Goal: Download file/media

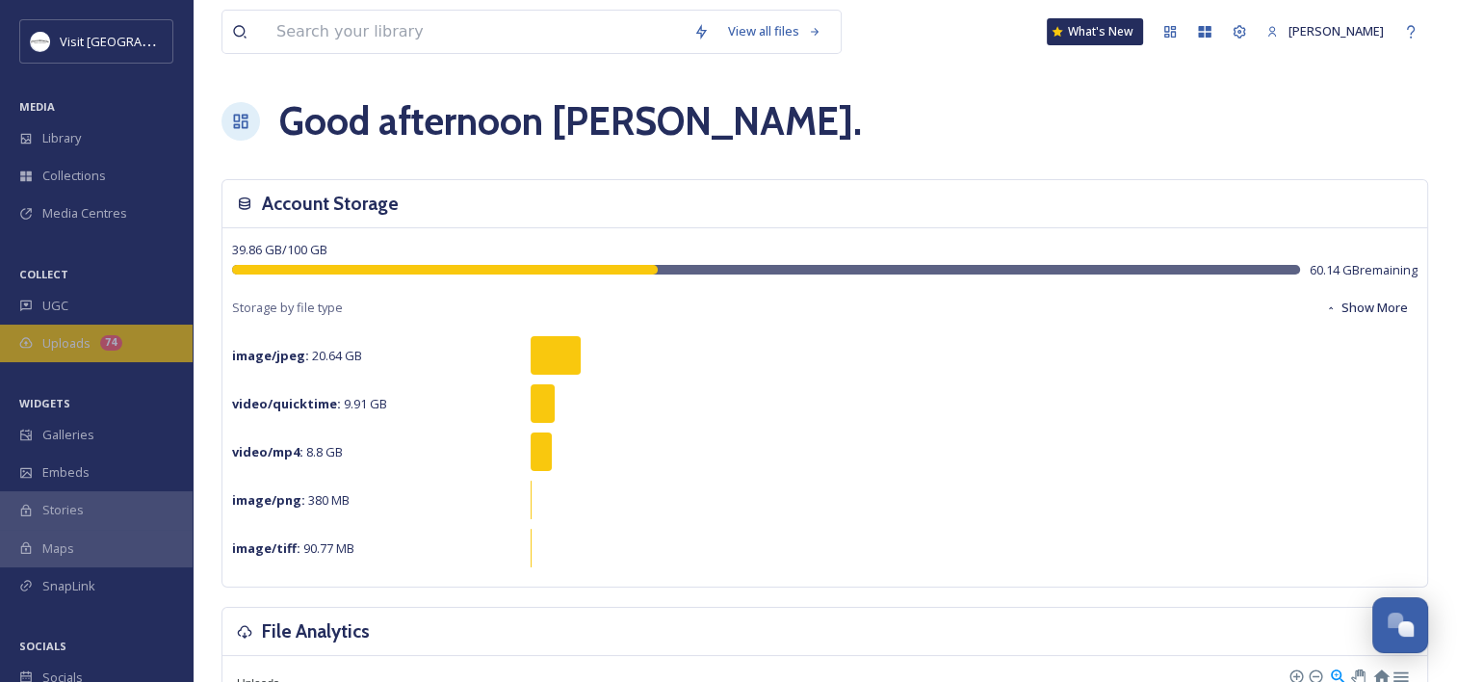
click at [80, 349] on span "Uploads" at bounding box center [66, 343] width 48 height 18
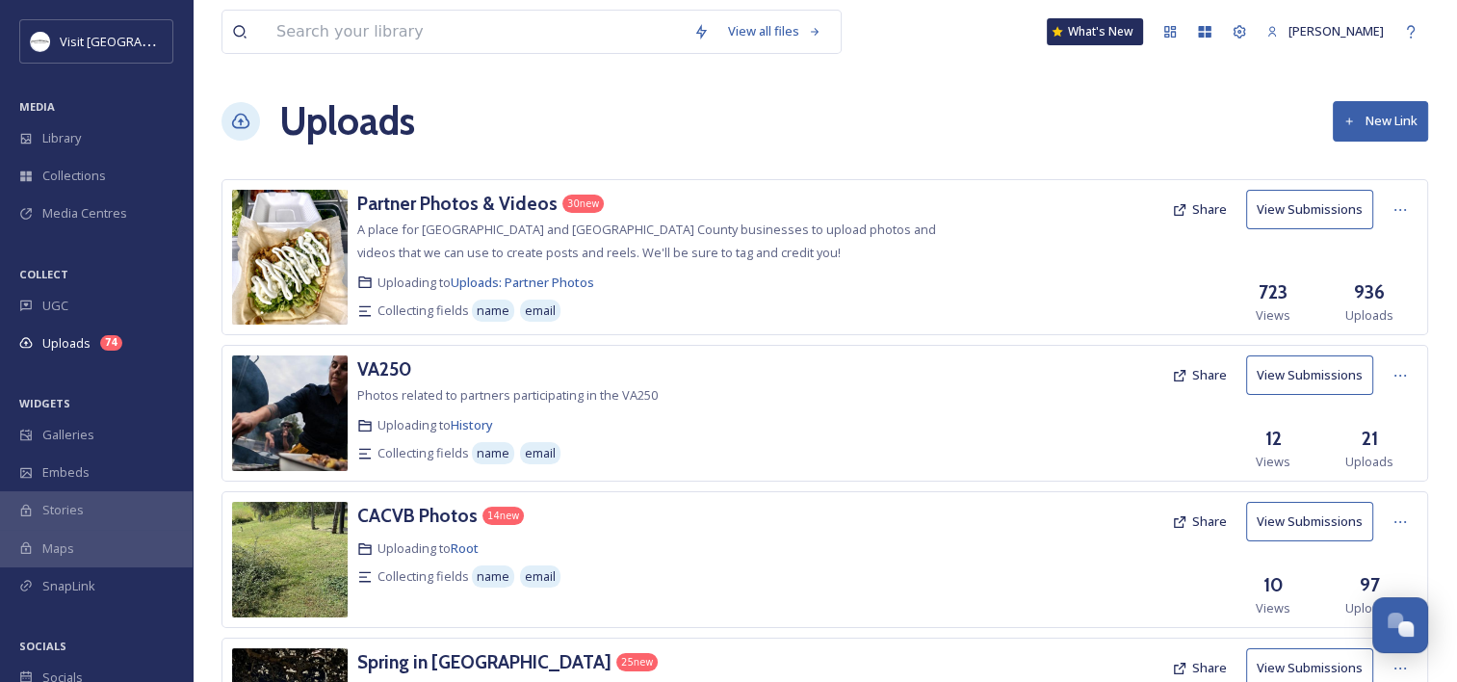
click at [327, 229] on img at bounding box center [290, 257] width 116 height 135
click at [484, 203] on h3 "Partner Photos & Videos" at bounding box center [457, 203] width 200 height 23
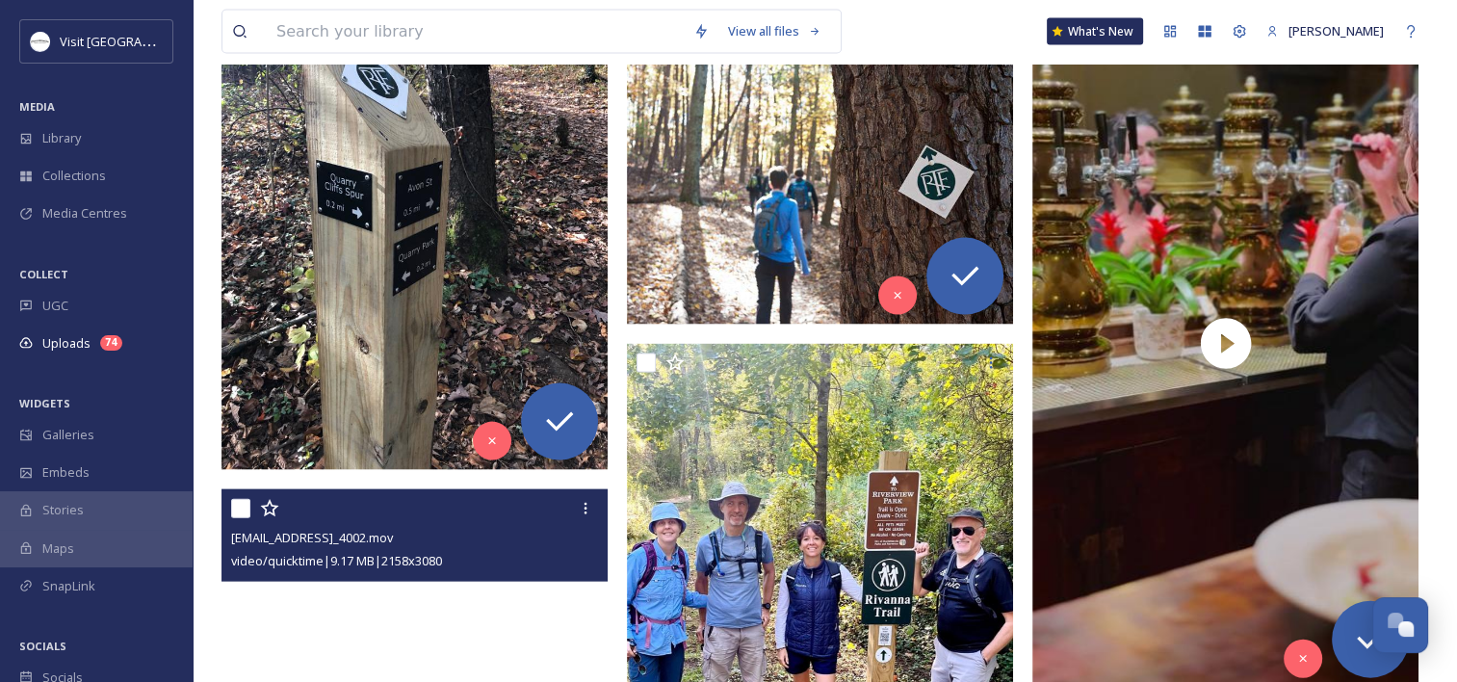
scroll to position [4056, 0]
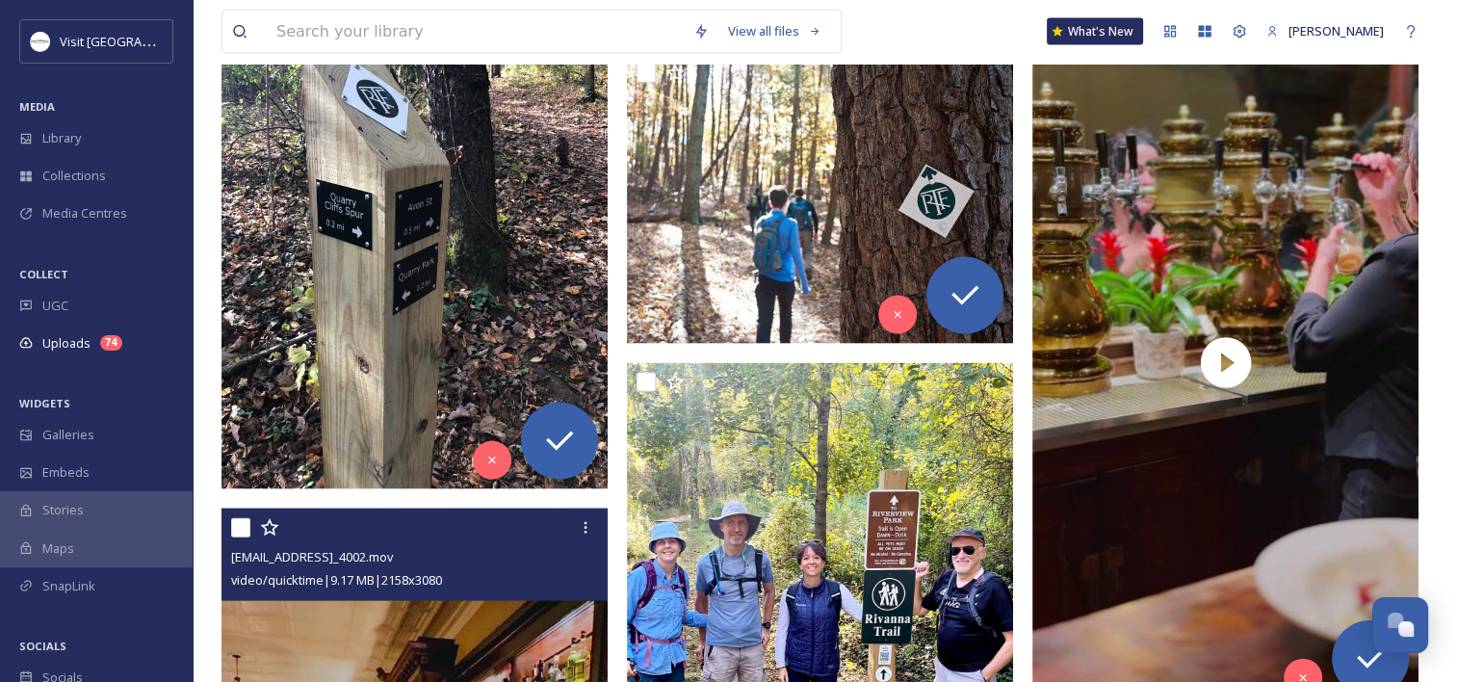
click at [243, 529] on input "checkbox" at bounding box center [240, 527] width 19 height 19
checkbox input "true"
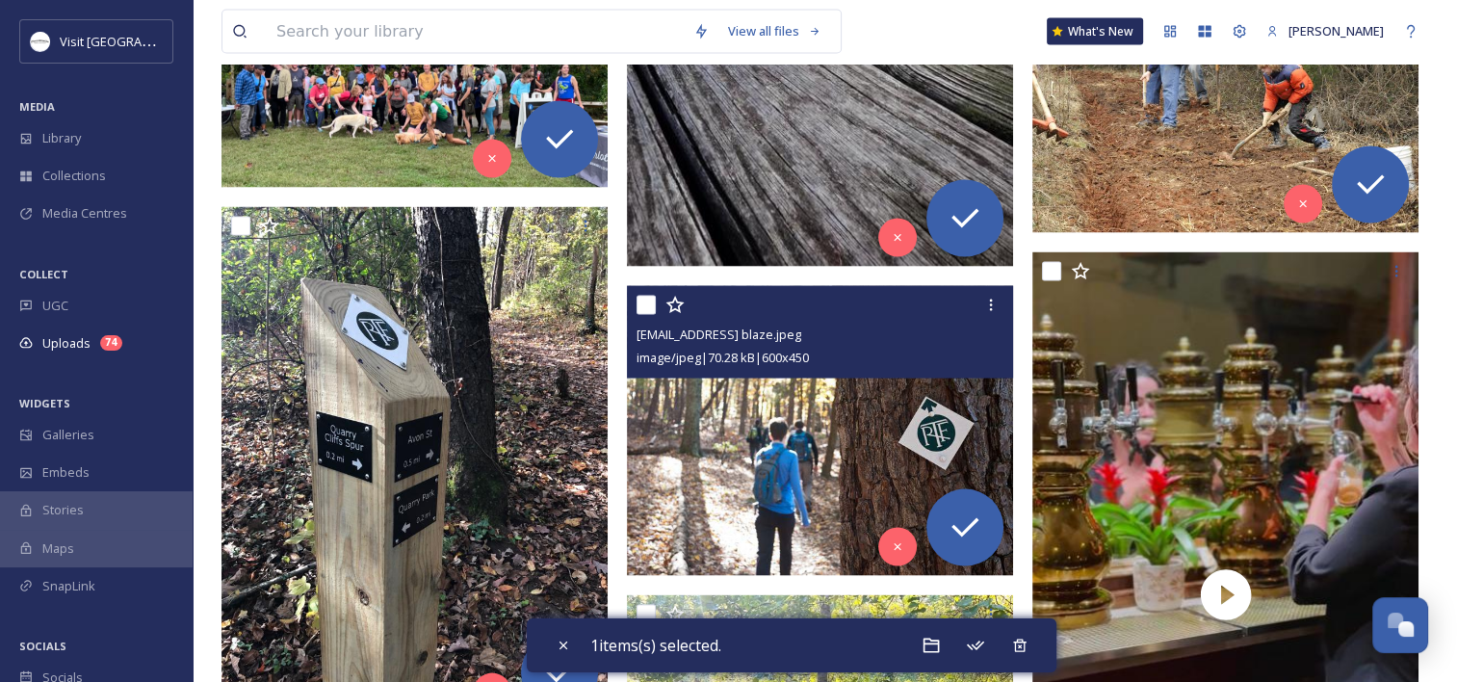
scroll to position [3823, 0]
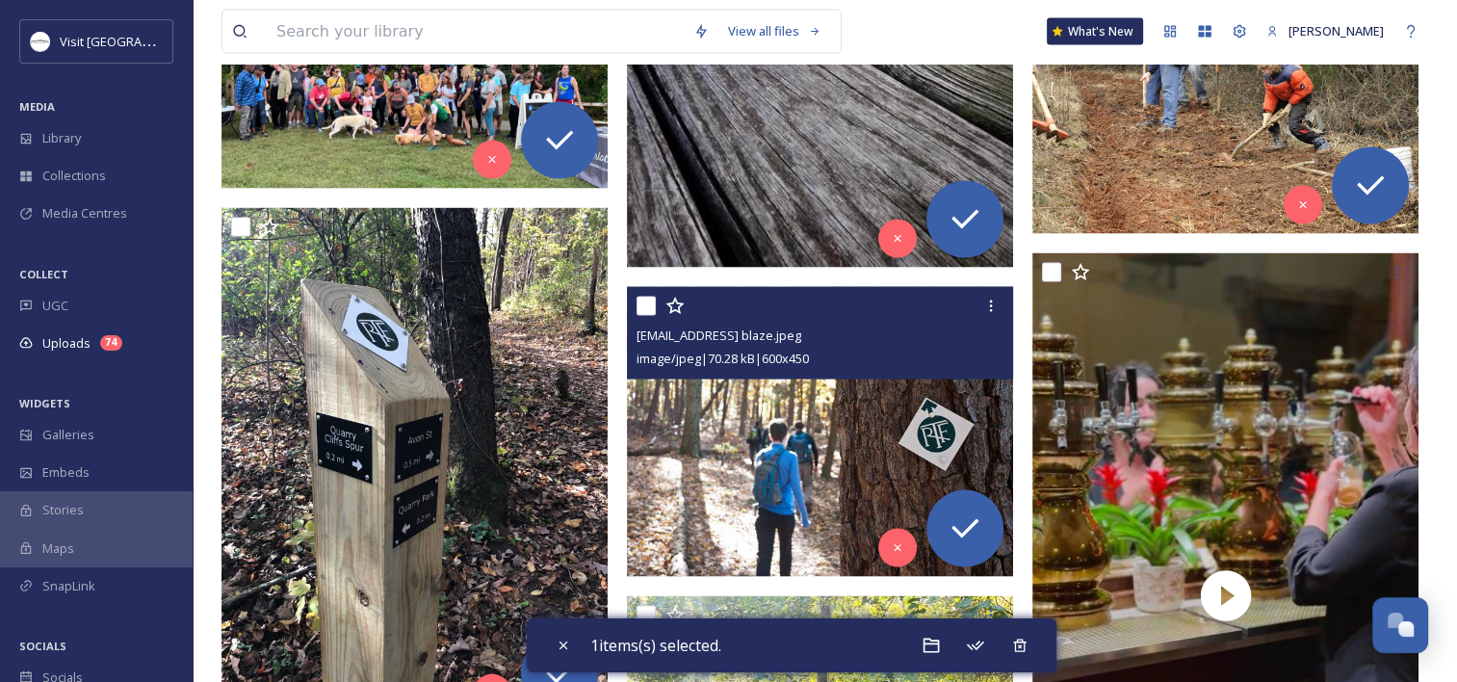
click at [648, 300] on input "checkbox" at bounding box center [646, 306] width 19 height 19
checkbox input "true"
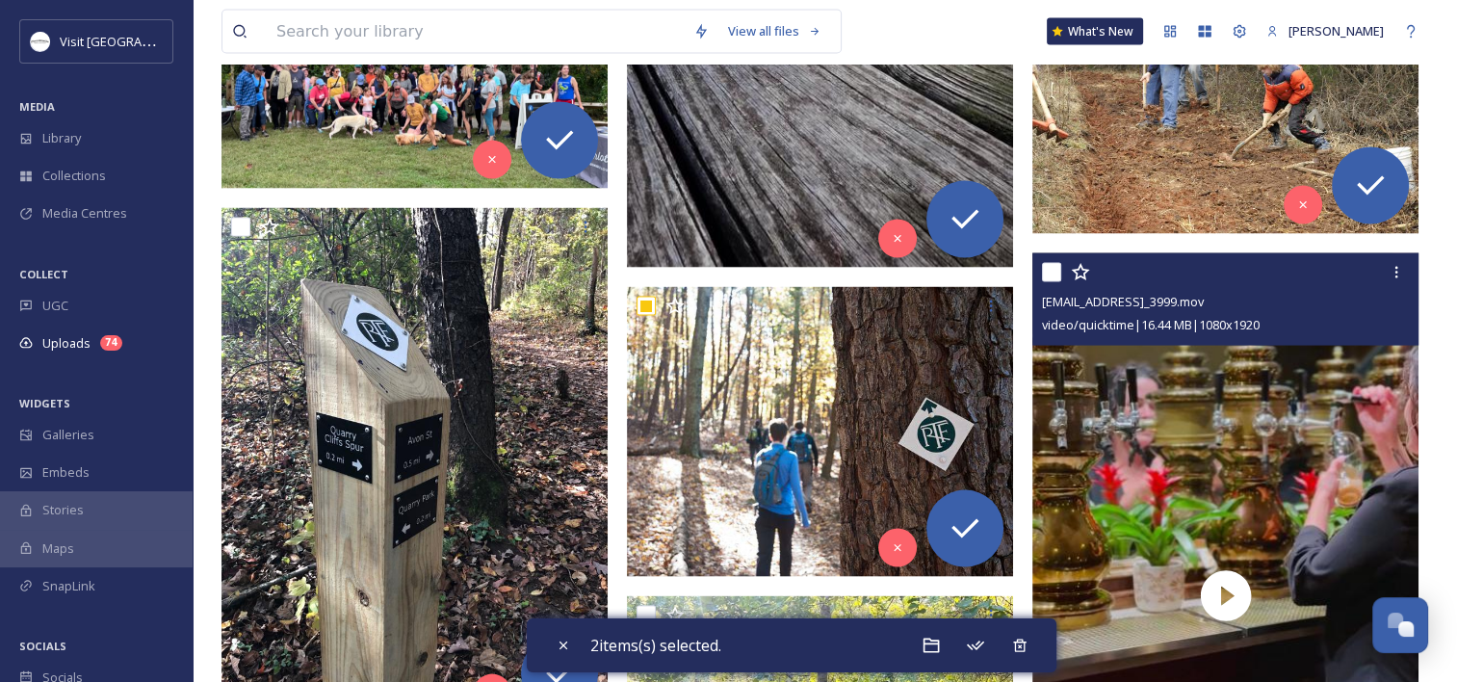
click at [1043, 270] on input "checkbox" at bounding box center [1051, 272] width 19 height 19
checkbox input "true"
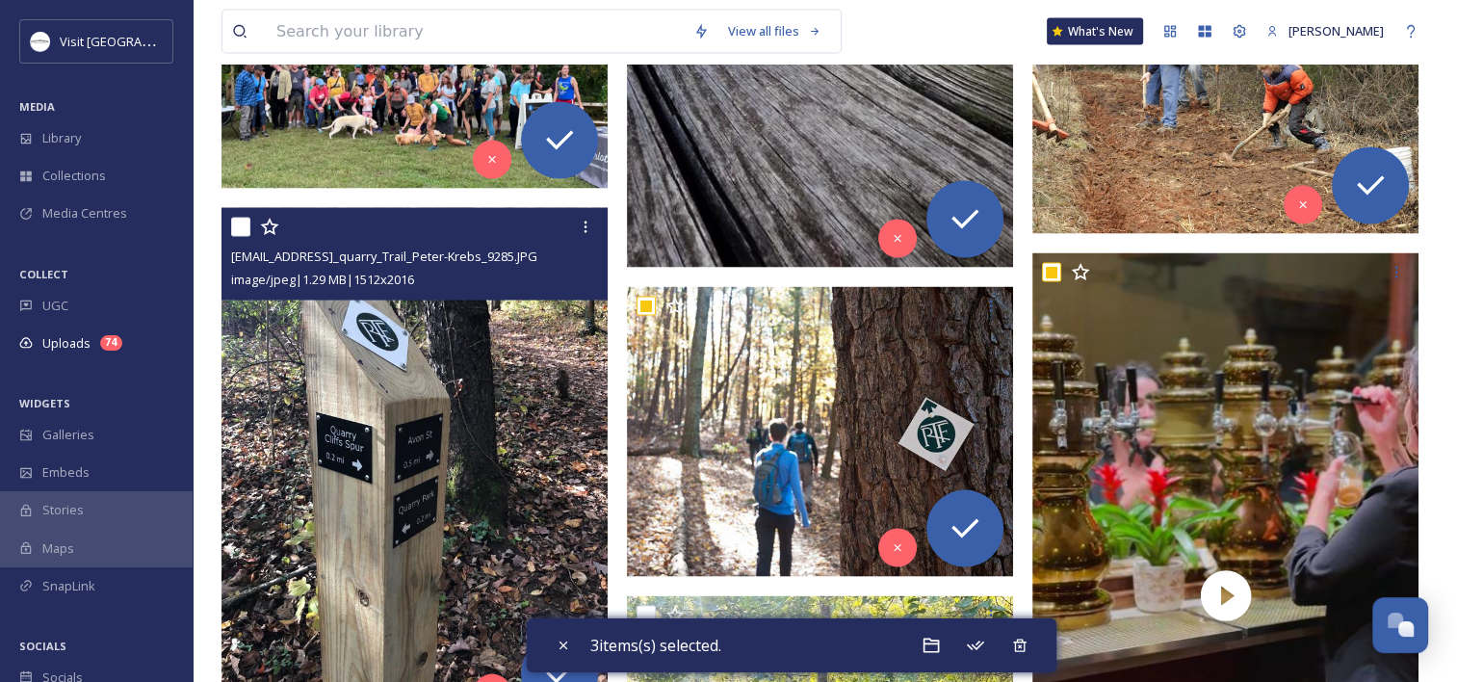
click at [235, 225] on input "checkbox" at bounding box center [240, 227] width 19 height 19
checkbox input "true"
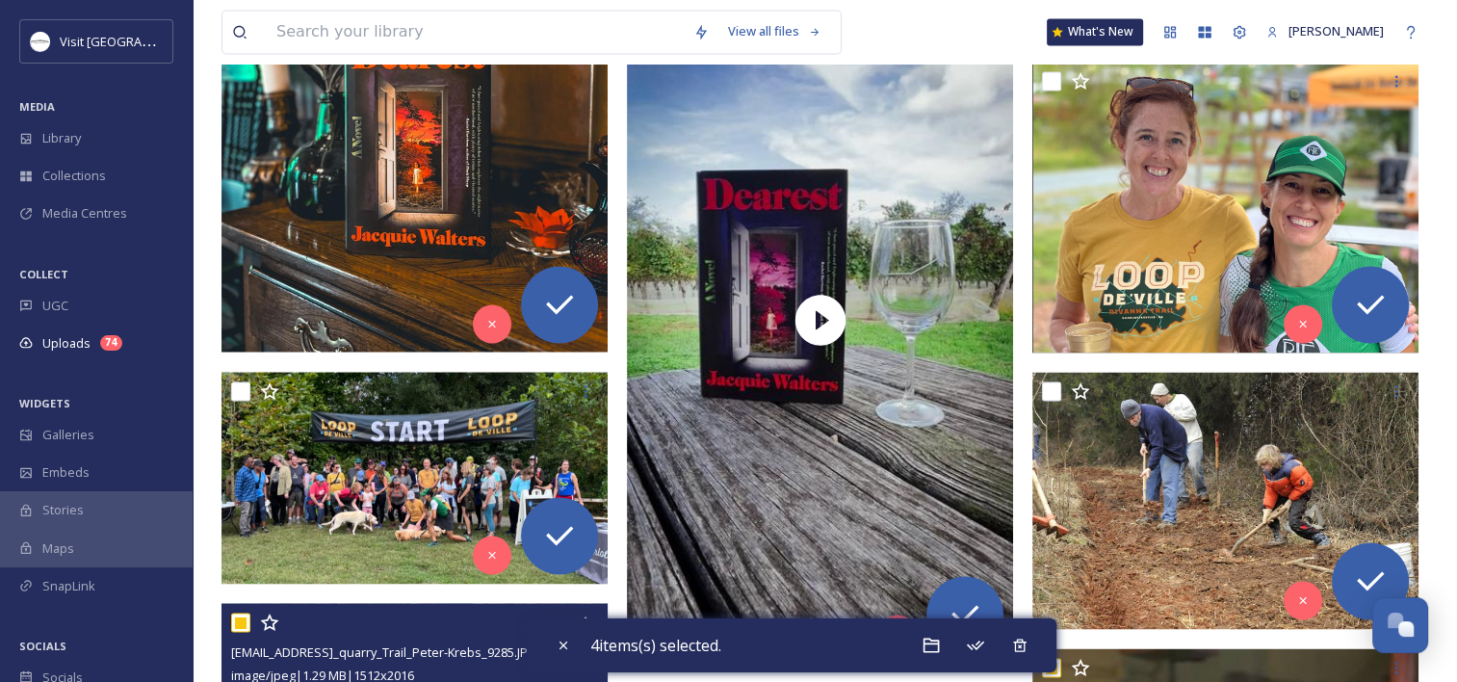
scroll to position [3409, 0]
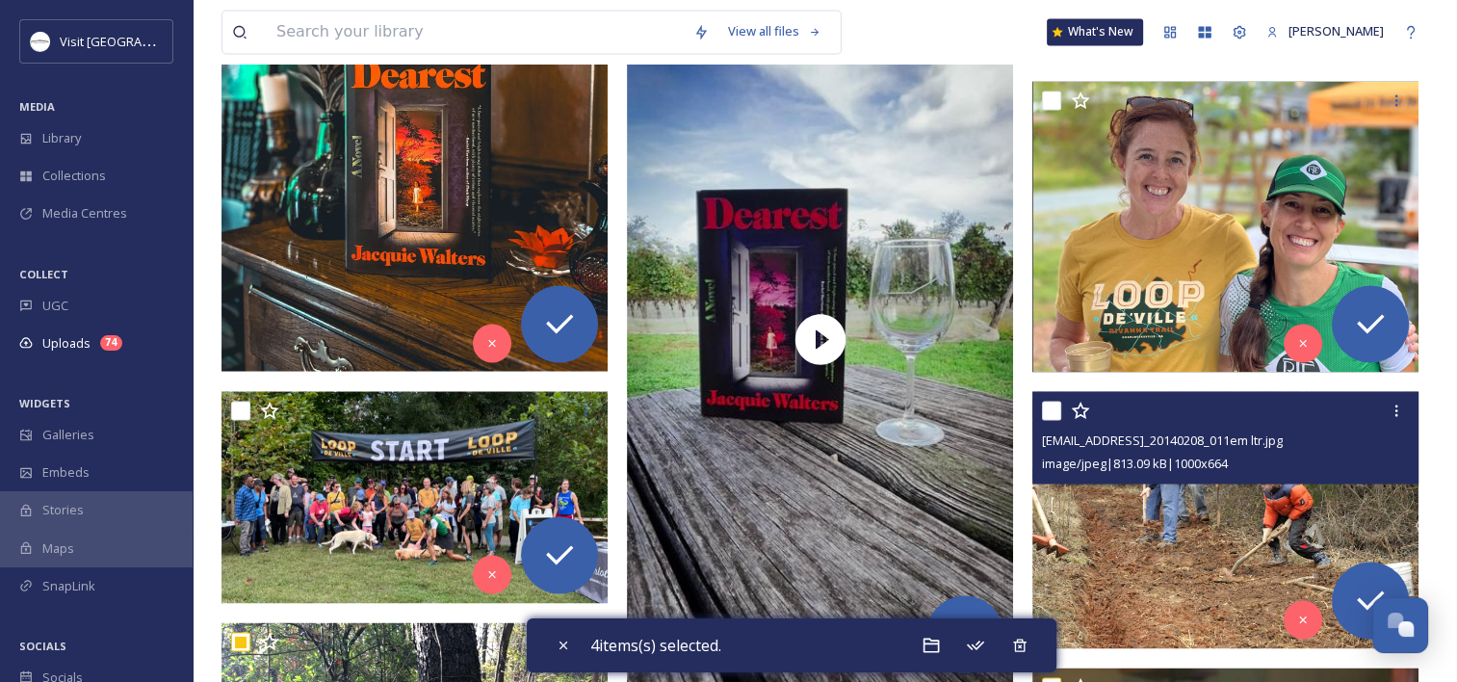
click at [1053, 404] on input "checkbox" at bounding box center [1051, 410] width 19 height 19
checkbox input "true"
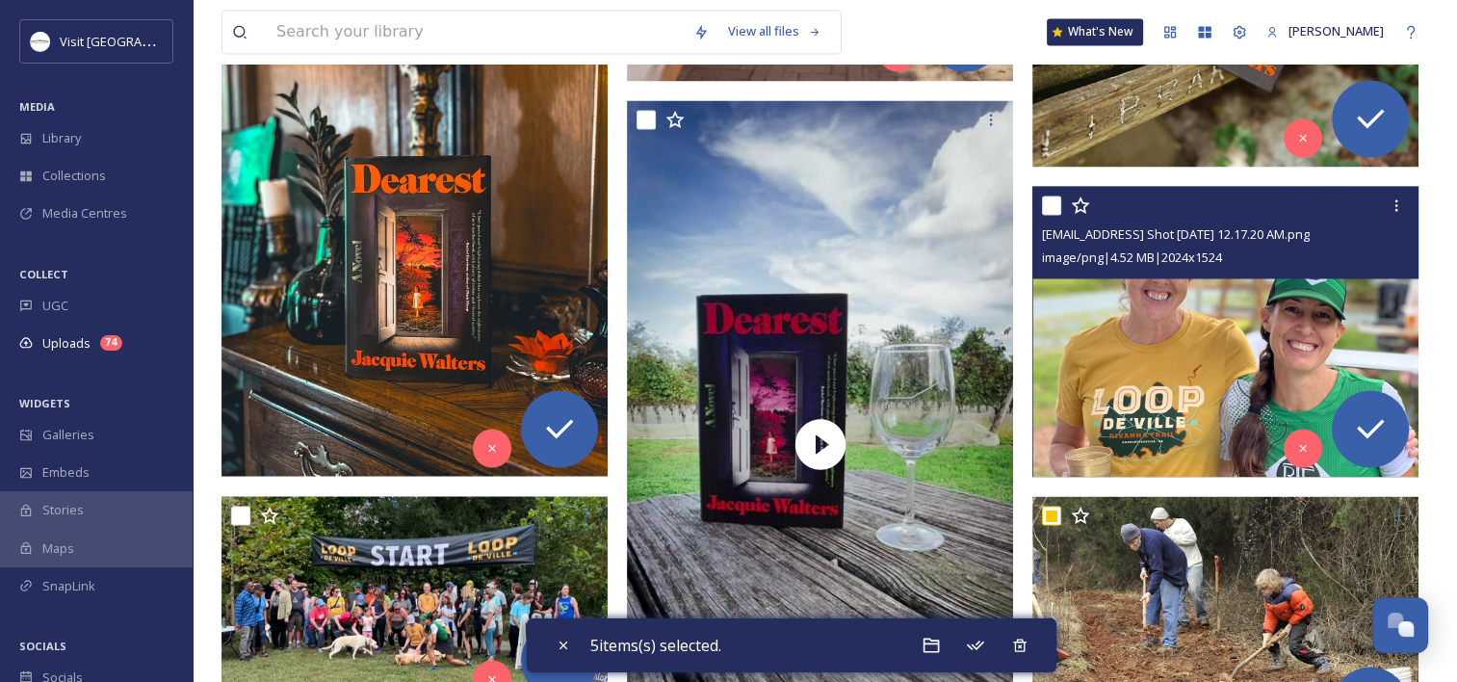
scroll to position [3294, 0]
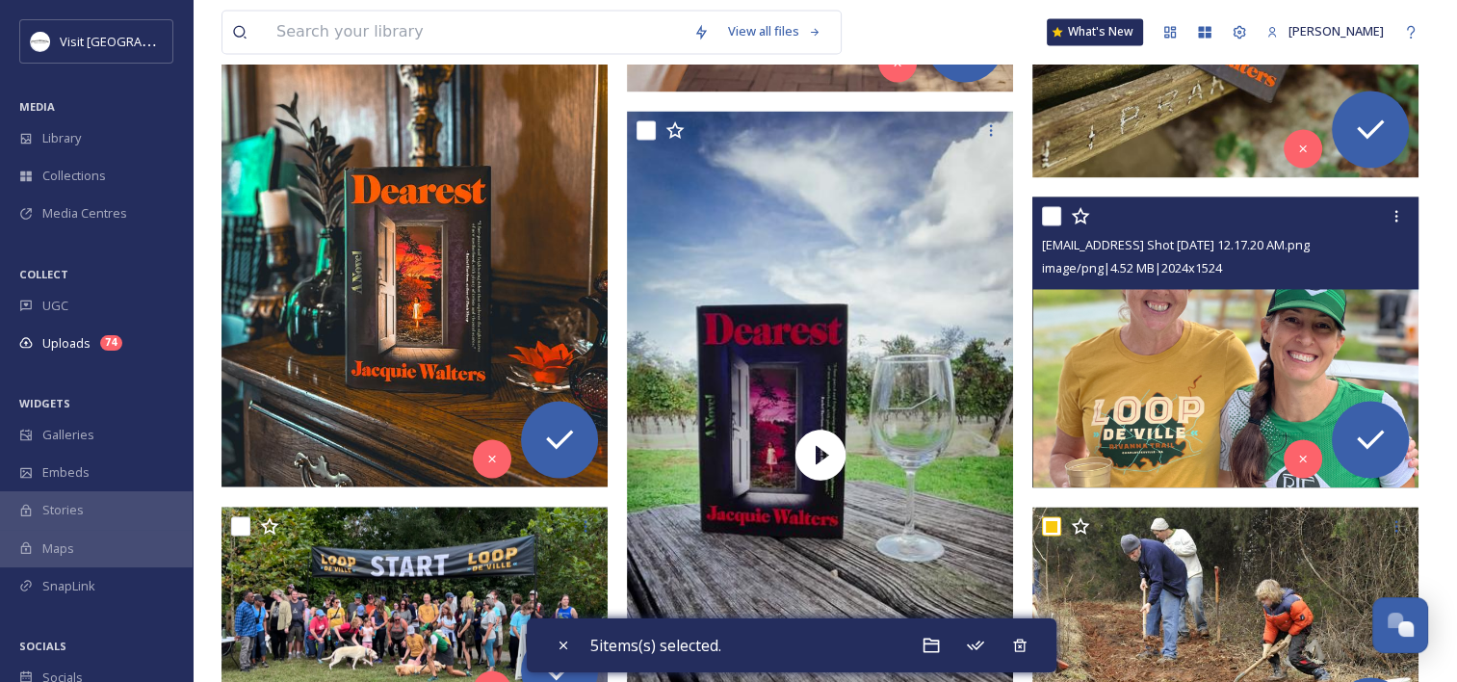
click at [1056, 220] on input "checkbox" at bounding box center [1051, 215] width 19 height 19
checkbox input "true"
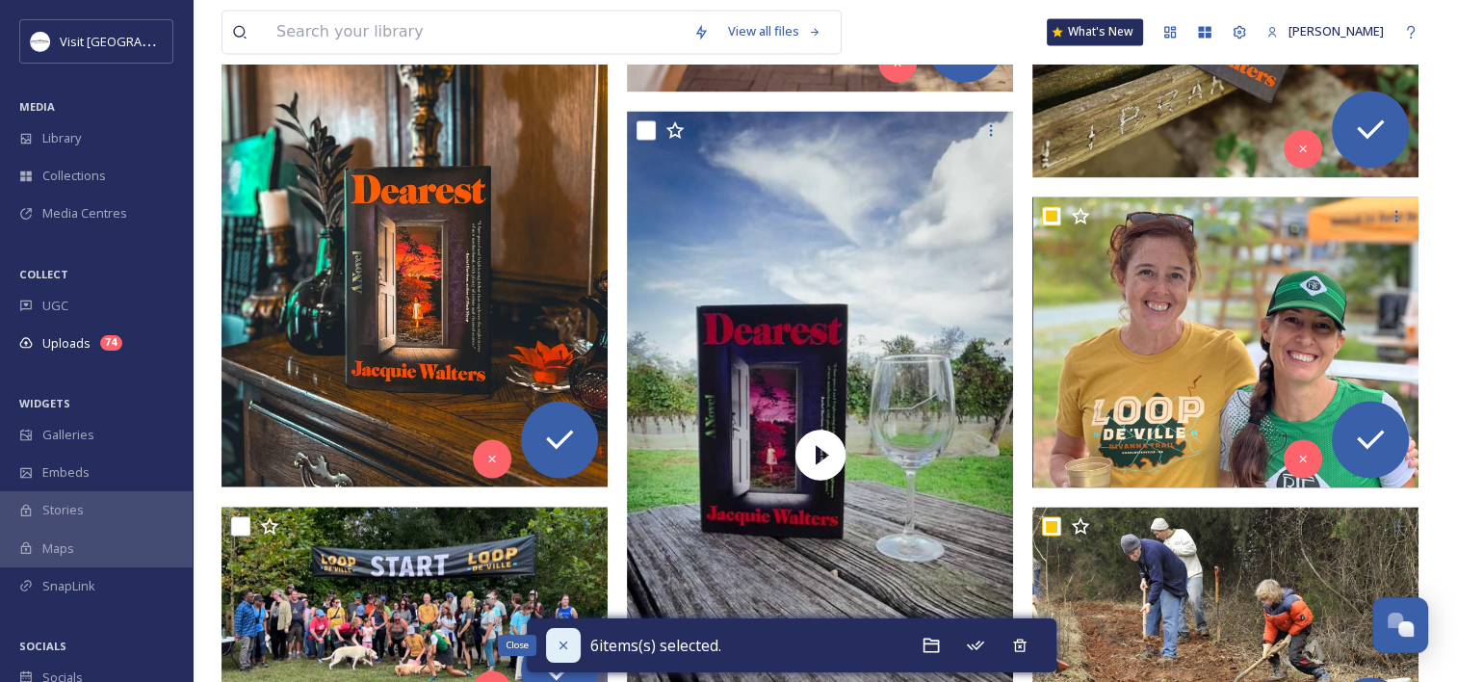
click at [560, 648] on icon at bounding box center [563, 645] width 8 height 8
checkbox input "false"
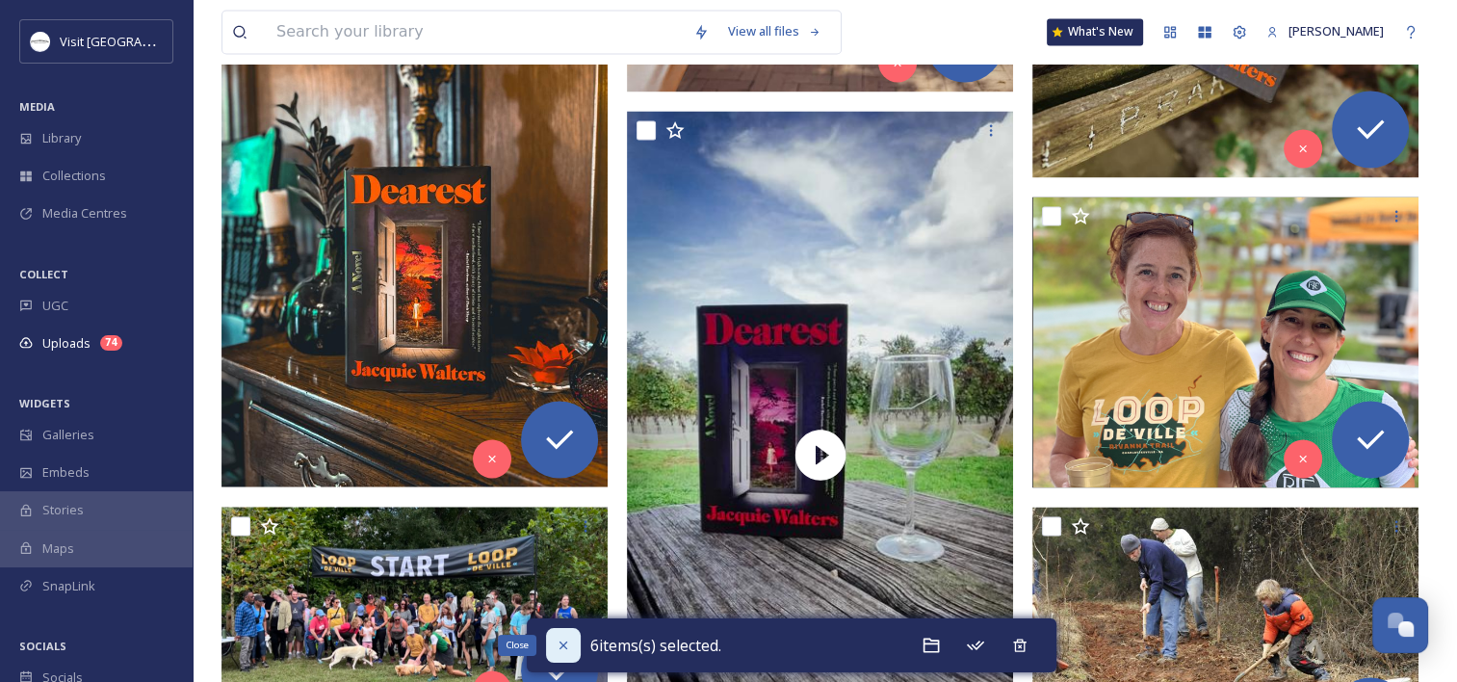
checkbox input "false"
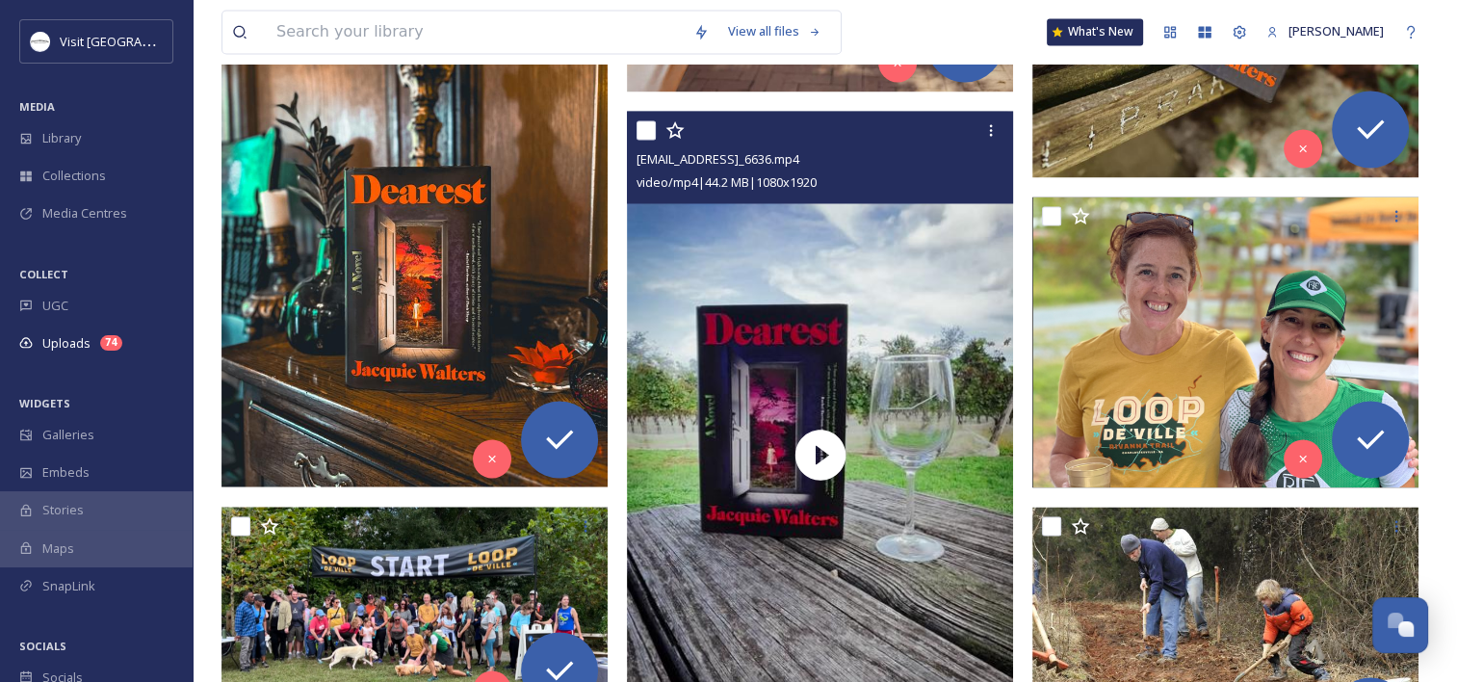
click at [648, 136] on input "checkbox" at bounding box center [646, 129] width 19 height 19
checkbox input "true"
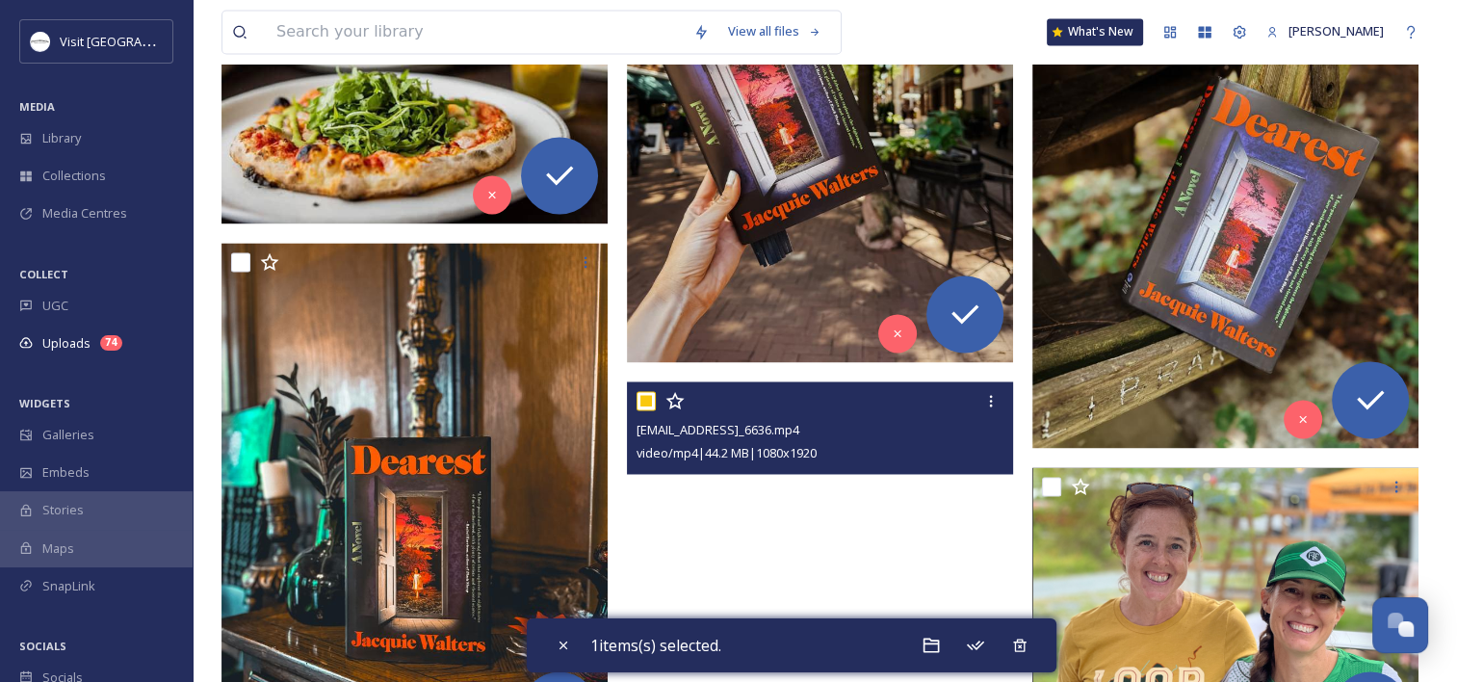
scroll to position [3005, 0]
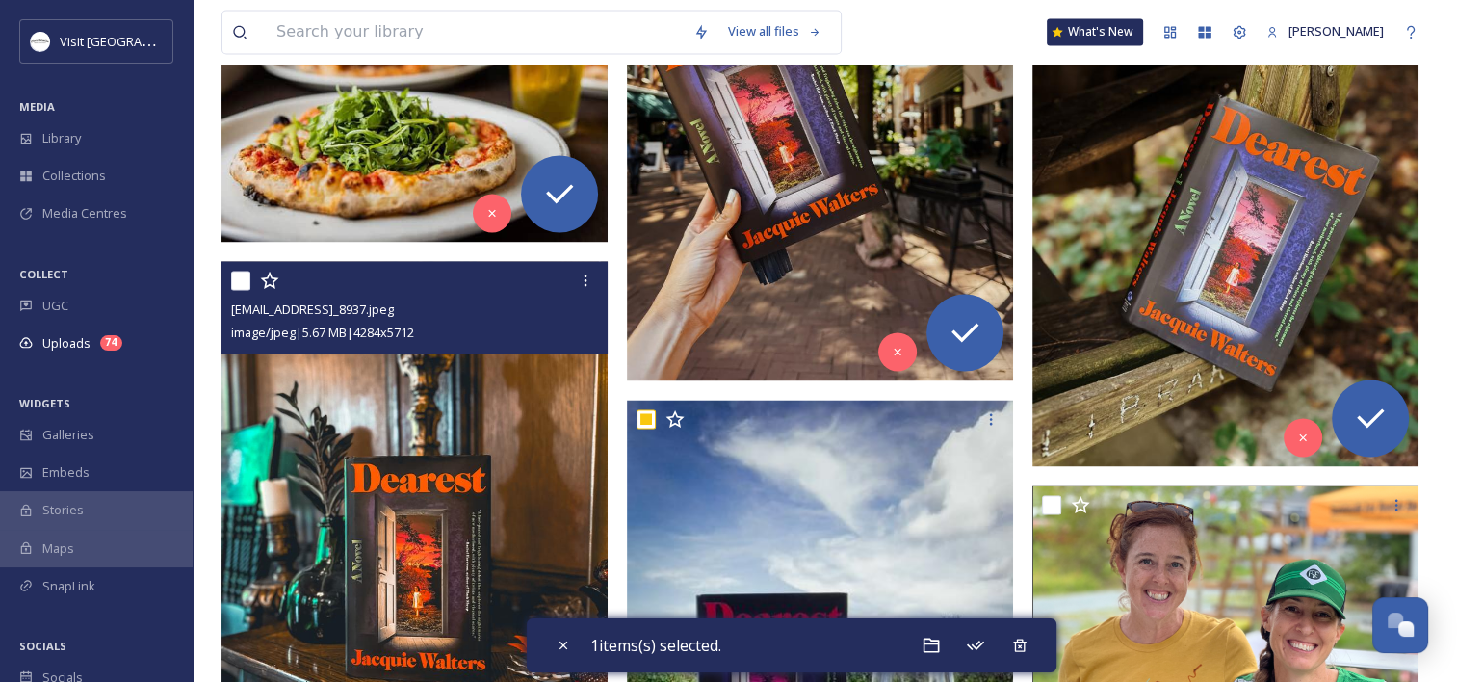
click at [245, 278] on input "checkbox" at bounding box center [240, 280] width 19 height 19
checkbox input "true"
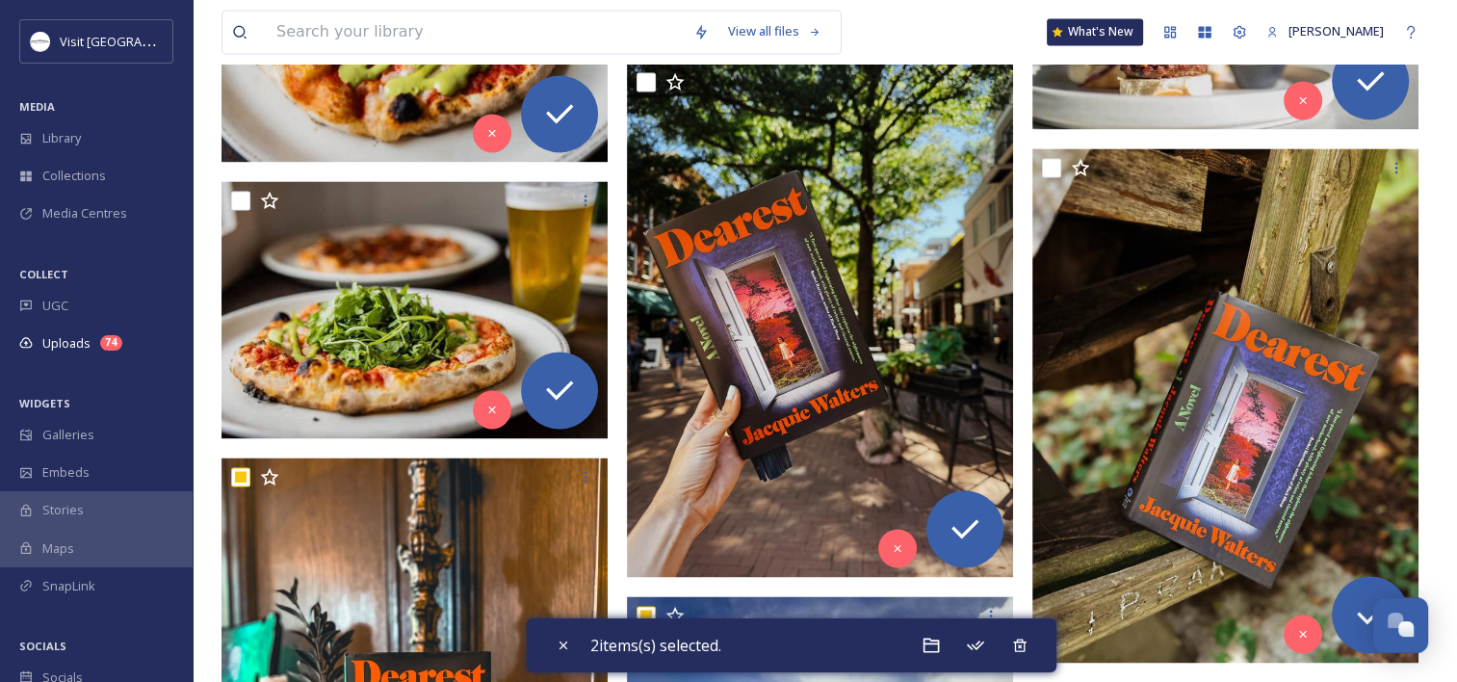
scroll to position [2801, 0]
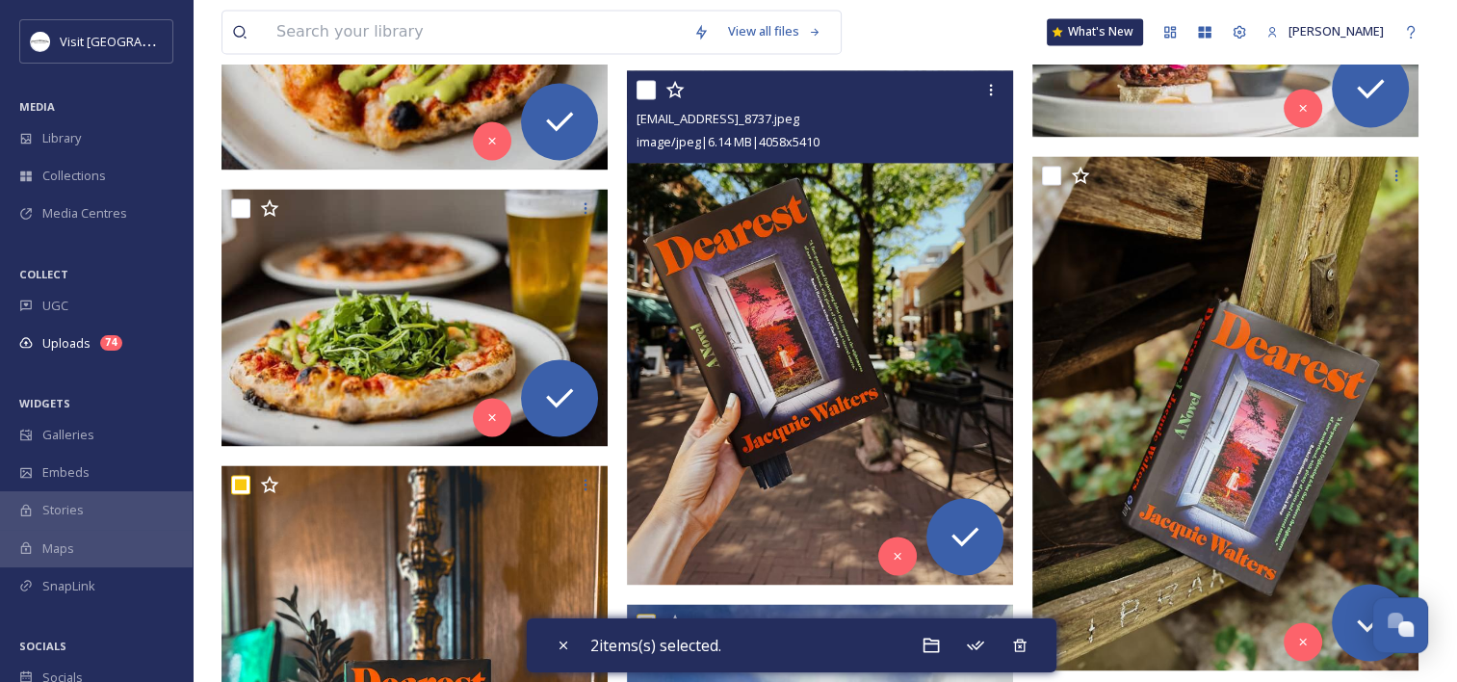
click at [652, 81] on input "checkbox" at bounding box center [646, 89] width 19 height 19
checkbox input "true"
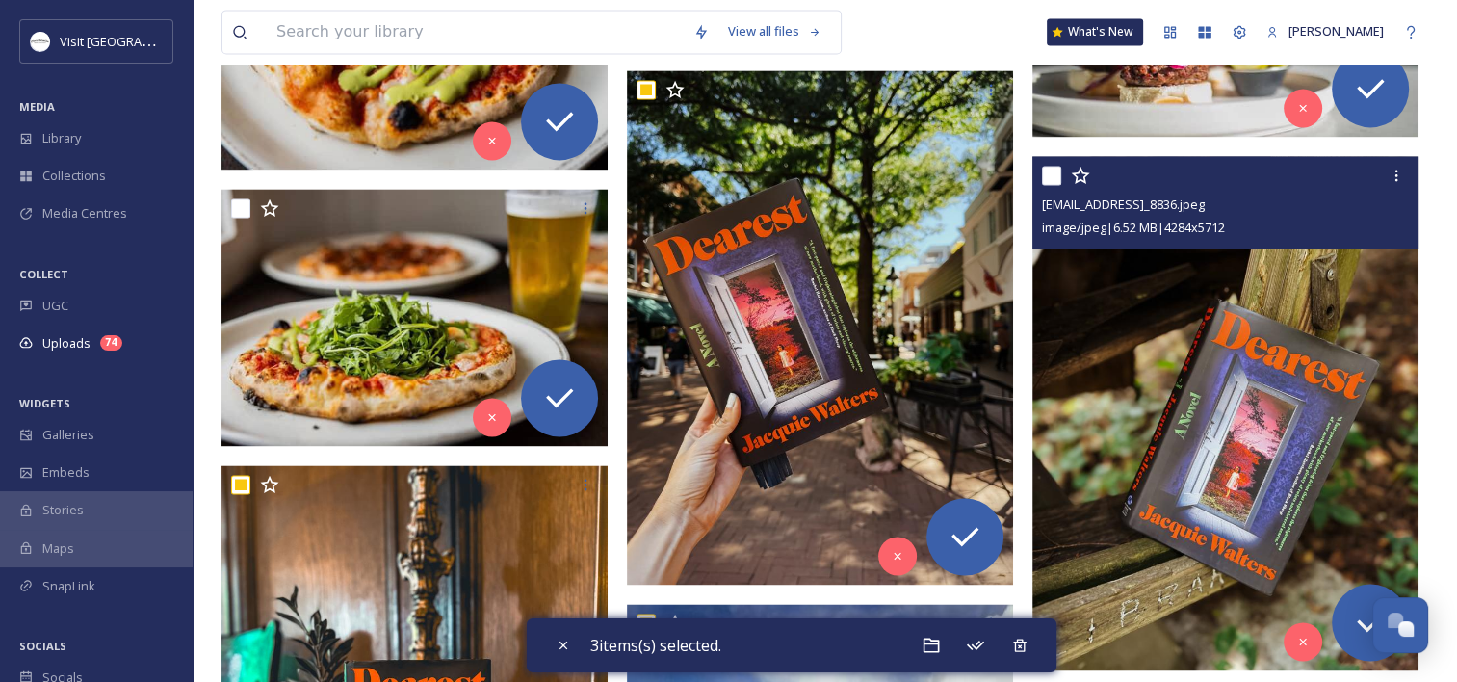
click at [1049, 167] on input "checkbox" at bounding box center [1051, 175] width 19 height 19
checkbox input "true"
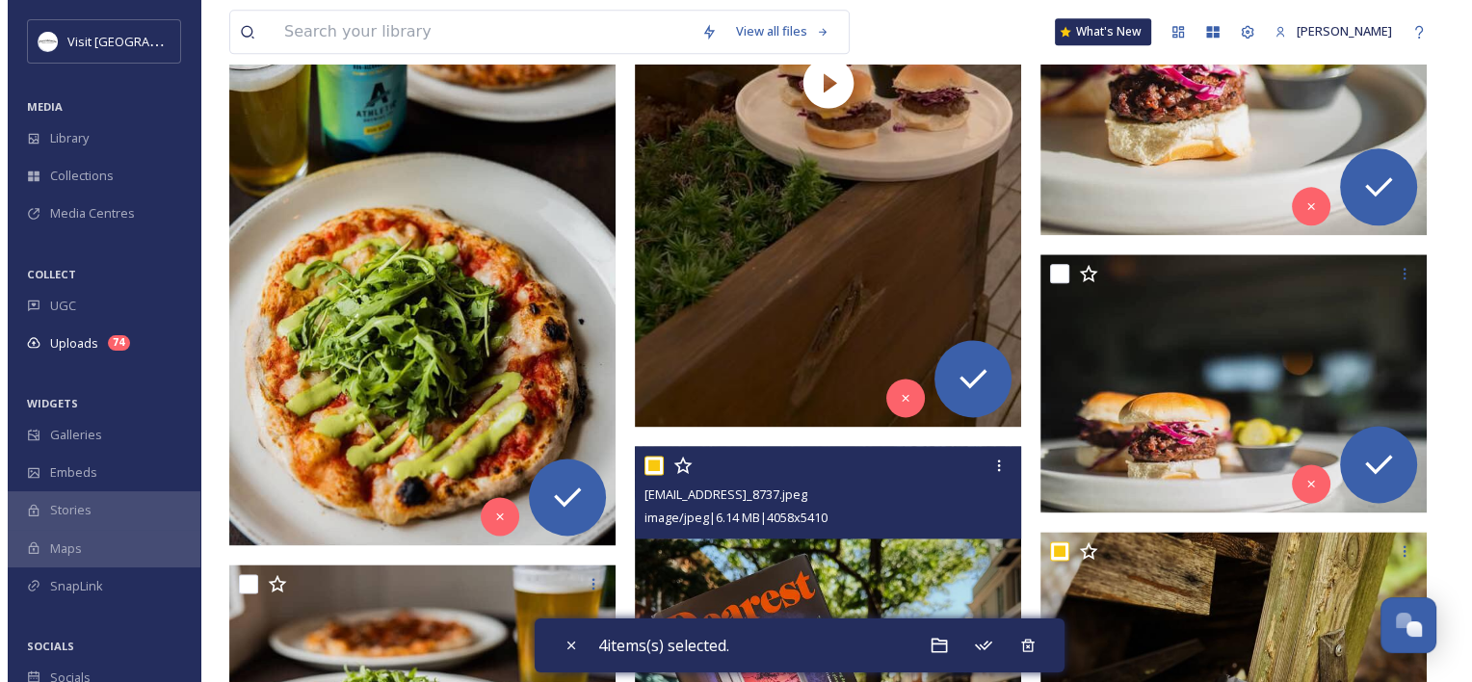
scroll to position [2358, 0]
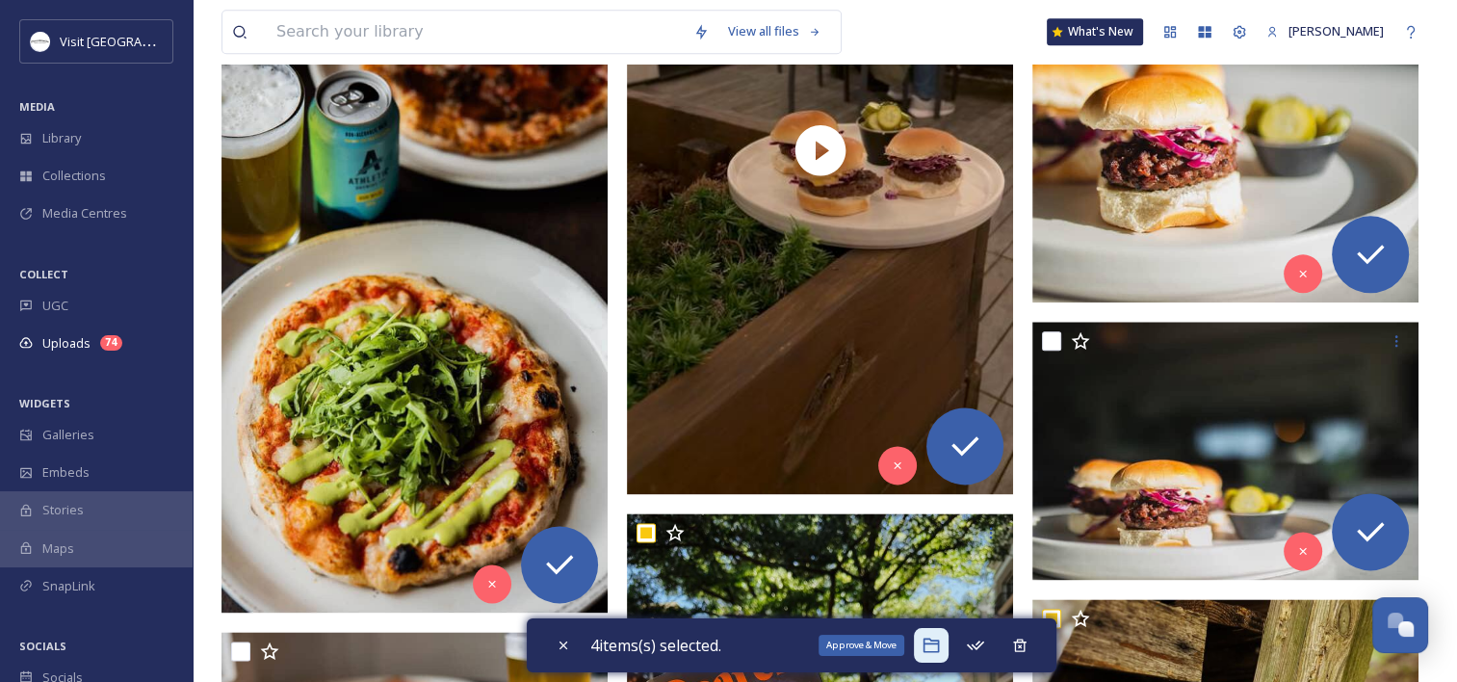
click at [925, 641] on icon at bounding box center [931, 645] width 19 height 19
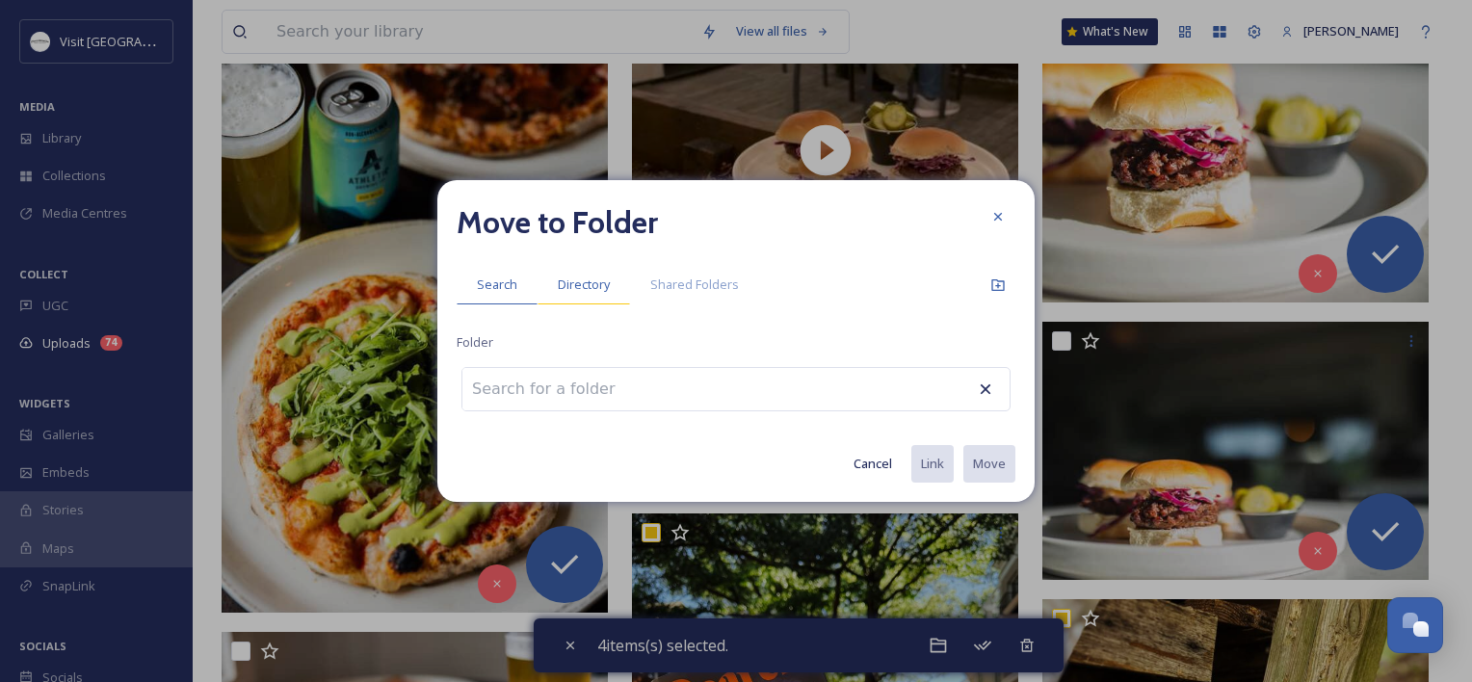
click at [570, 302] on div "Directory" at bounding box center [583, 284] width 92 height 39
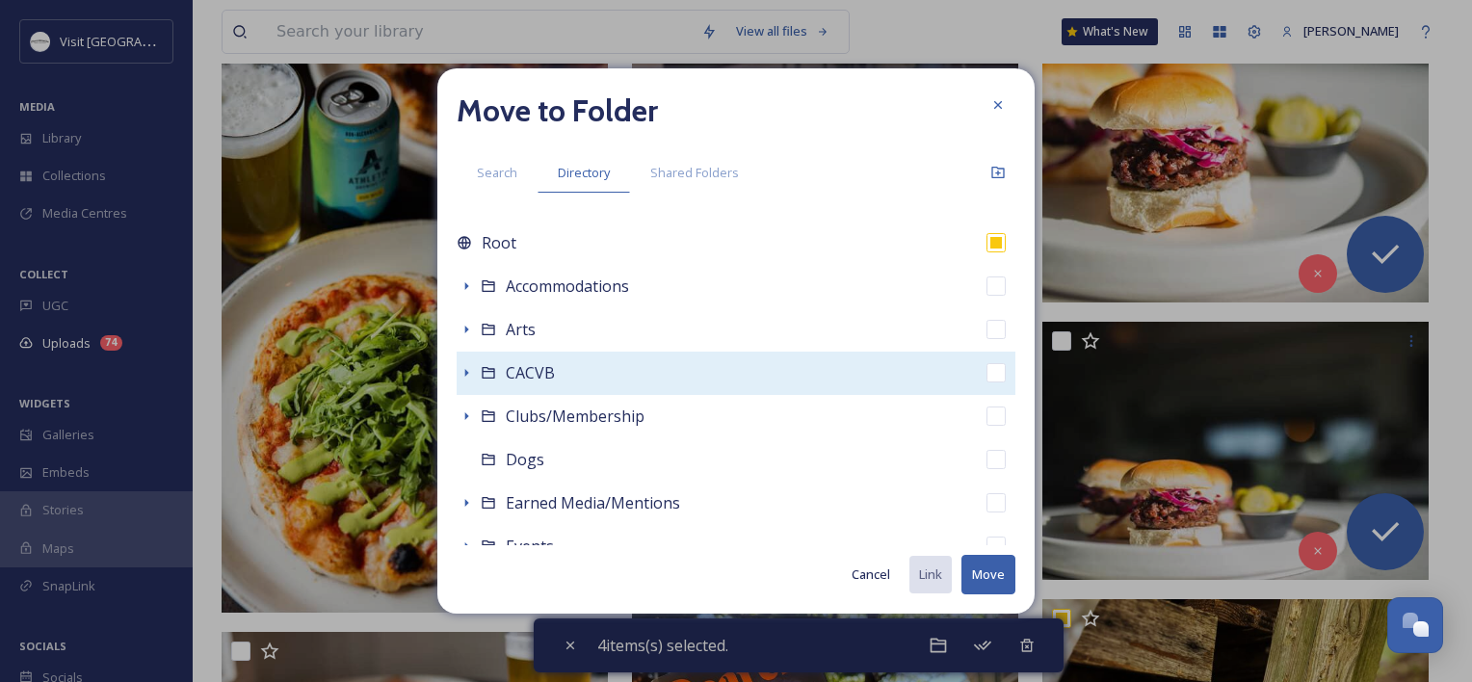
scroll to position [677, 0]
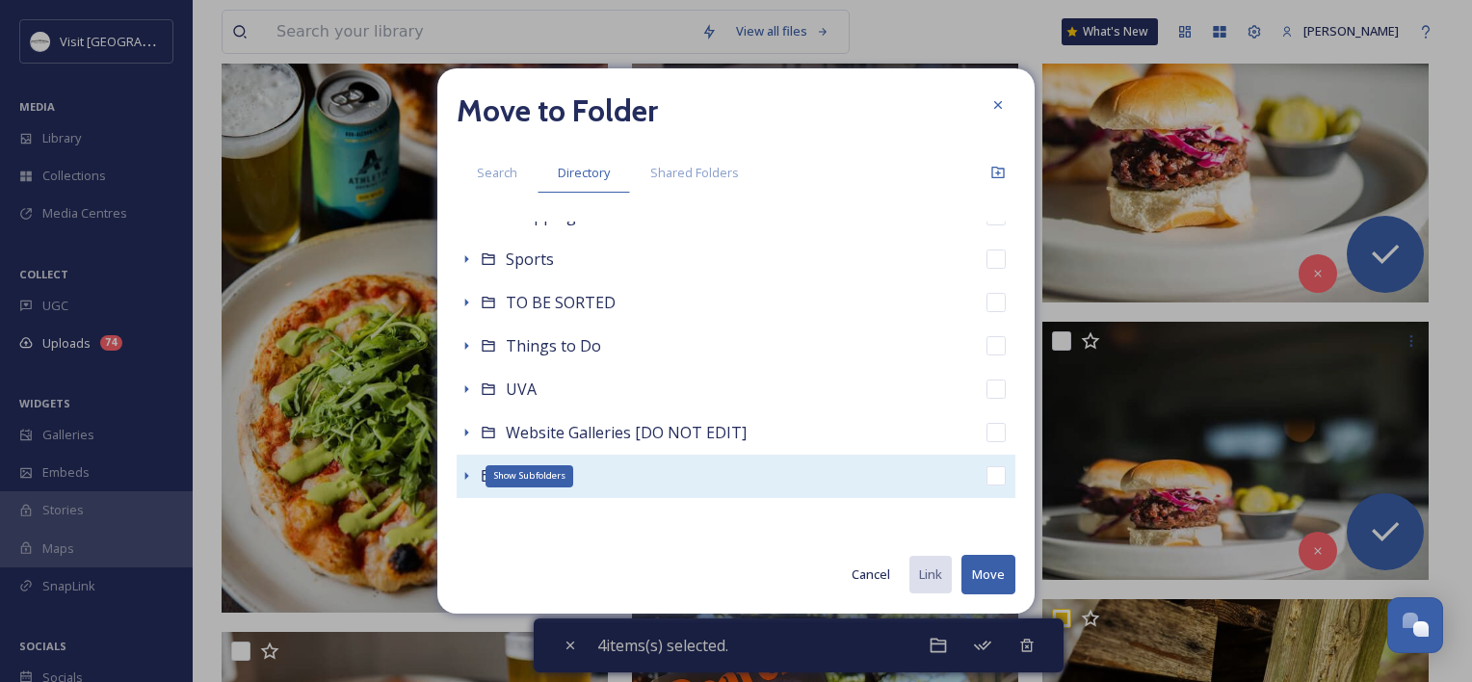
click at [467, 474] on icon at bounding box center [465, 475] width 15 height 15
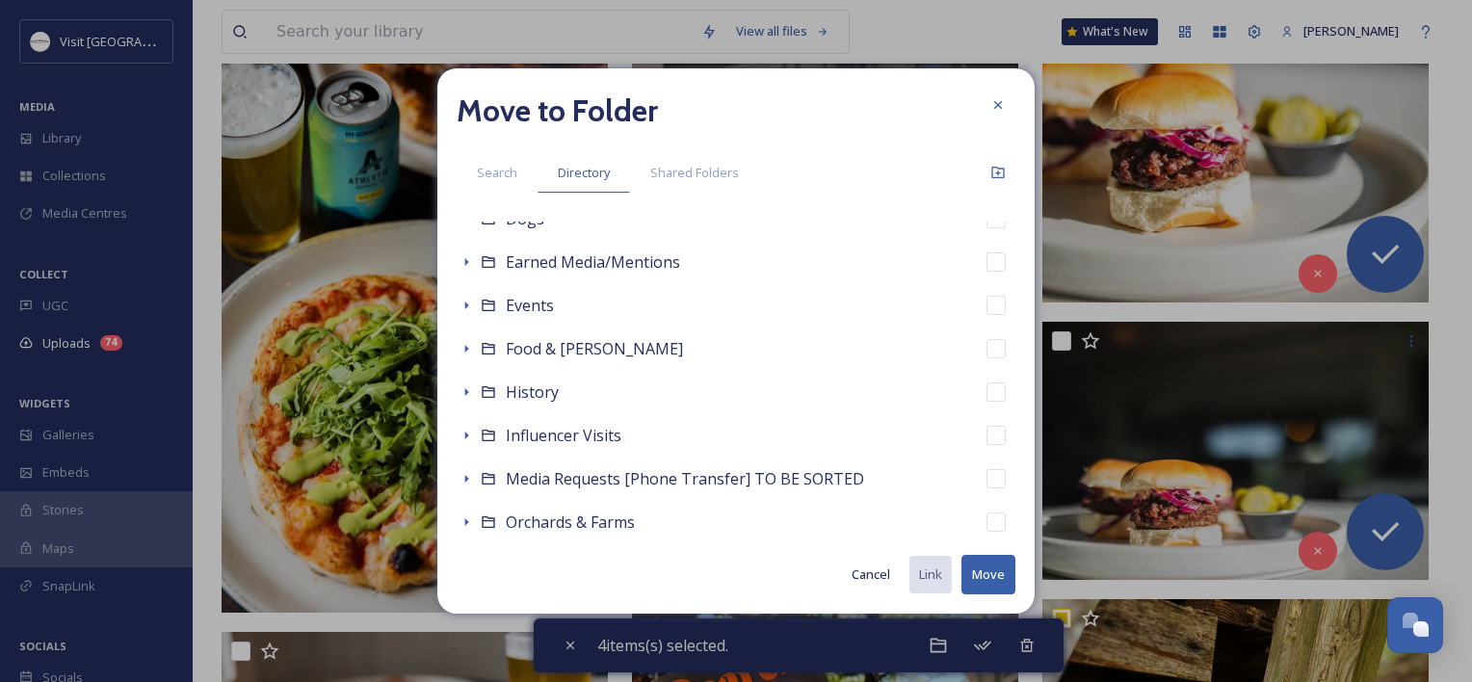
scroll to position [238, 0]
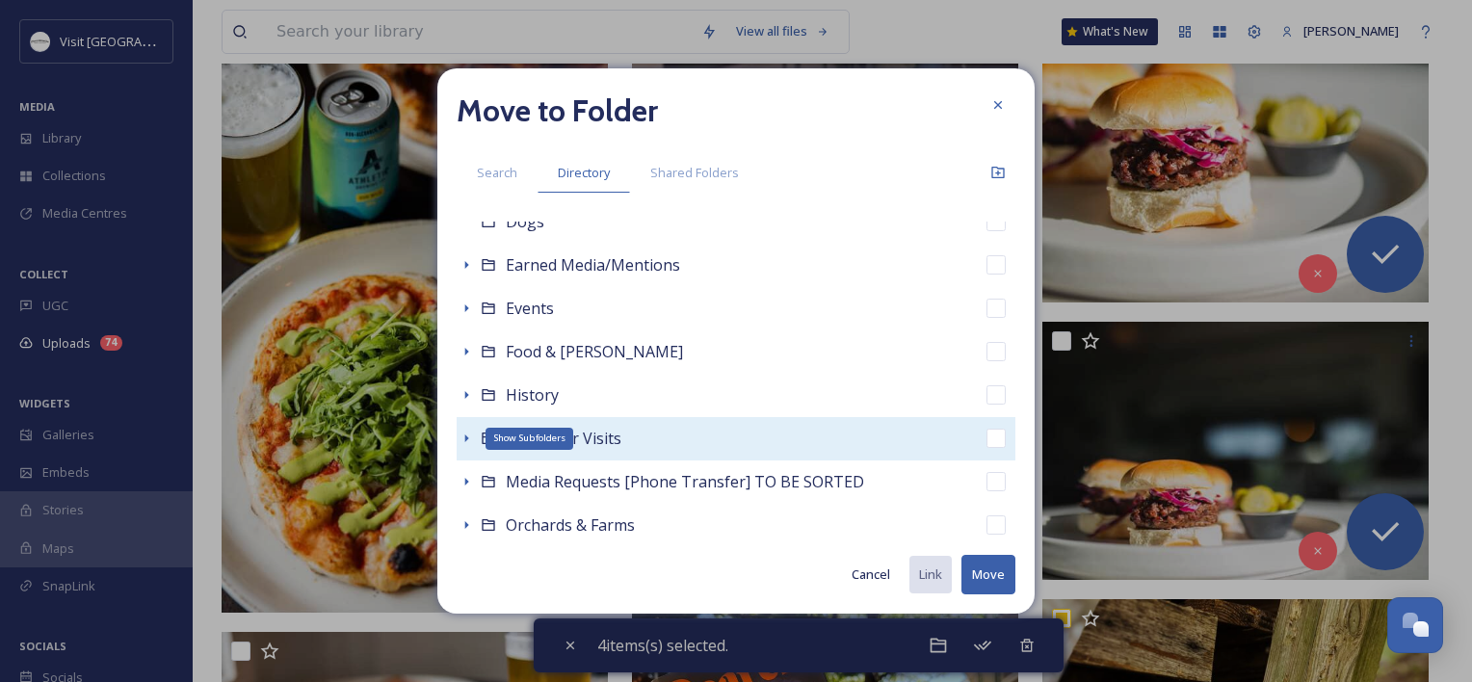
click at [462, 434] on icon at bounding box center [465, 437] width 15 height 15
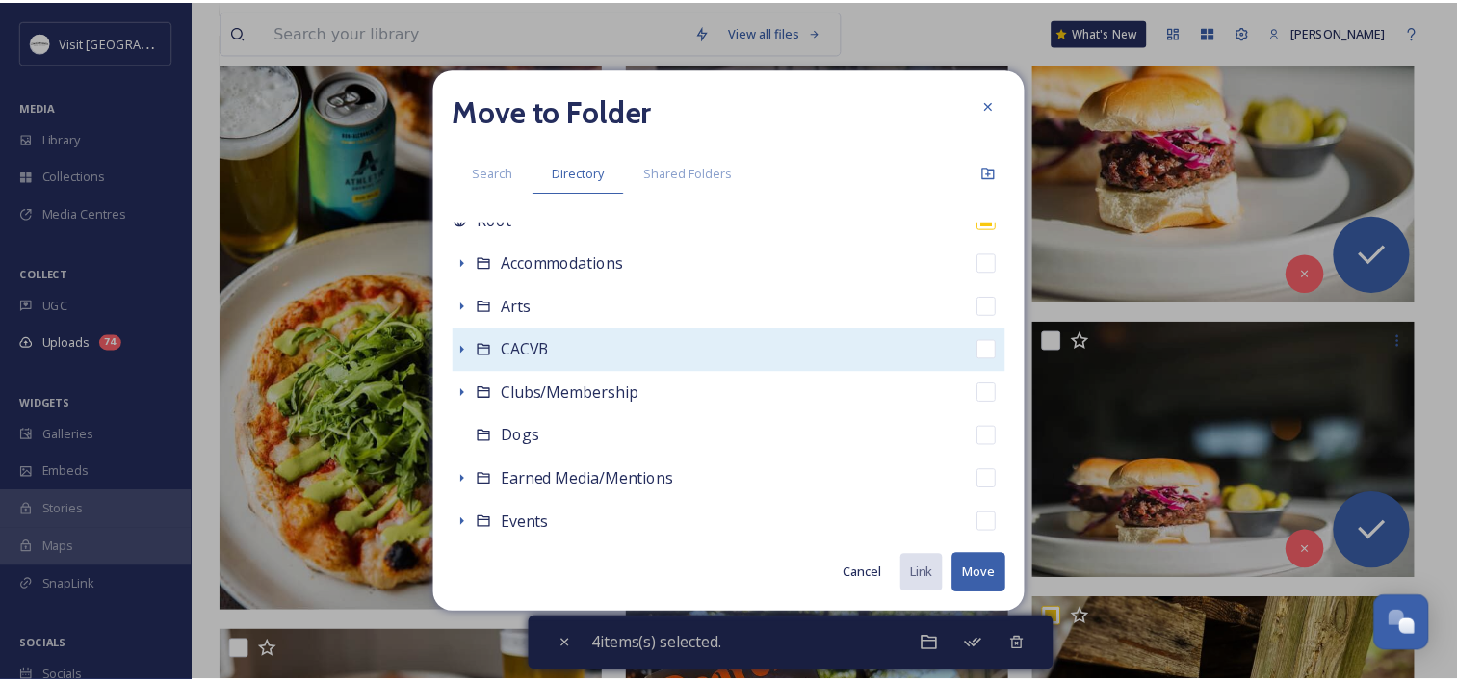
scroll to position [0, 0]
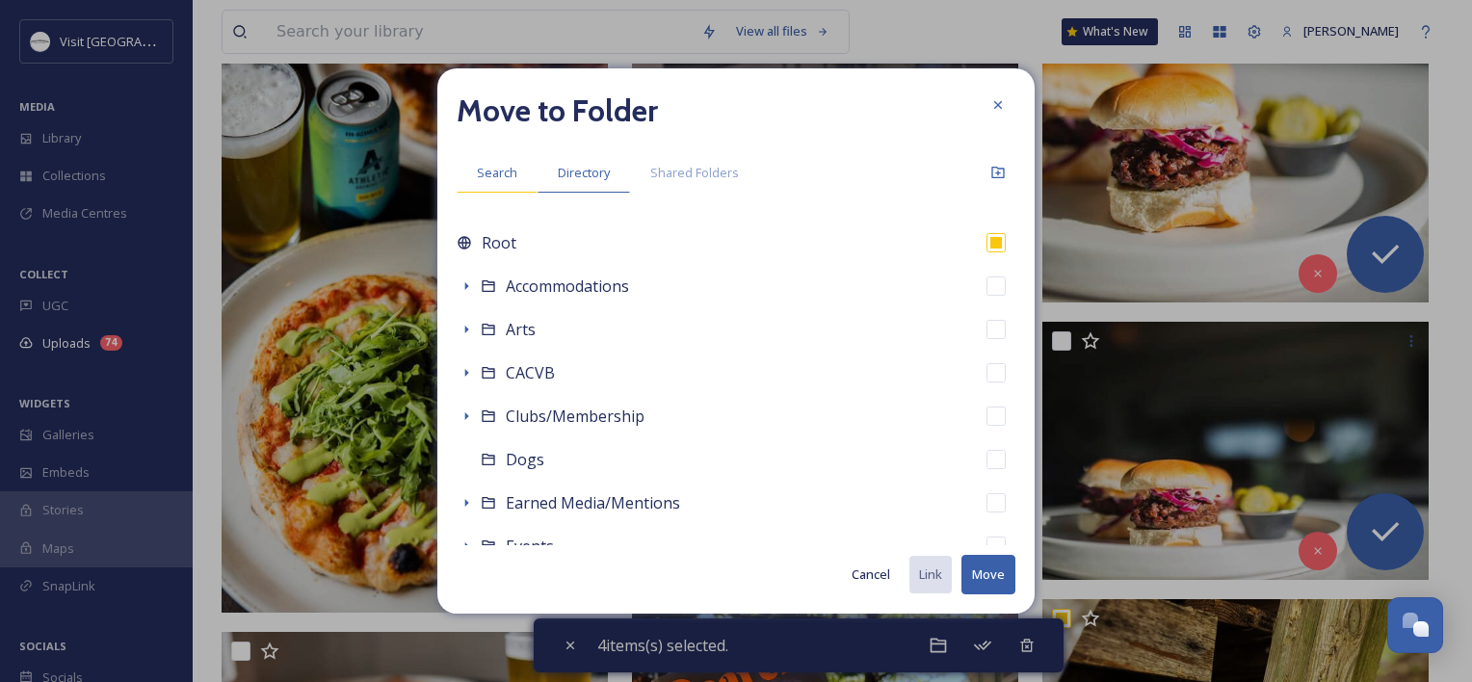
click at [503, 154] on div "Search" at bounding box center [496, 172] width 81 height 39
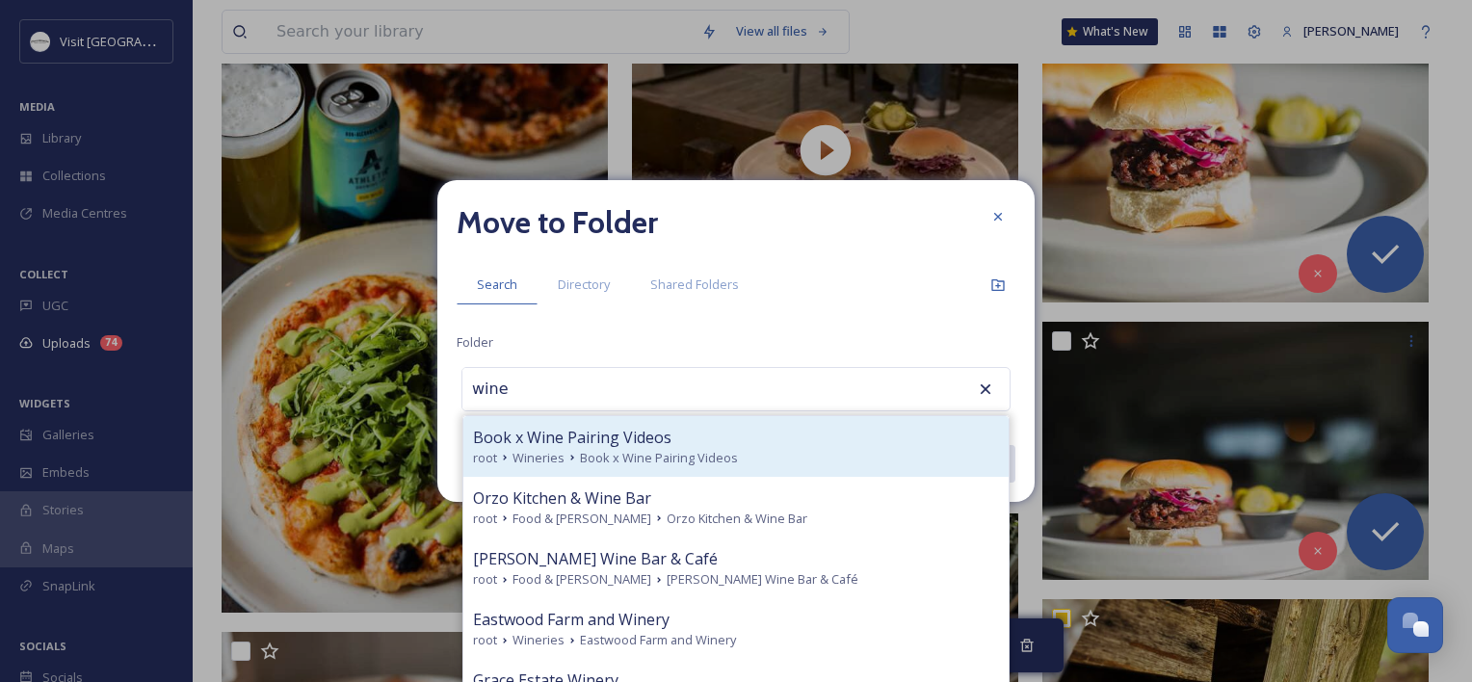
click at [559, 439] on span "Book x Wine Pairing Videos" at bounding box center [572, 437] width 198 height 23
type input "Book x Wine Pairing Videos"
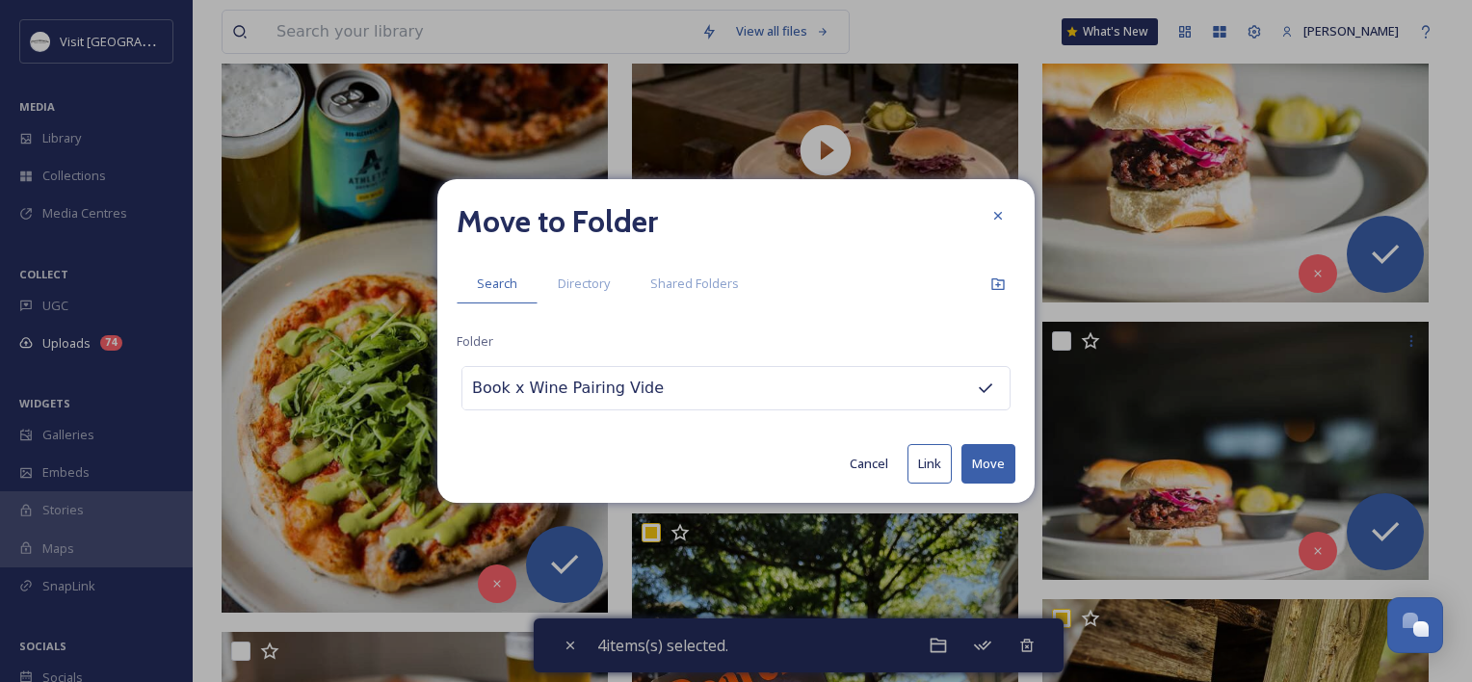
click at [987, 461] on button "Move" at bounding box center [988, 463] width 54 height 39
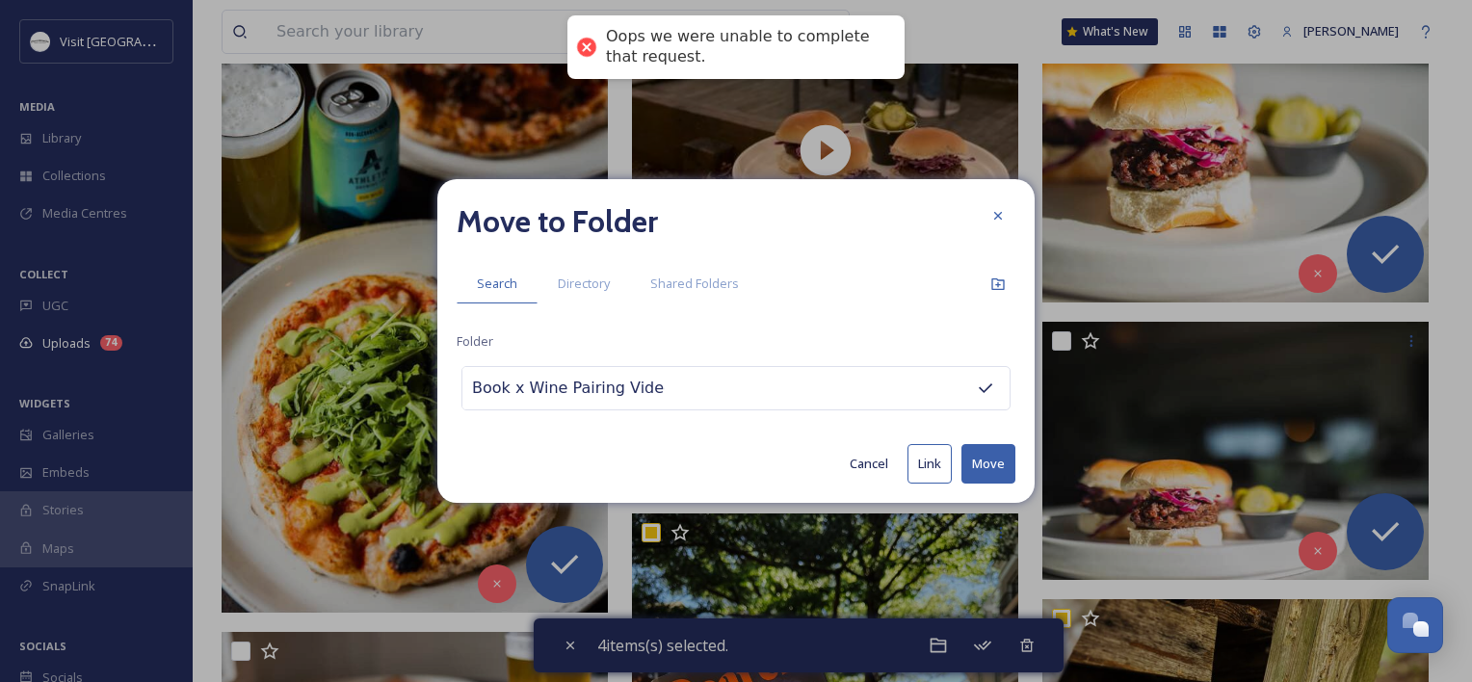
click at [979, 468] on button "Move" at bounding box center [988, 463] width 54 height 39
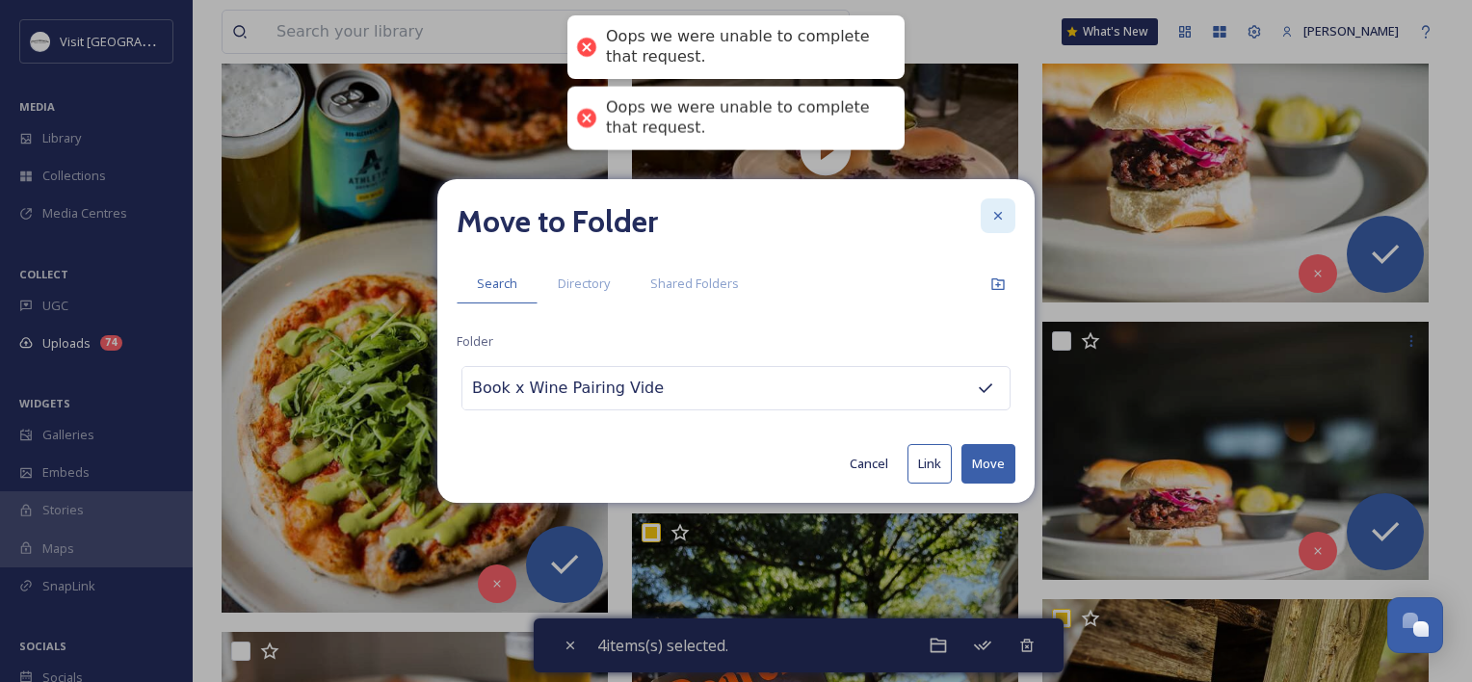
click at [995, 212] on icon at bounding box center [997, 215] width 15 height 15
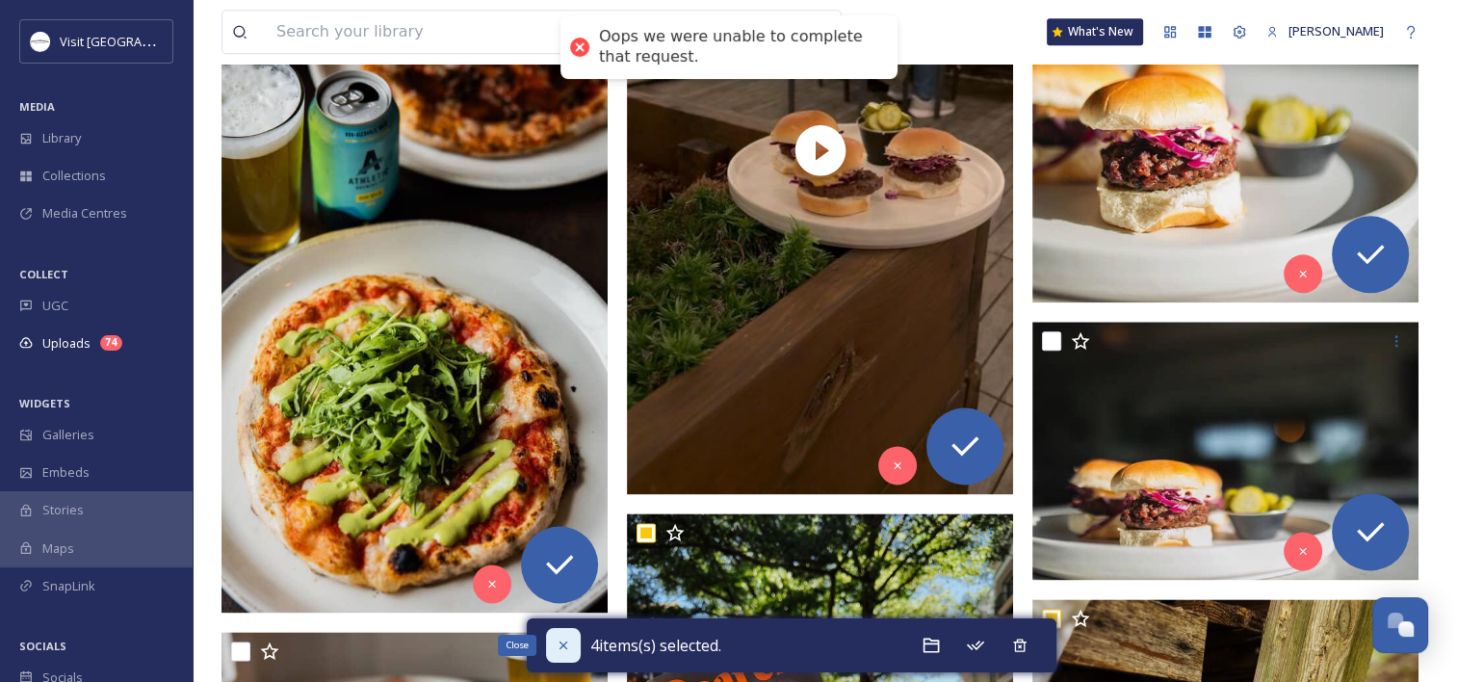
click at [557, 639] on icon at bounding box center [563, 645] width 15 height 15
checkbox input "false"
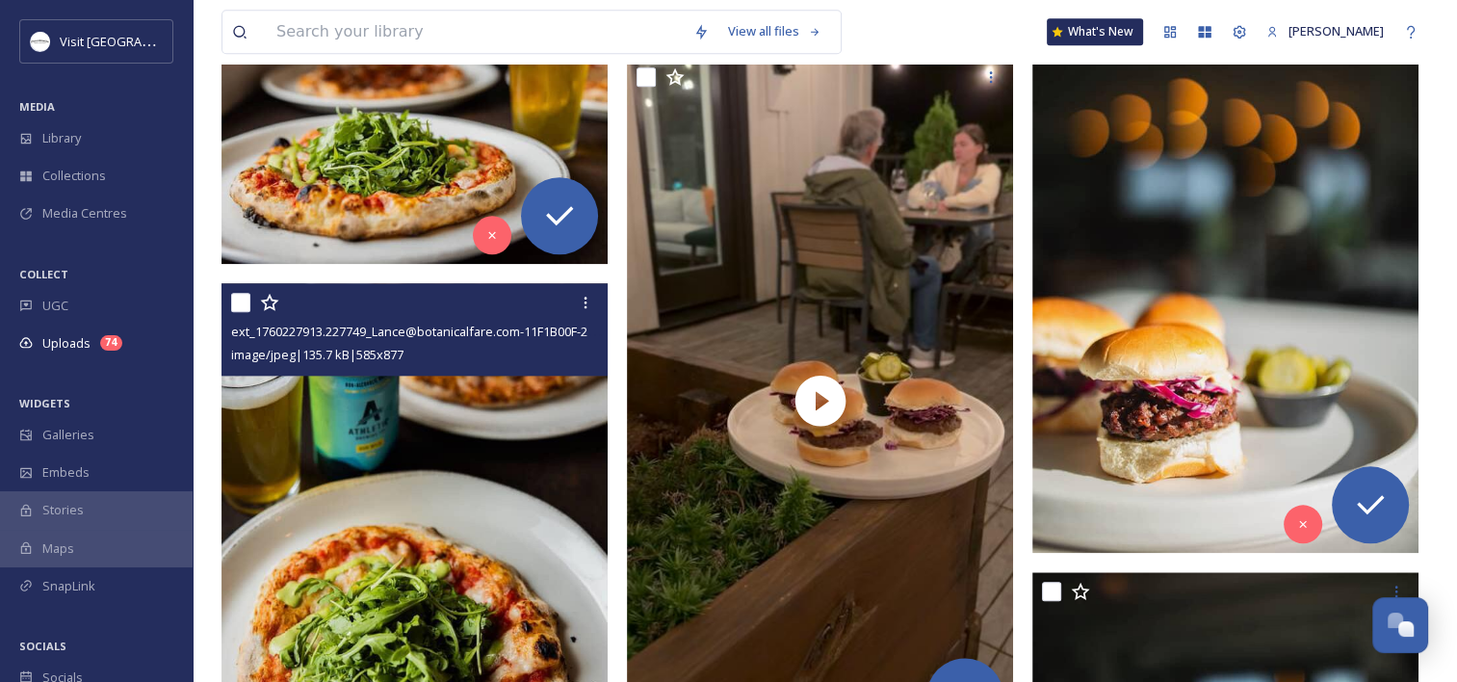
scroll to position [2102, 0]
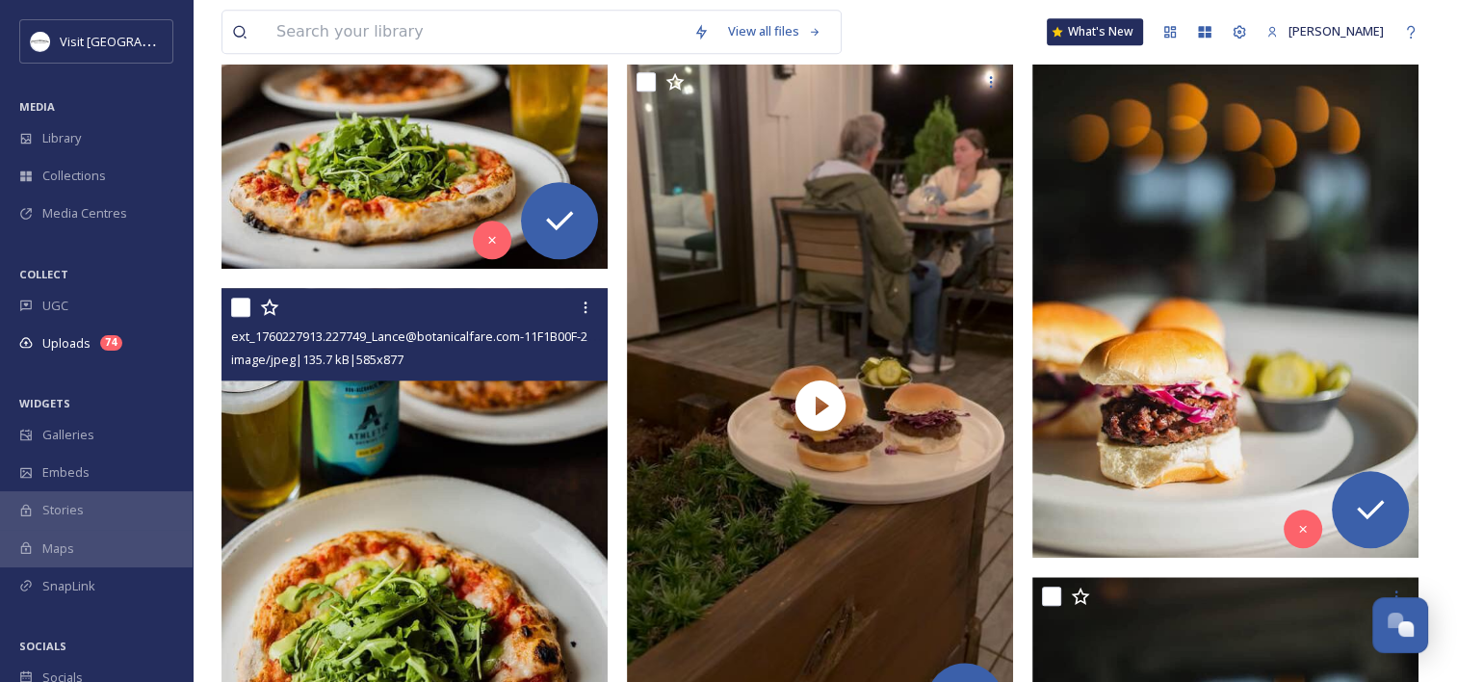
click at [239, 310] on input "checkbox" at bounding box center [240, 307] width 19 height 19
checkbox input "true"
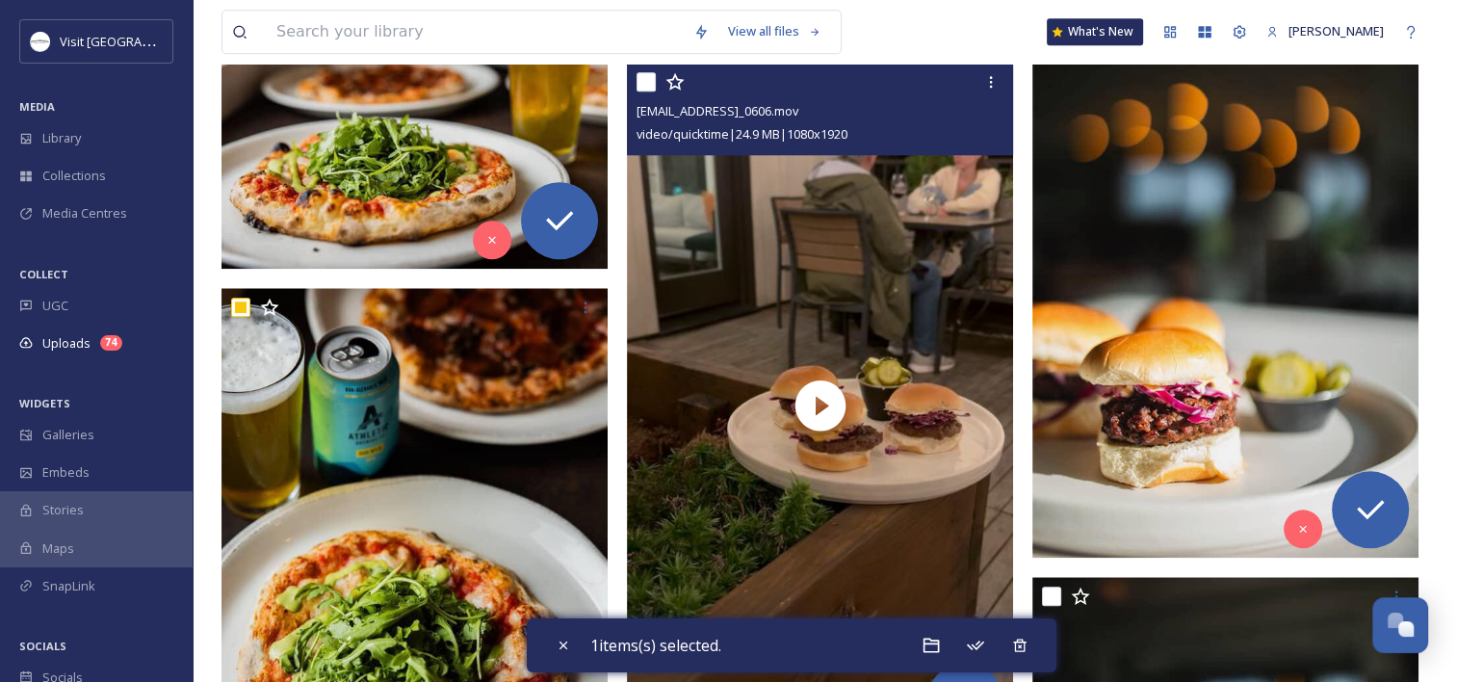
click at [648, 77] on input "checkbox" at bounding box center [646, 81] width 19 height 19
checkbox input "true"
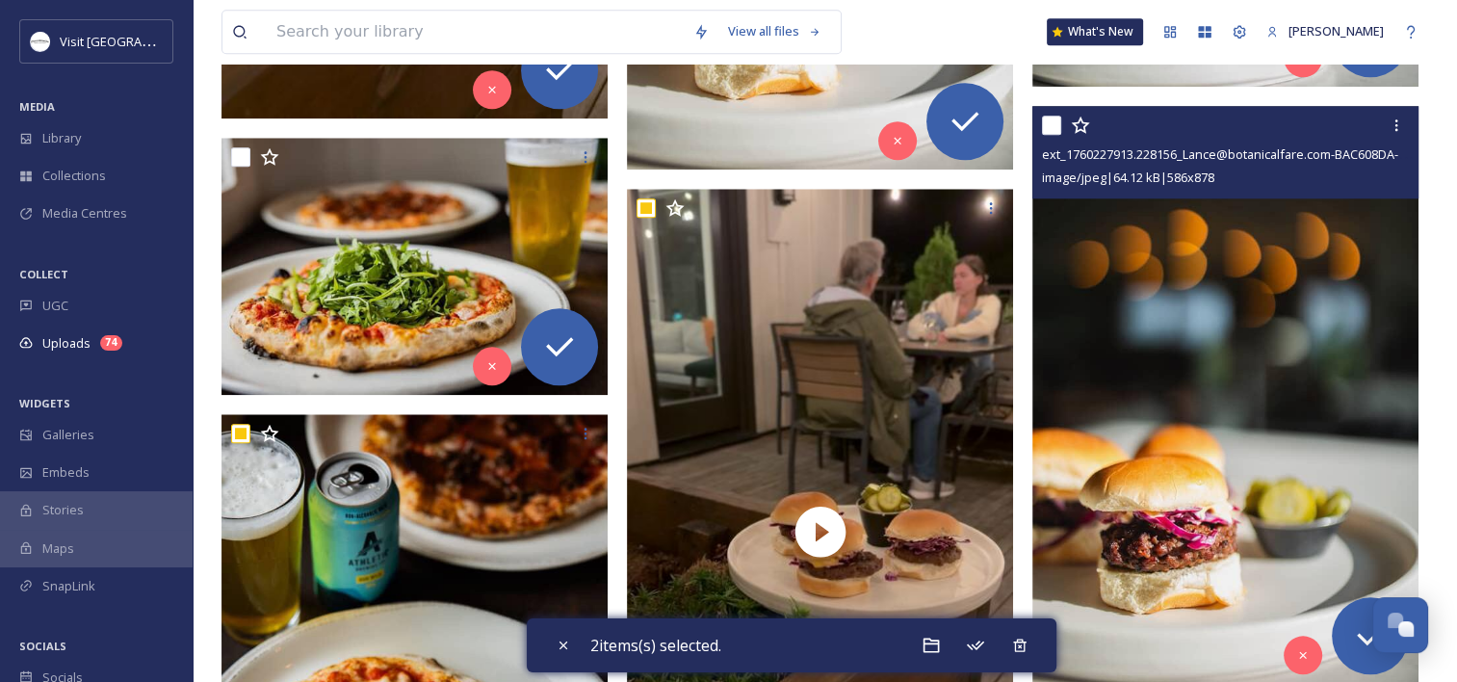
scroll to position [1976, 0]
click at [1052, 123] on input "checkbox" at bounding box center [1051, 125] width 19 height 19
checkbox input "true"
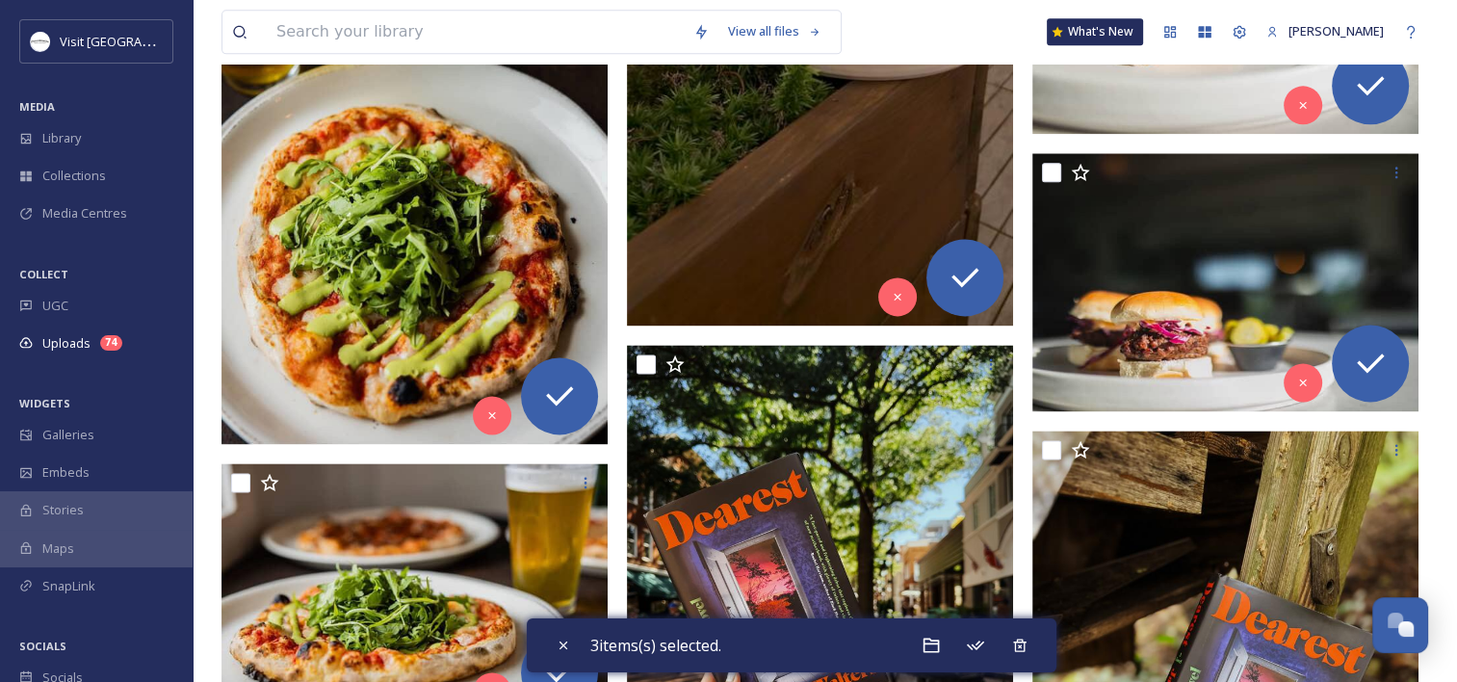
scroll to position [2527, 0]
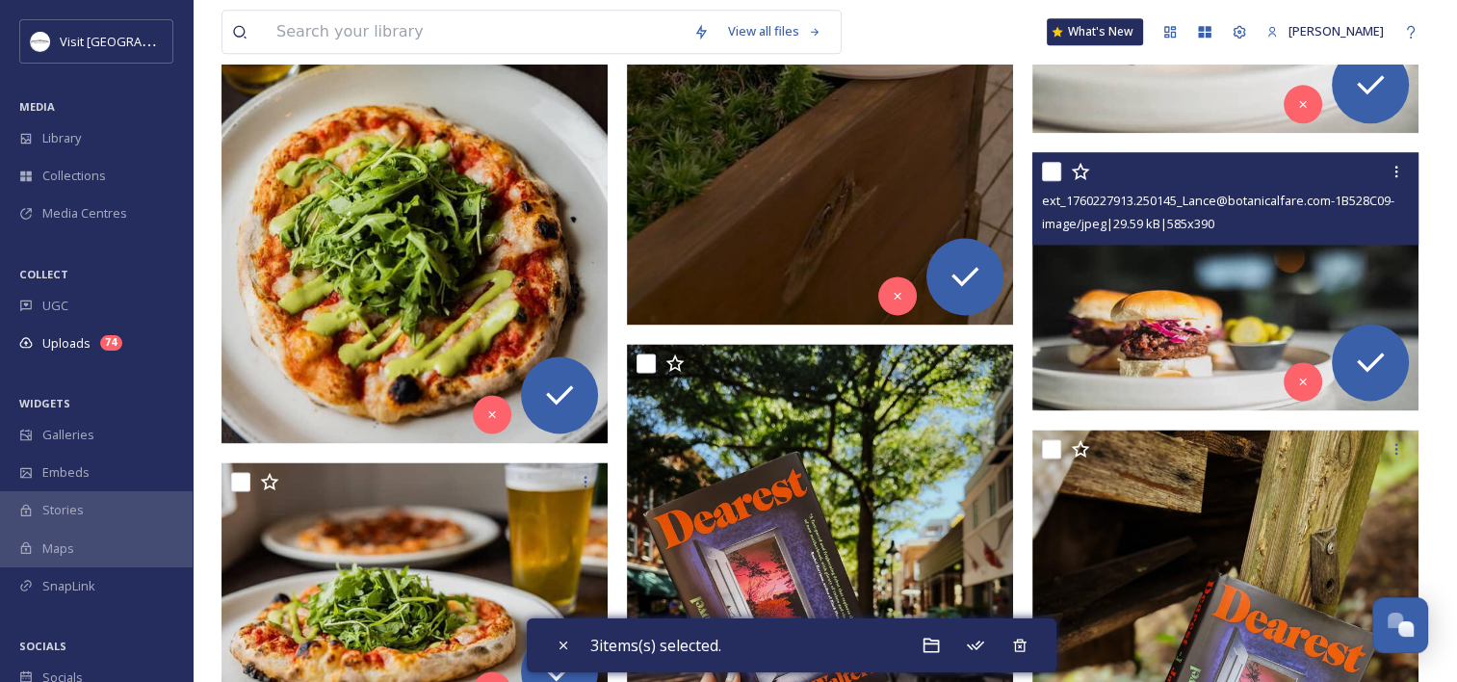
click at [1052, 170] on input "checkbox" at bounding box center [1051, 171] width 19 height 19
checkbox input "true"
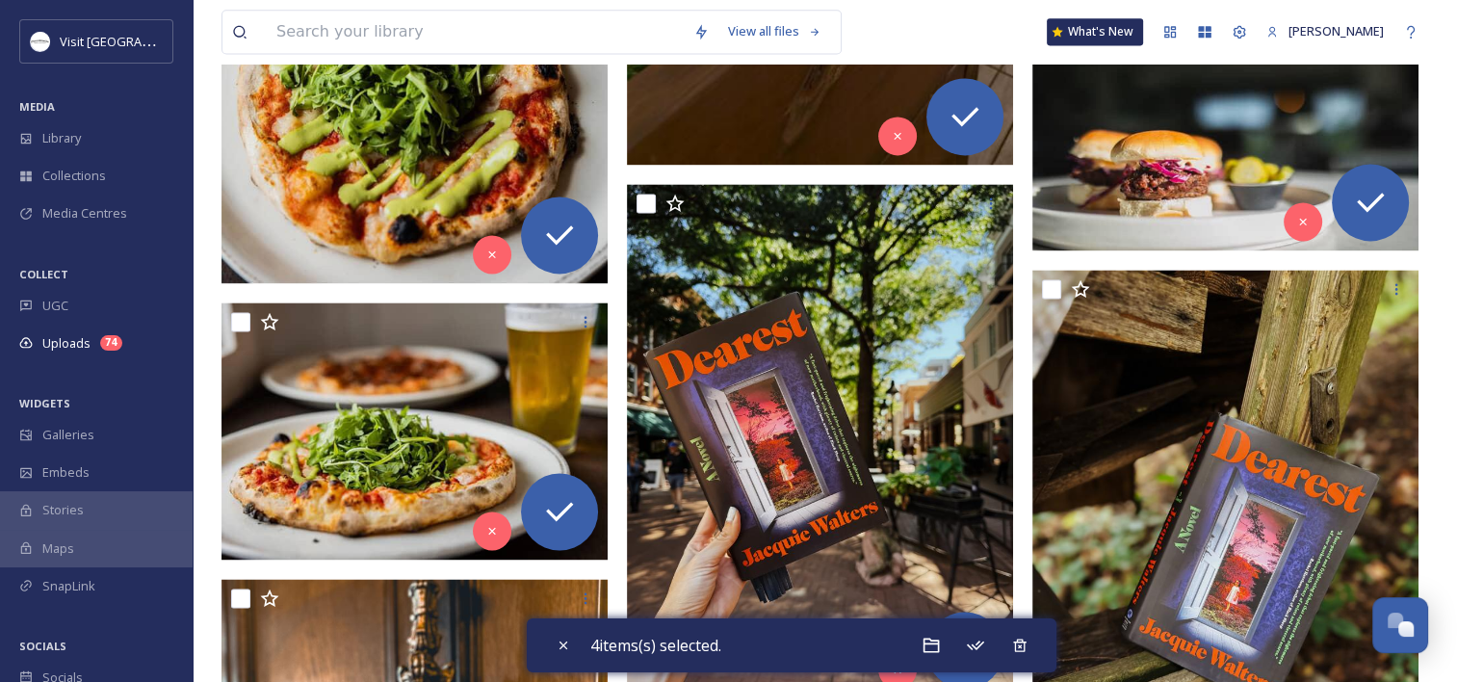
scroll to position [2685, 0]
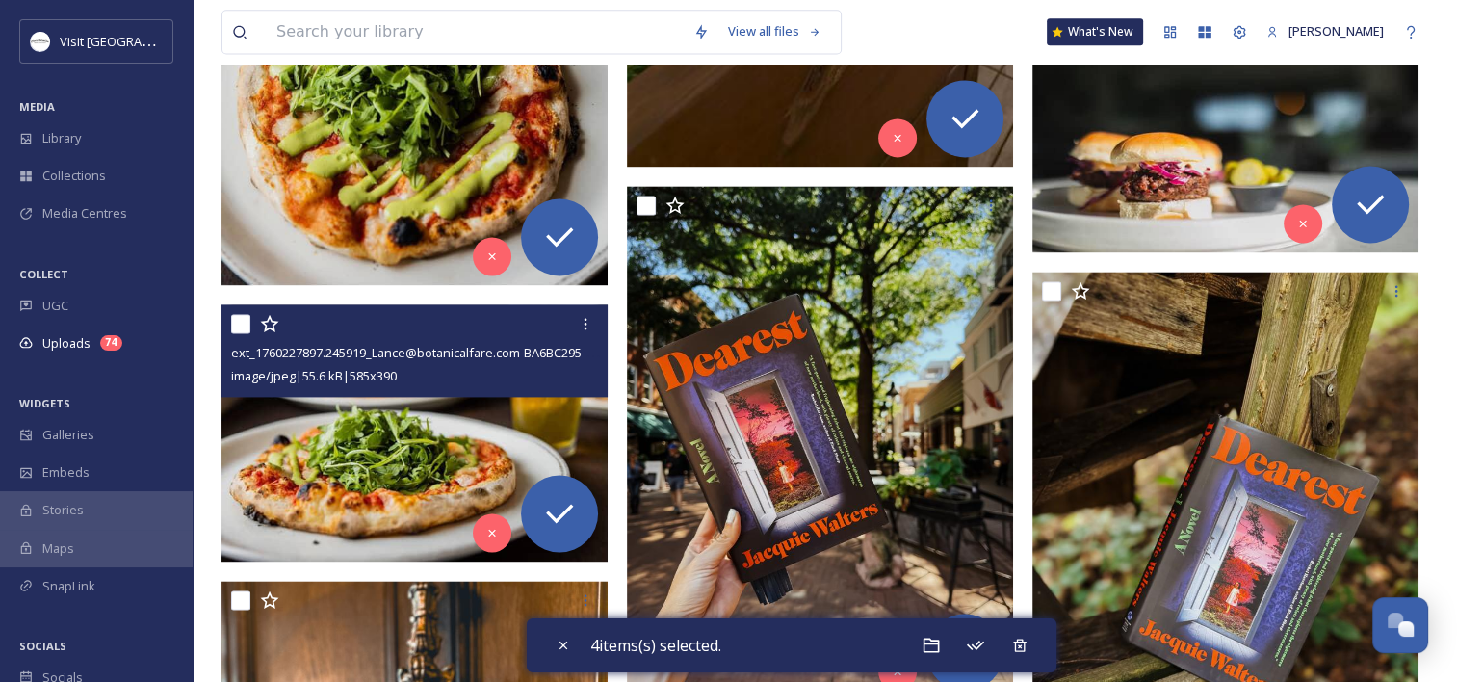
click at [250, 316] on div at bounding box center [417, 323] width 372 height 35
click at [247, 319] on input "checkbox" at bounding box center [240, 323] width 19 height 19
checkbox input "true"
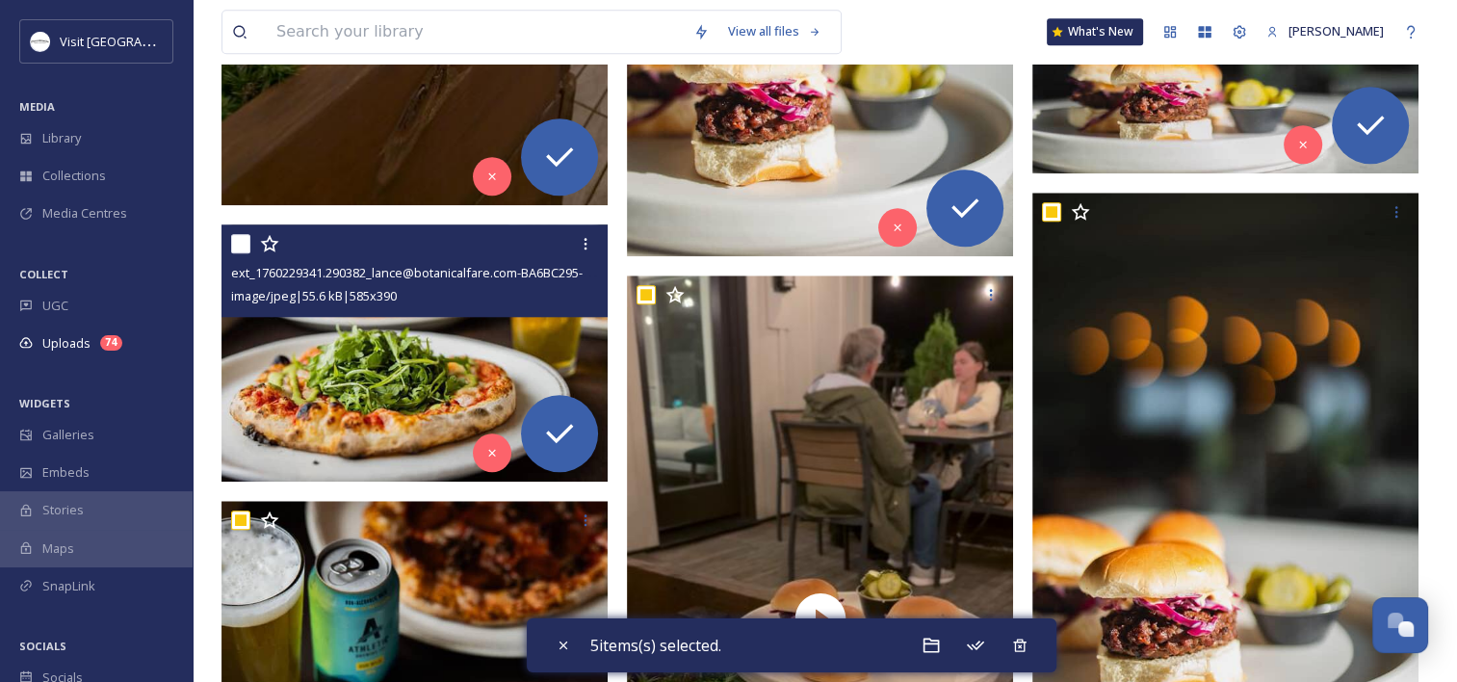
scroll to position [1888, 0]
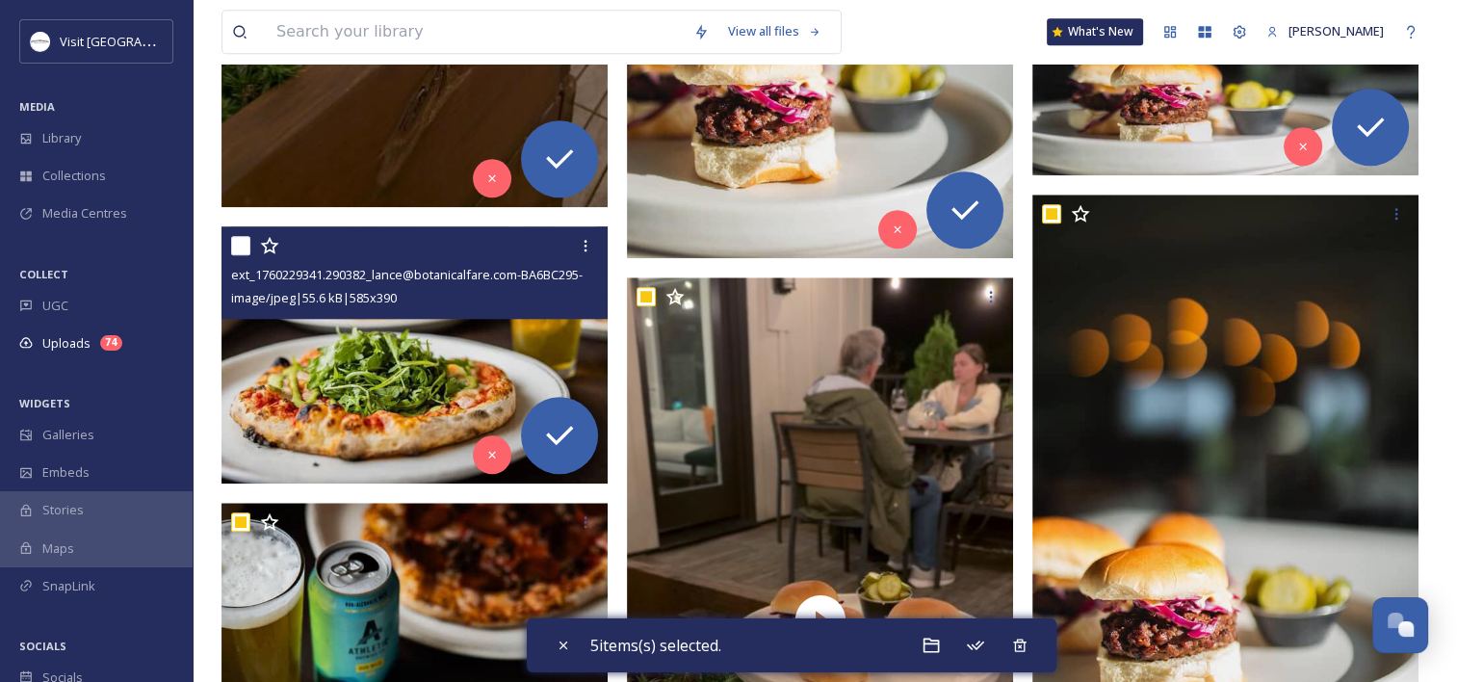
click at [241, 243] on input "checkbox" at bounding box center [240, 245] width 19 height 19
checkbox input "true"
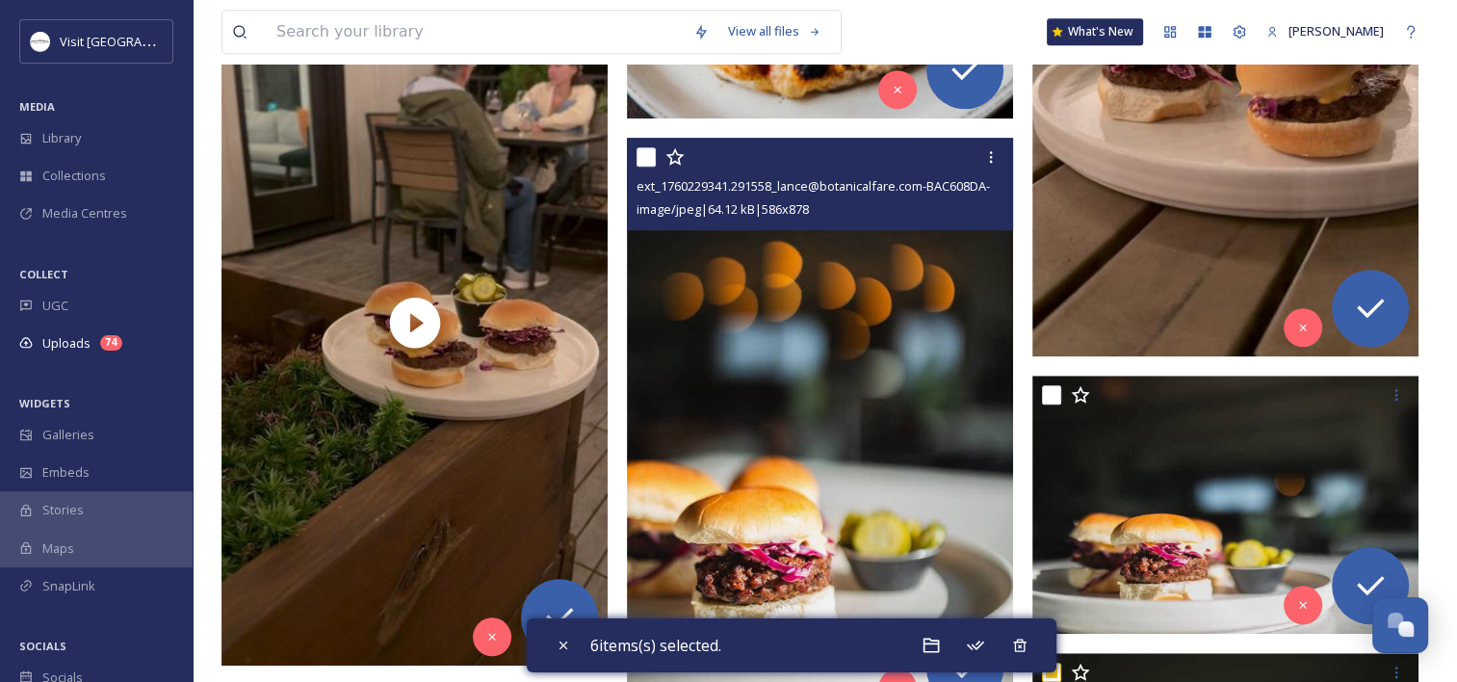
scroll to position [1418, 0]
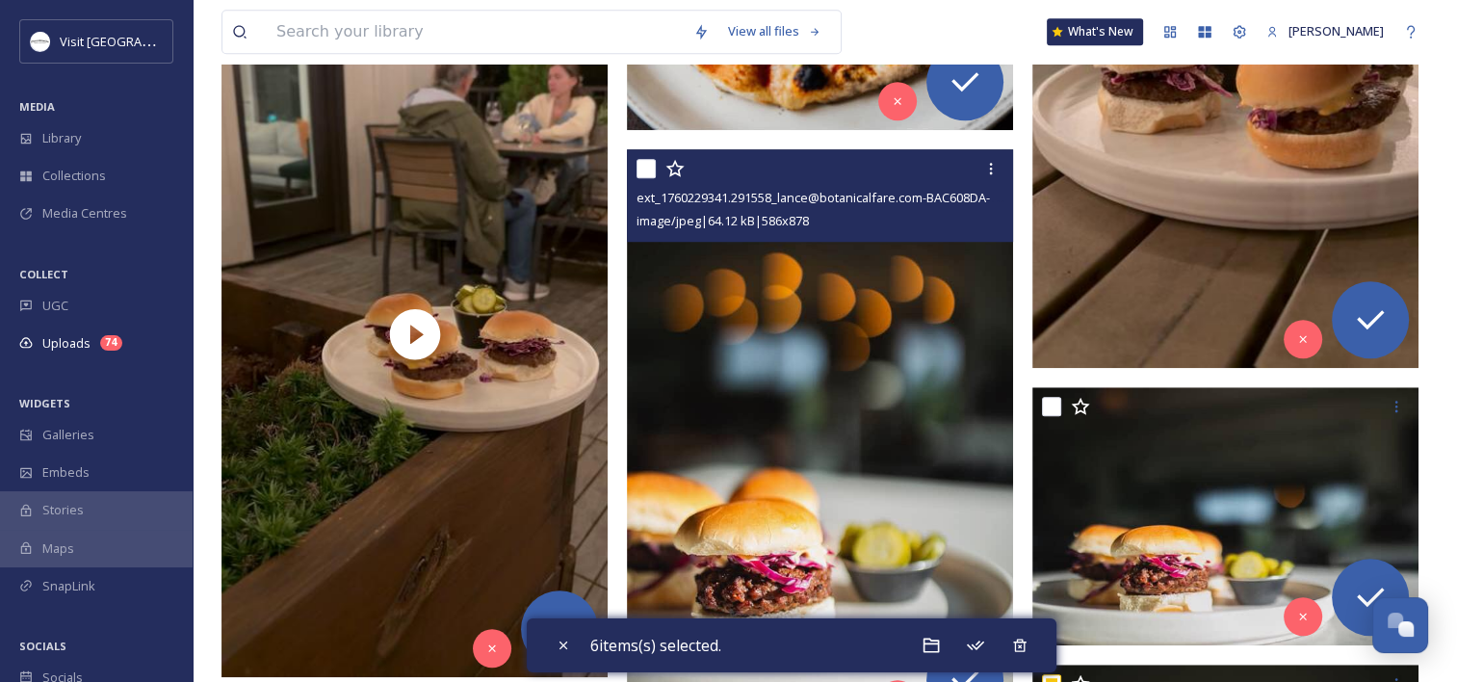
click at [637, 168] on input "checkbox" at bounding box center [646, 168] width 19 height 19
checkbox input "true"
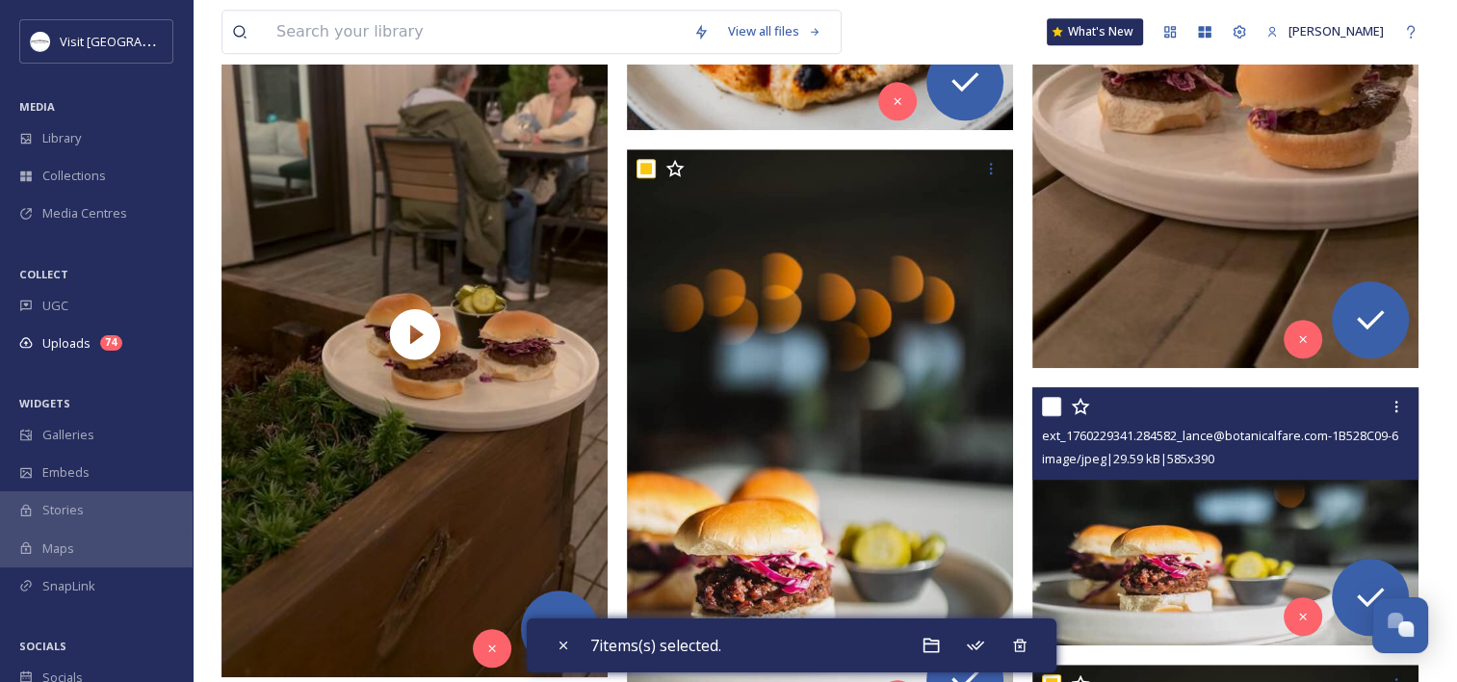
click at [1053, 397] on input "checkbox" at bounding box center [1051, 406] width 19 height 19
checkbox input "true"
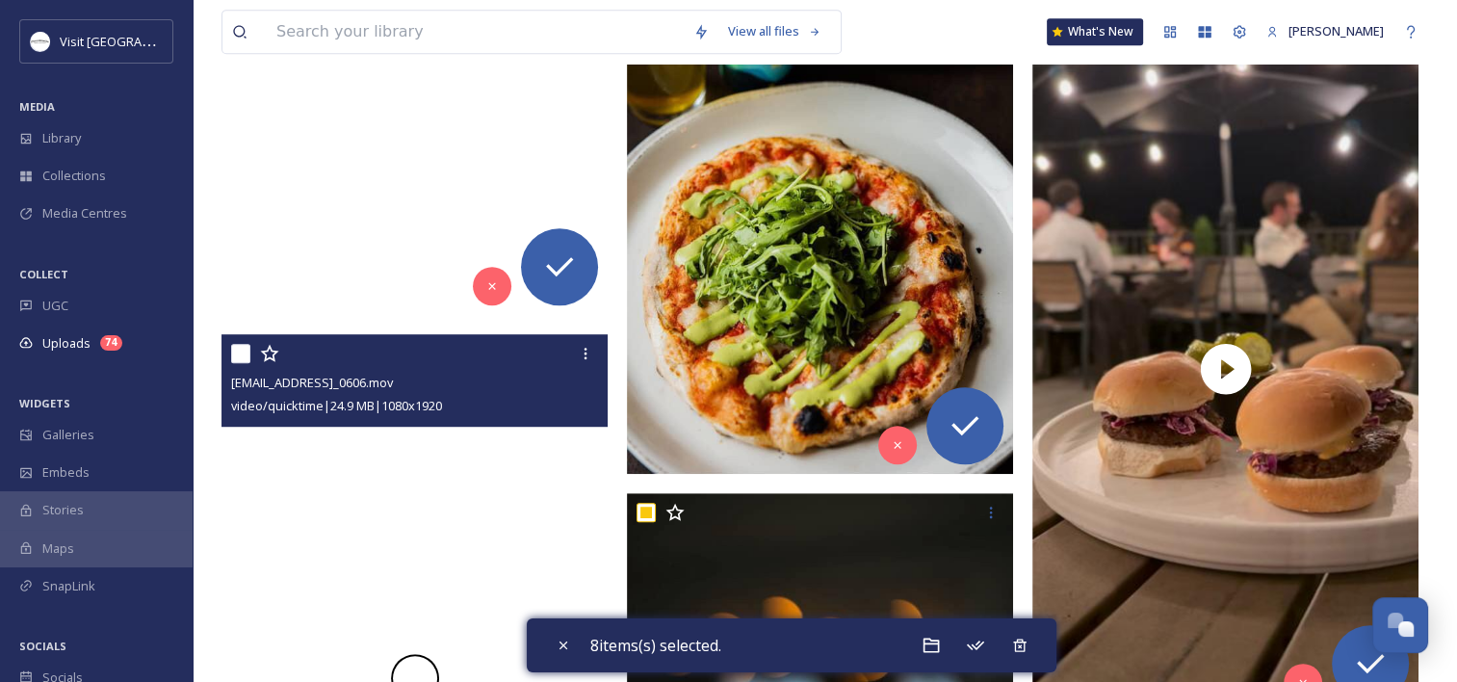
scroll to position [1059, 0]
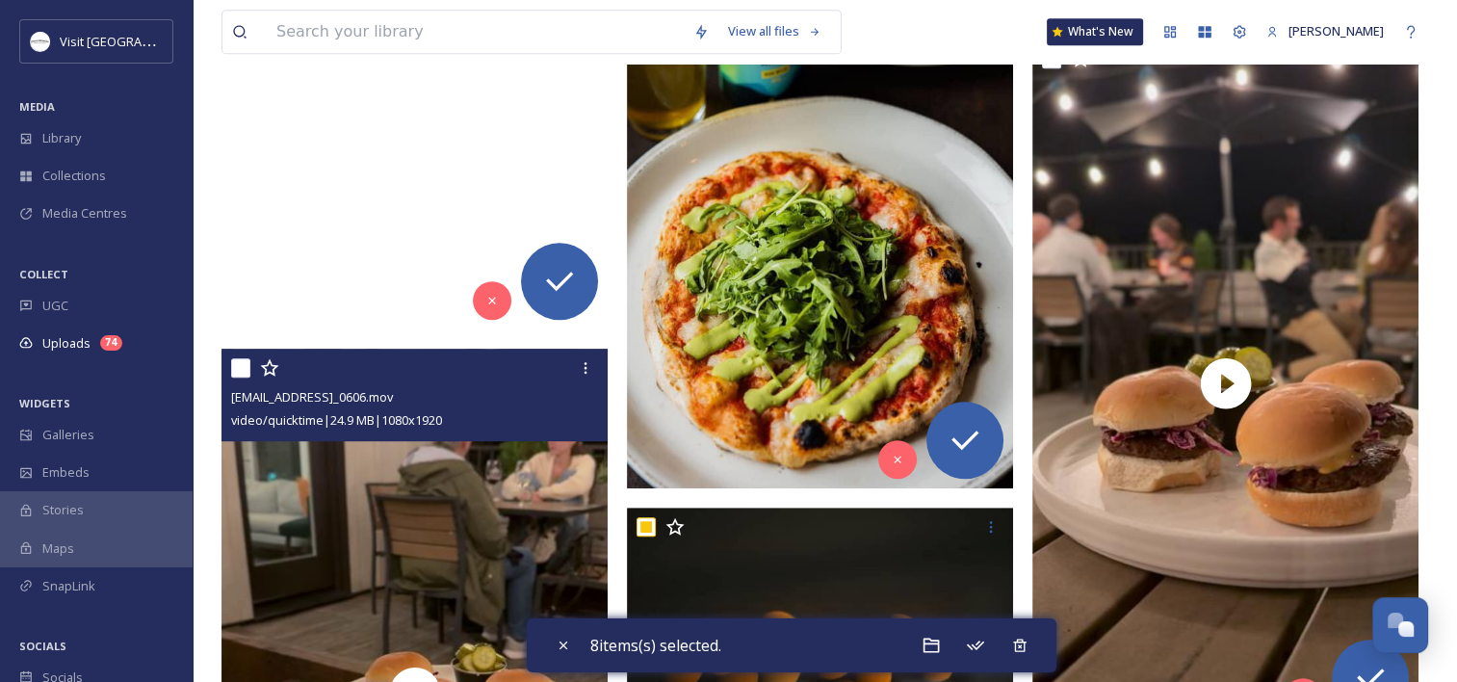
click at [236, 360] on input "checkbox" at bounding box center [240, 367] width 19 height 19
checkbox input "true"
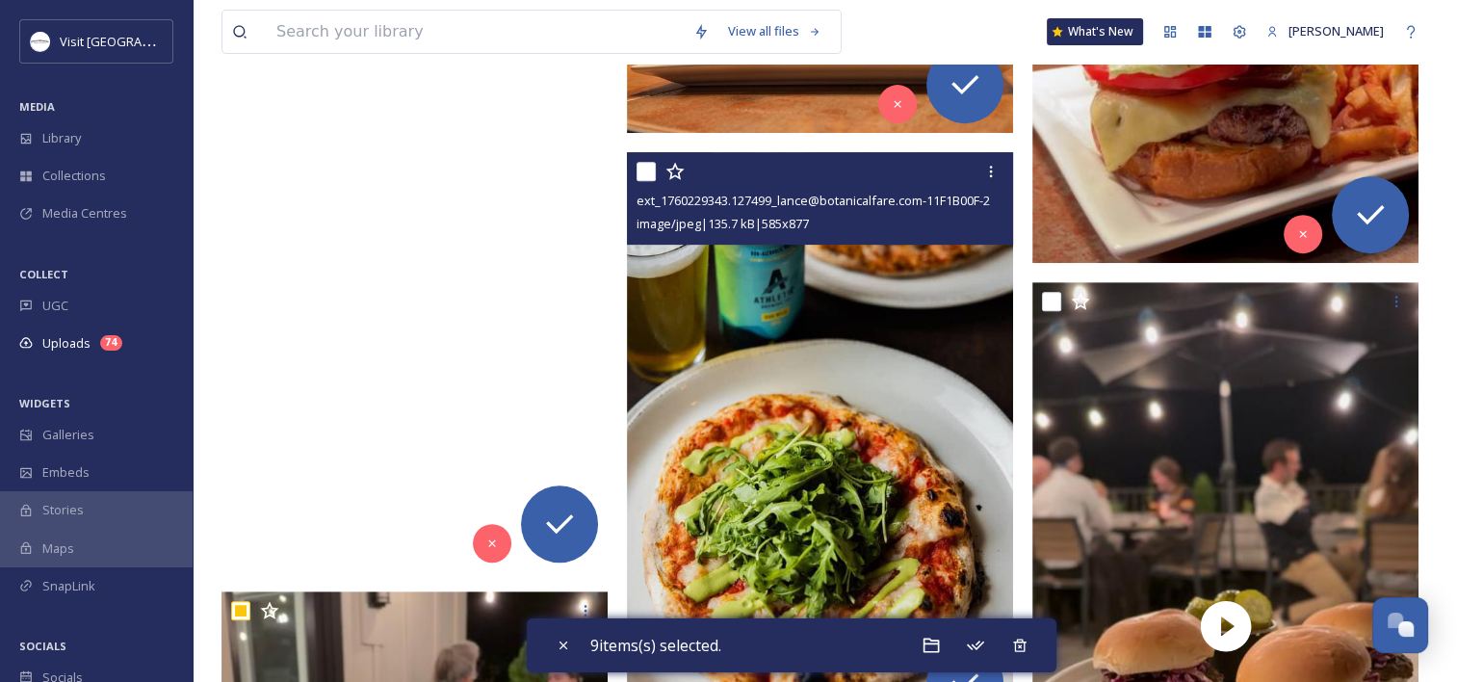
scroll to position [805, 0]
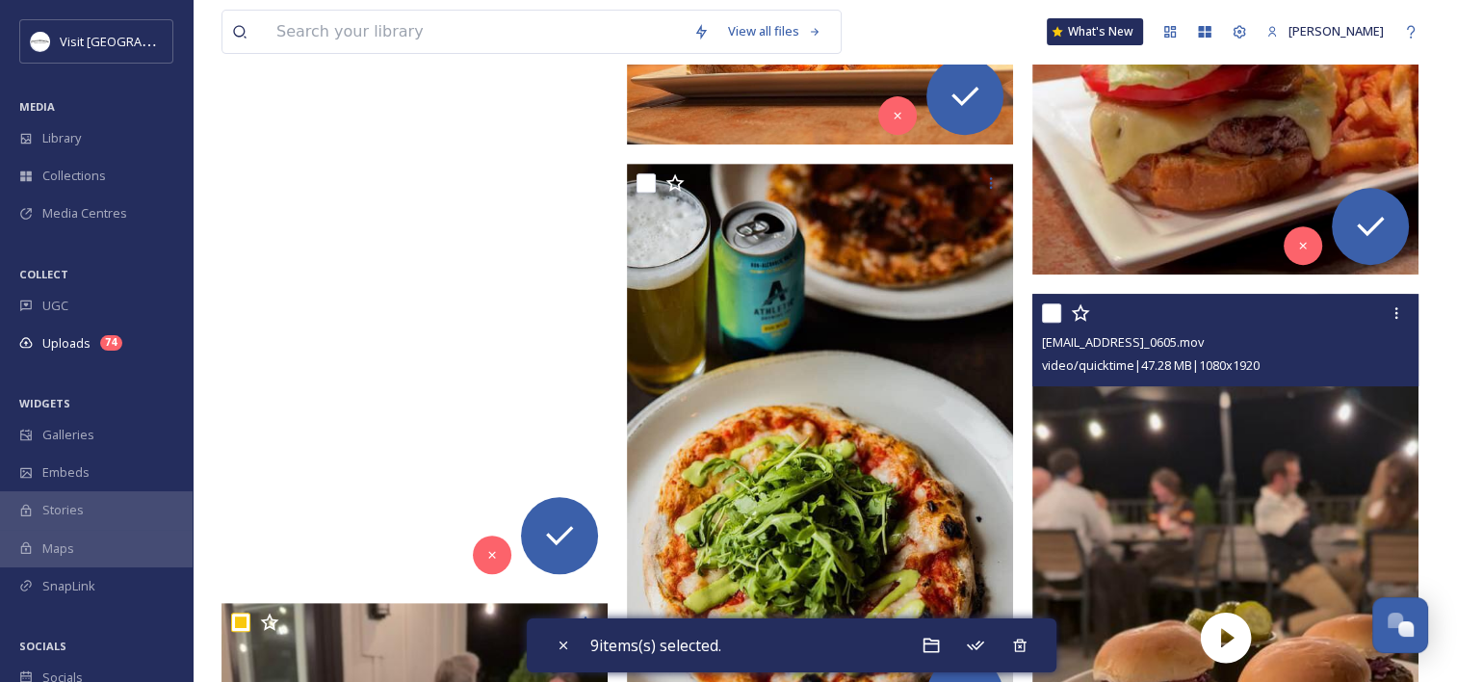
click at [1050, 309] on input "checkbox" at bounding box center [1051, 312] width 19 height 19
checkbox input "true"
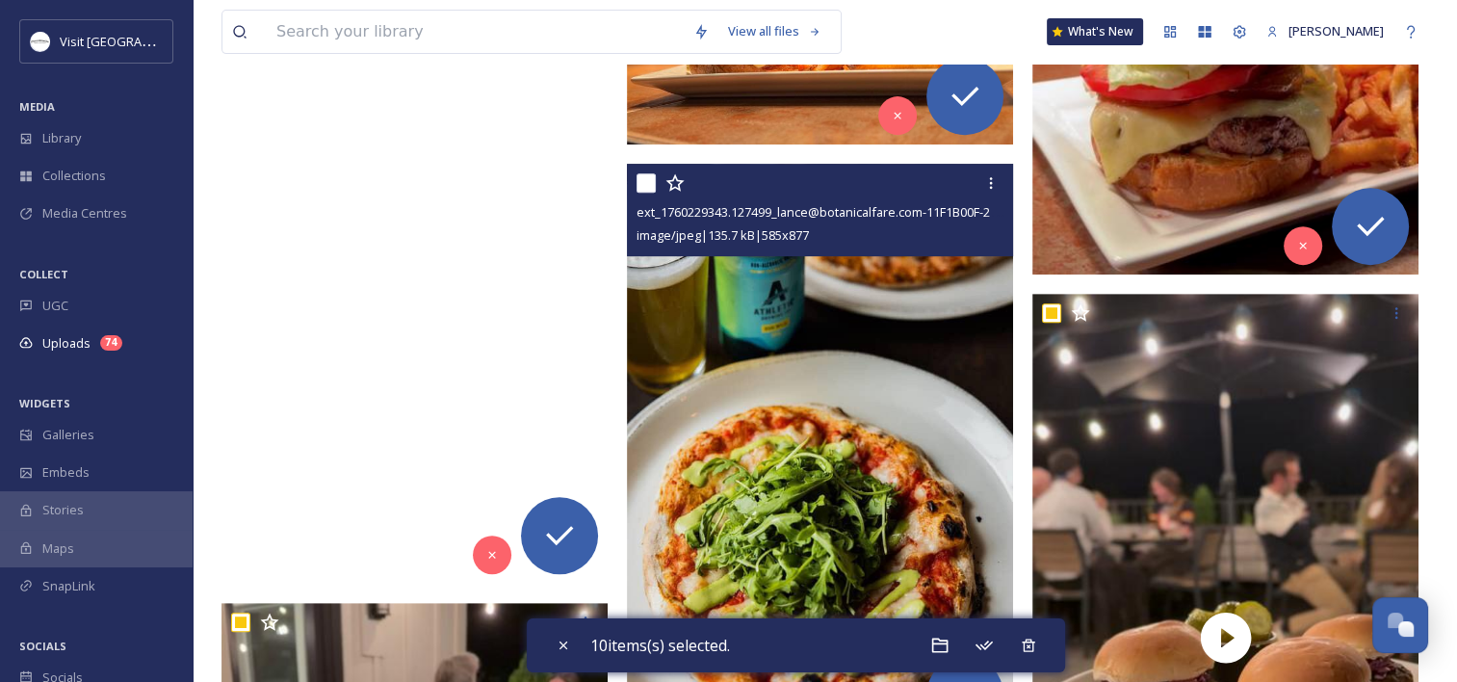
click at [652, 181] on input "checkbox" at bounding box center [646, 182] width 19 height 19
checkbox input "true"
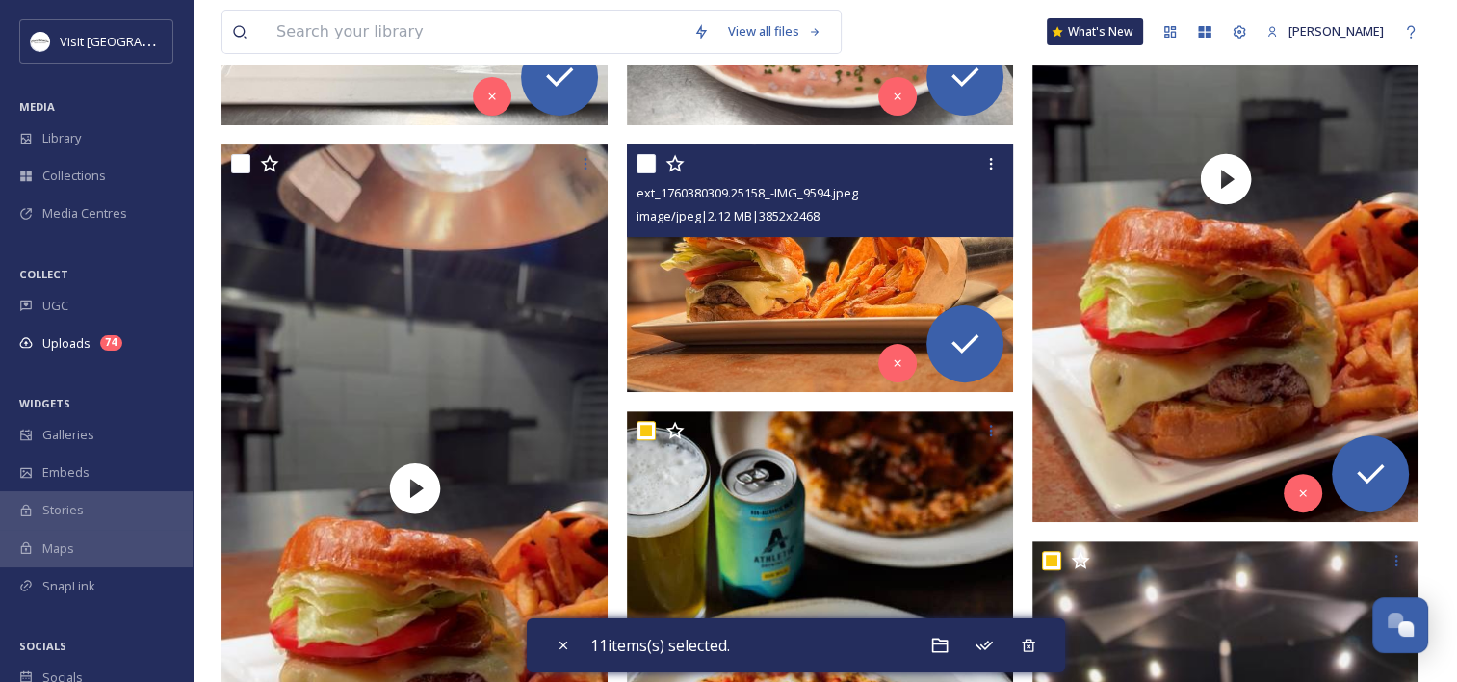
scroll to position [589, 0]
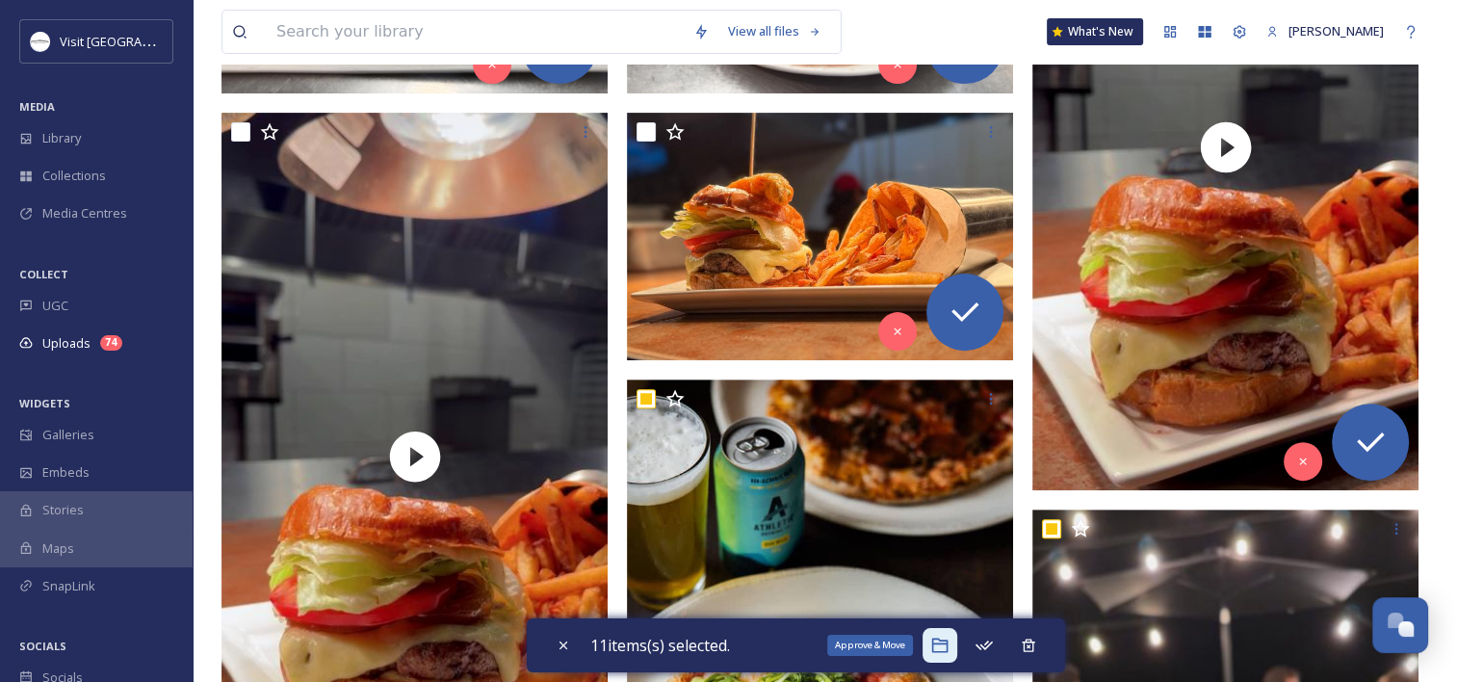
click at [941, 652] on icon at bounding box center [939, 645] width 19 height 19
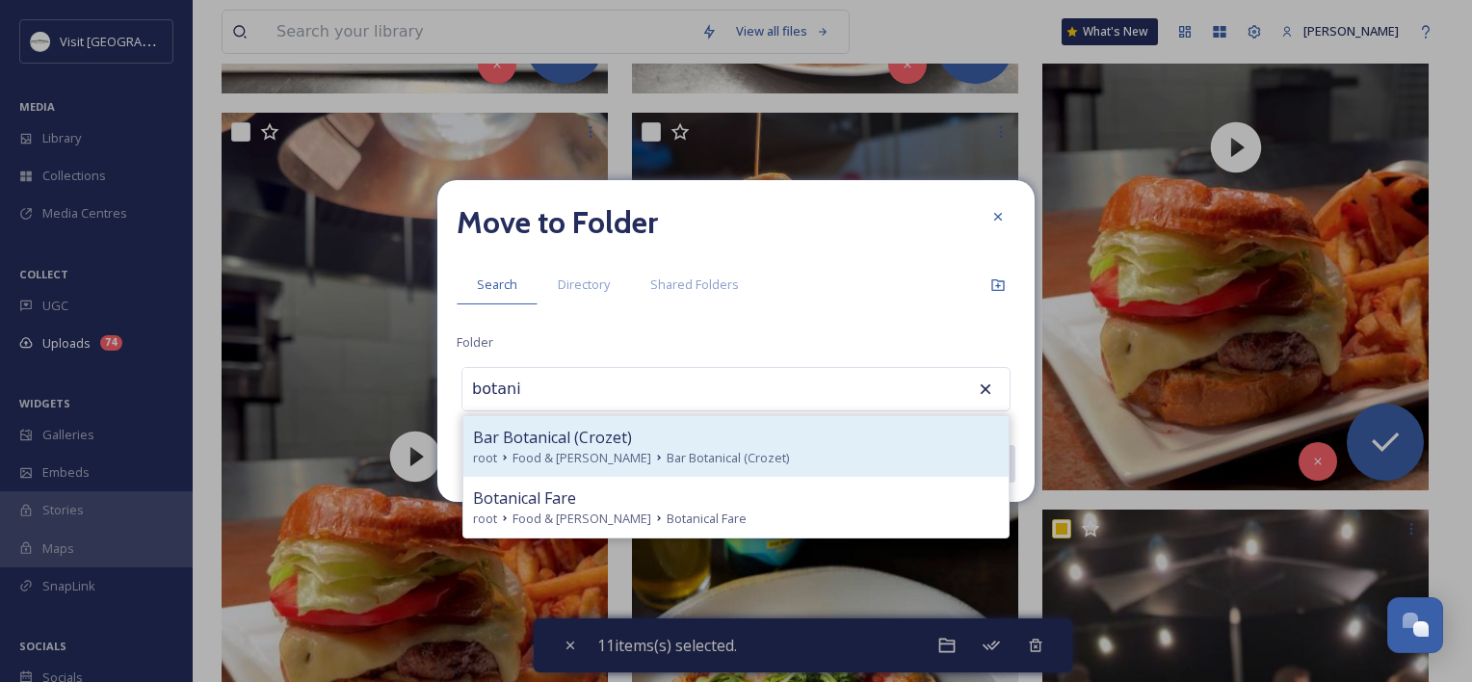
click at [586, 446] on span "Bar Botanical (Crozet)" at bounding box center [552, 437] width 159 height 23
type input "Bar Botanical (Crozet)"
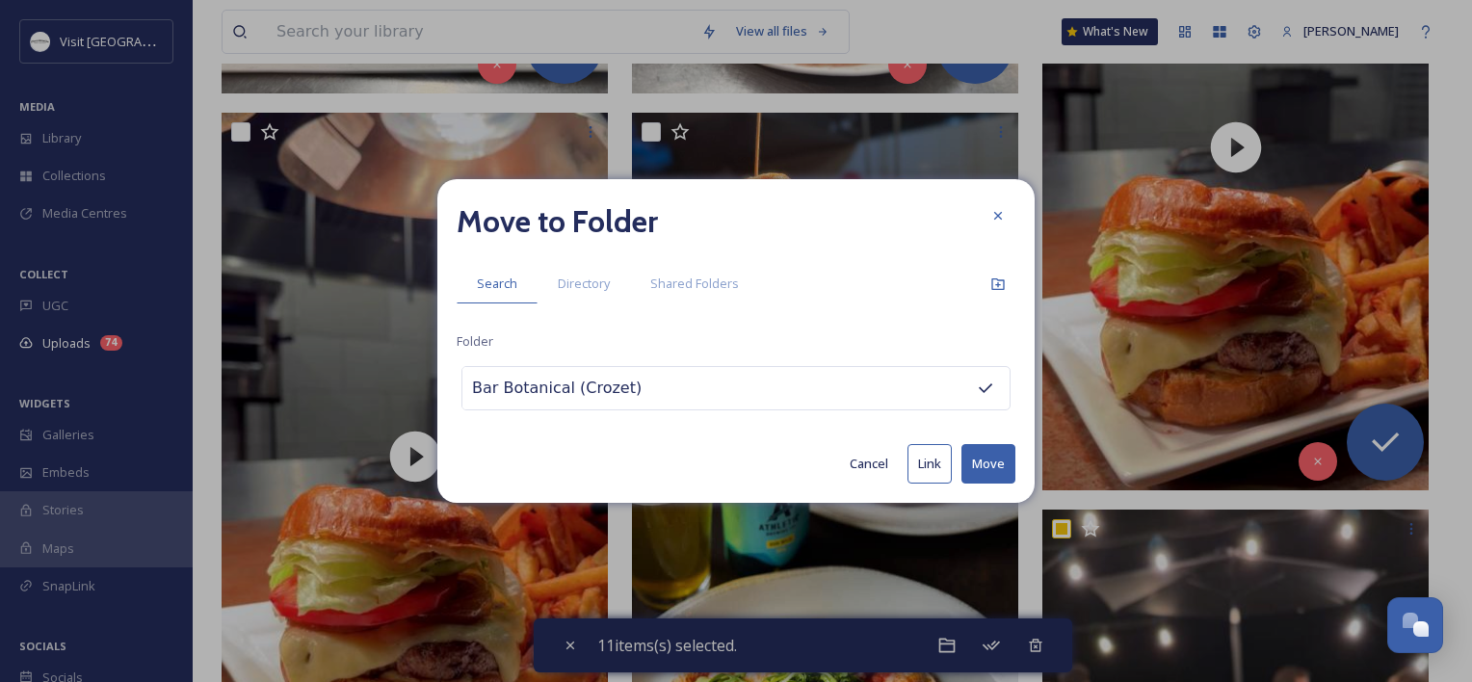
click at [990, 464] on button "Move" at bounding box center [988, 463] width 54 height 39
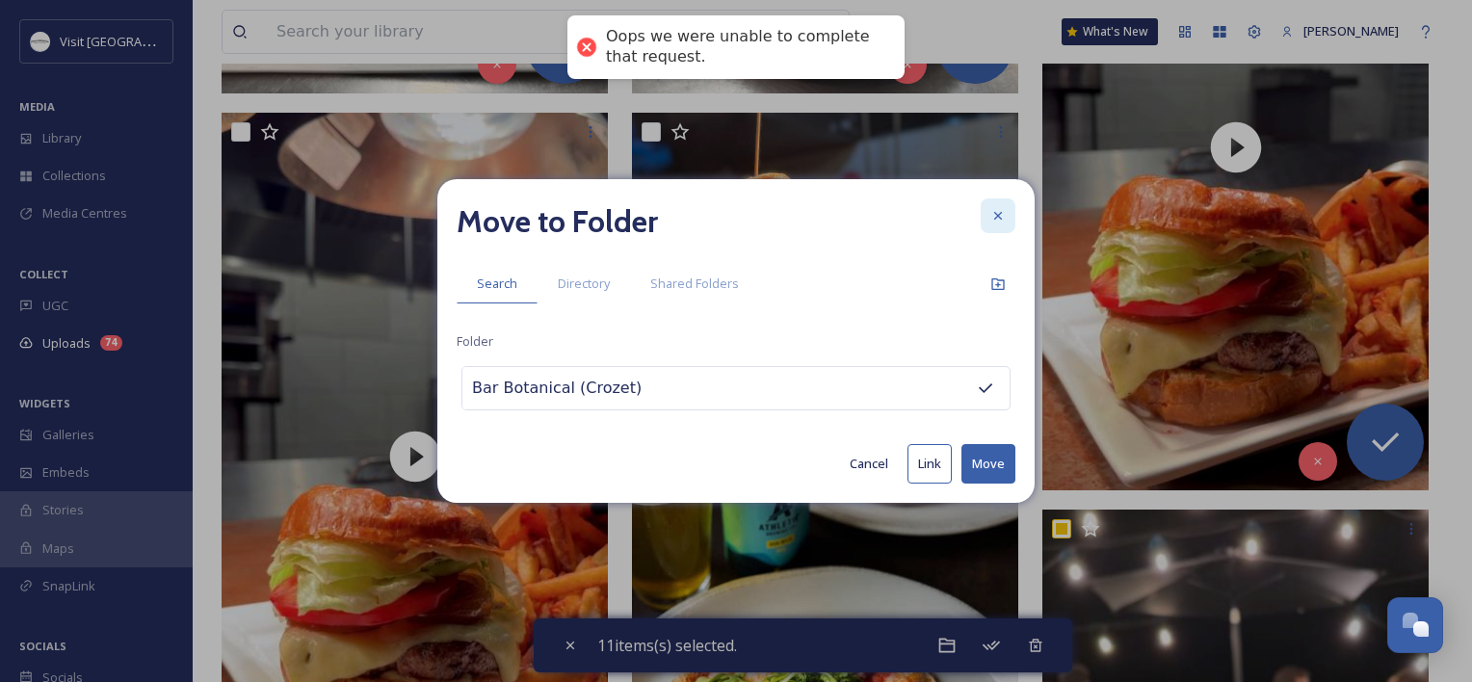
click at [1010, 209] on div at bounding box center [997, 215] width 35 height 35
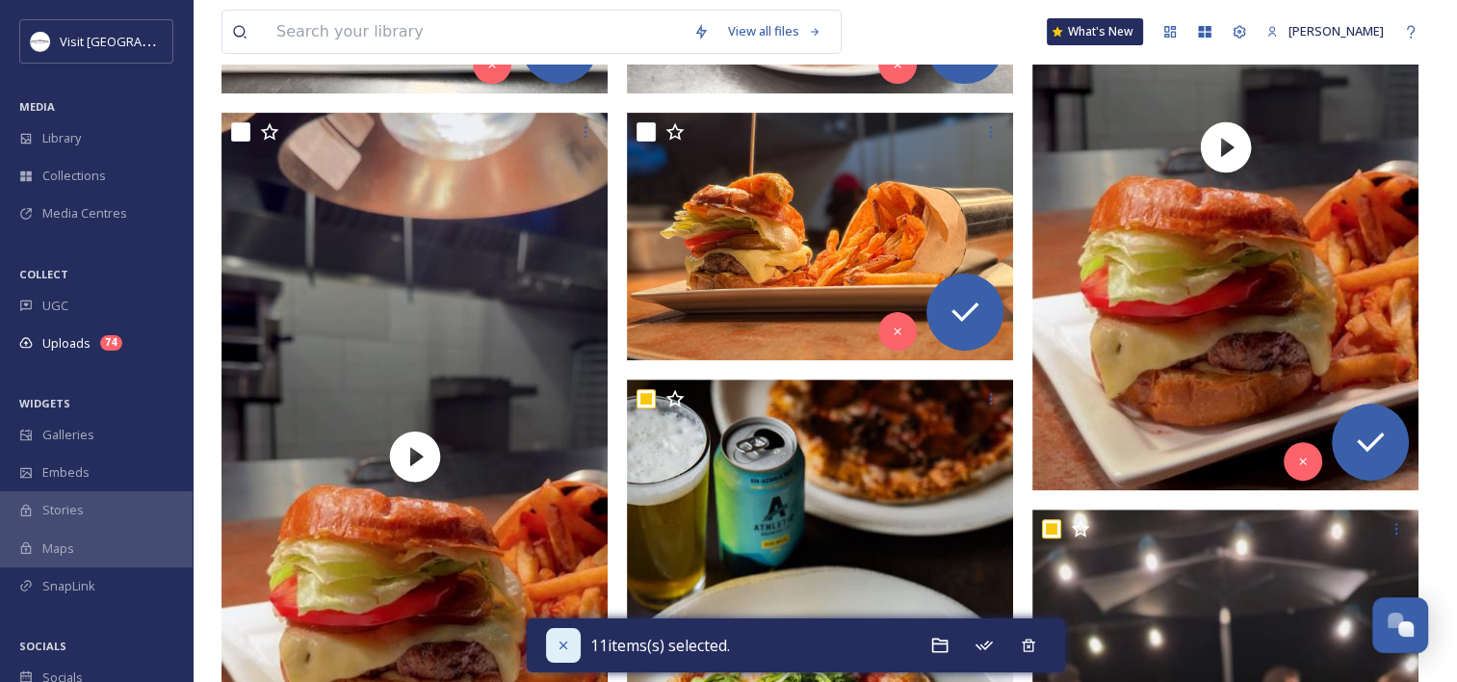
click at [548, 651] on div at bounding box center [563, 645] width 35 height 35
checkbox input "false"
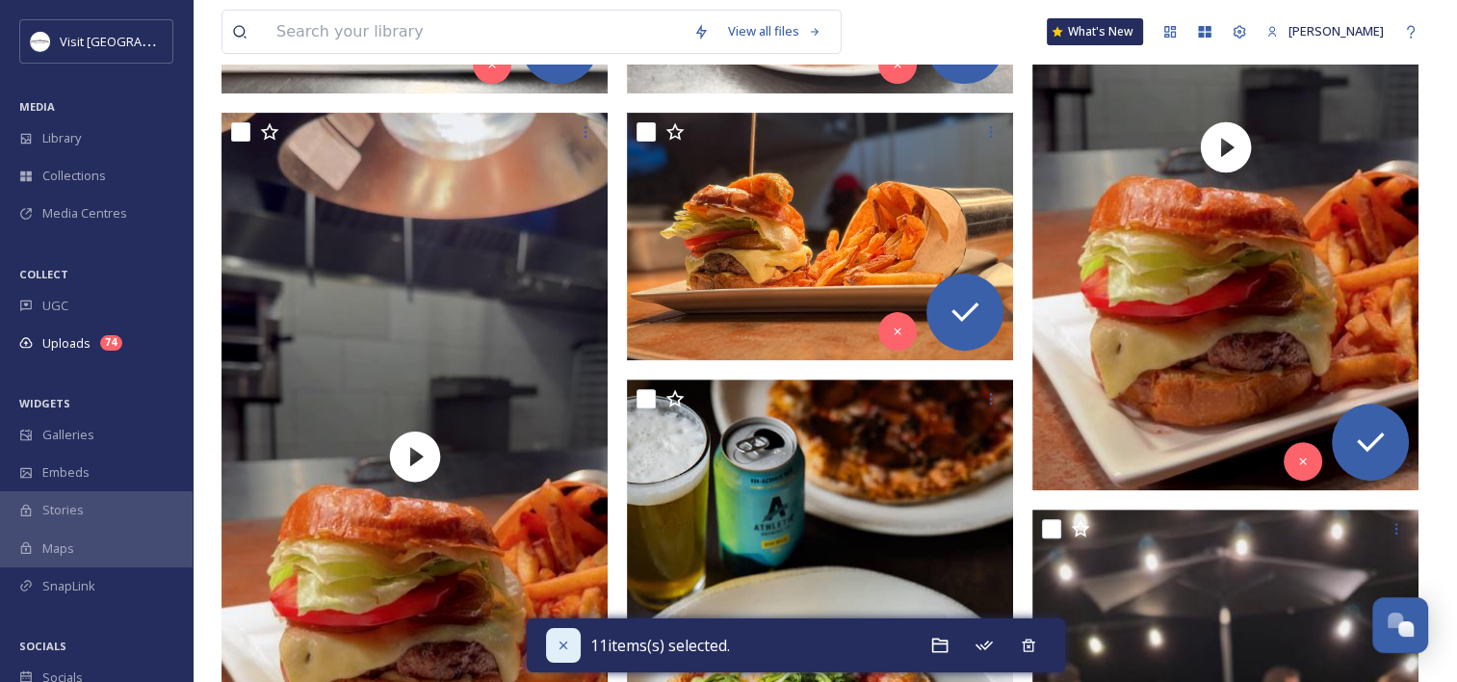
checkbox input "false"
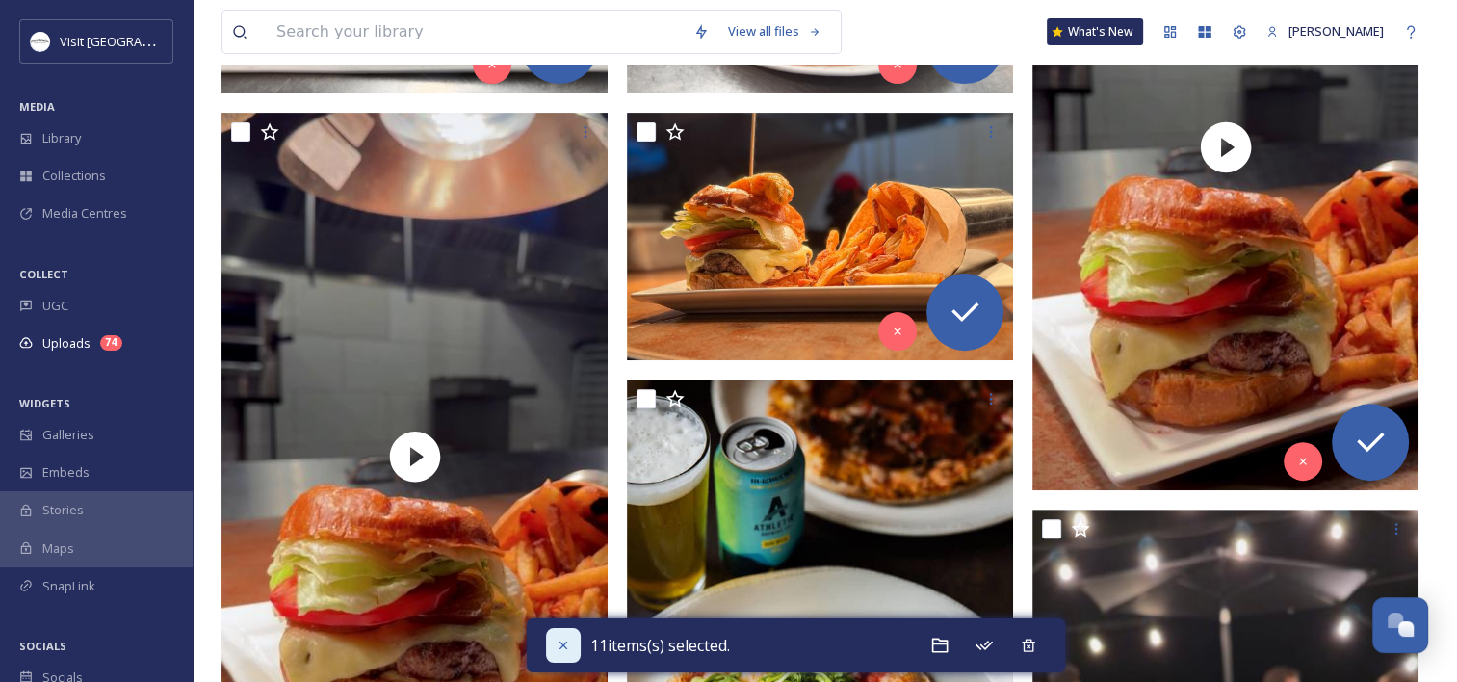
checkbox input "false"
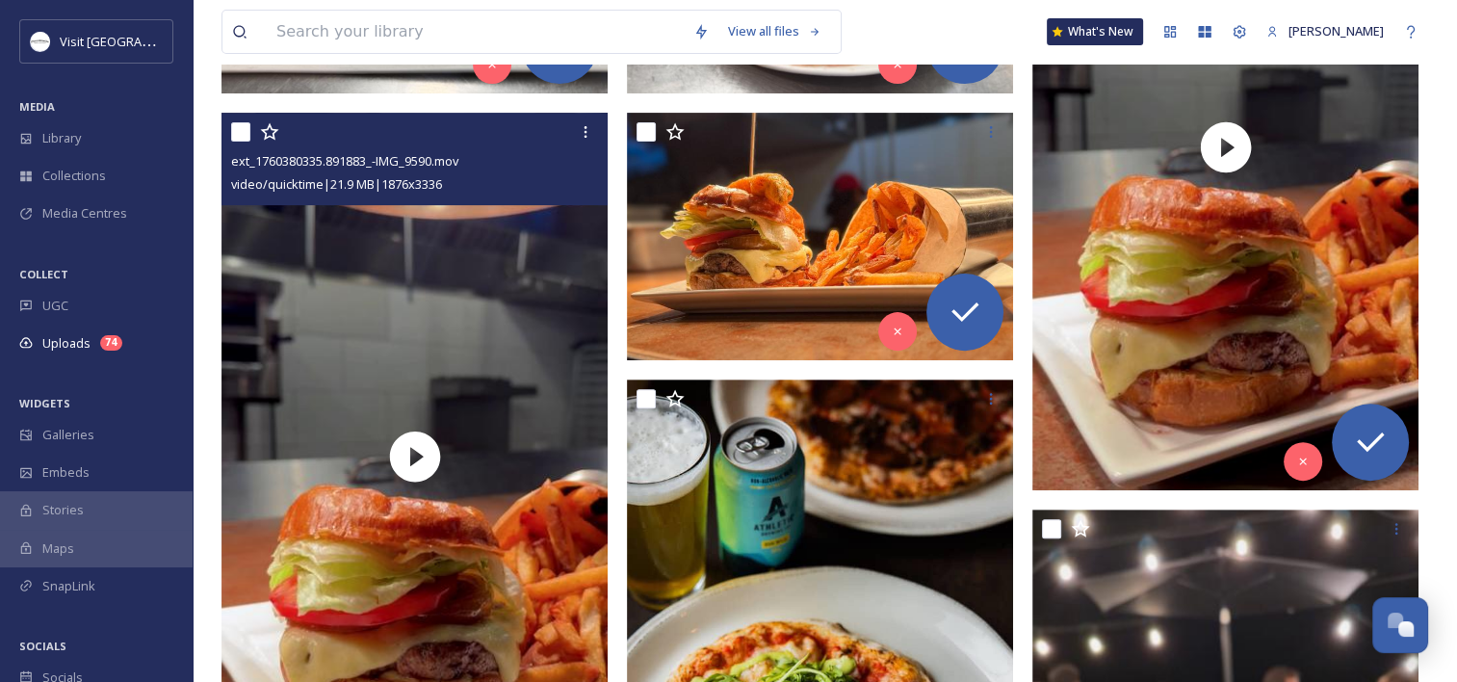
click at [239, 135] on input "checkbox" at bounding box center [240, 131] width 19 height 19
checkbox input "true"
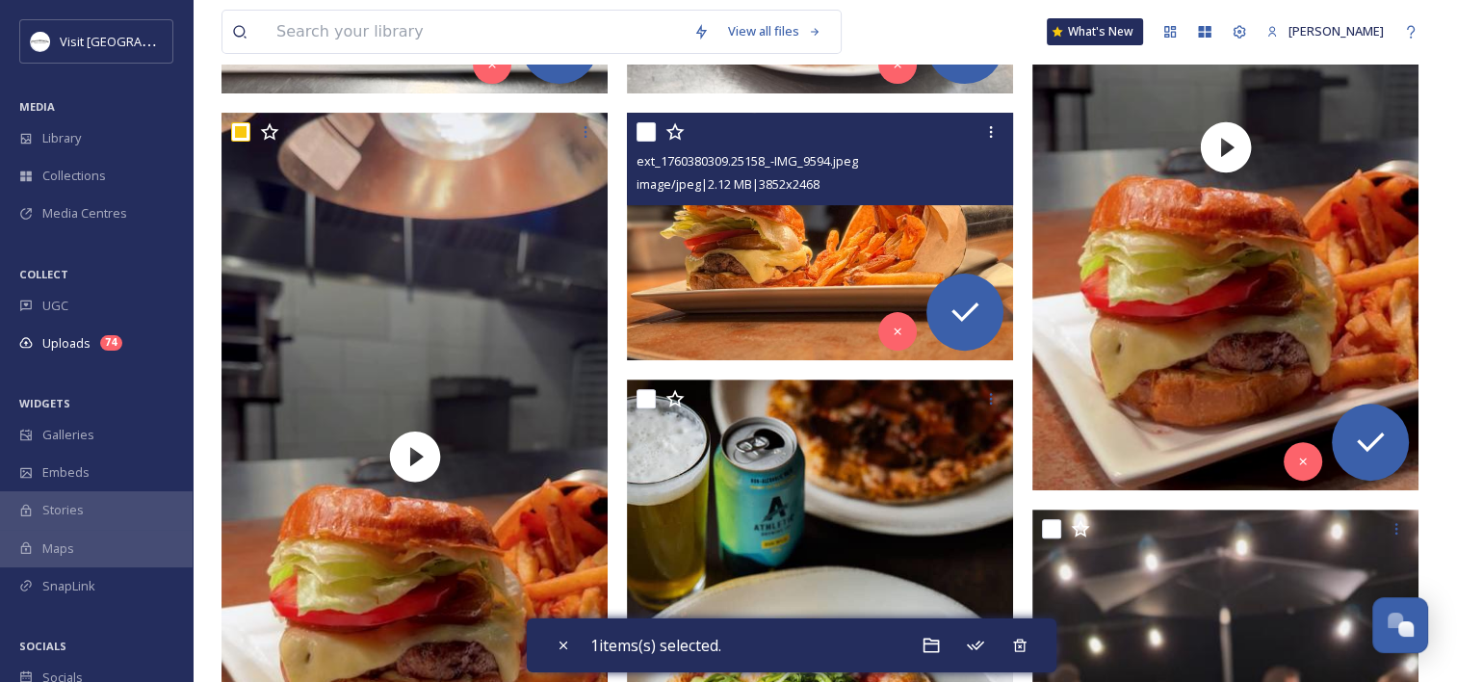
click at [646, 135] on input "checkbox" at bounding box center [646, 131] width 19 height 19
checkbox input "true"
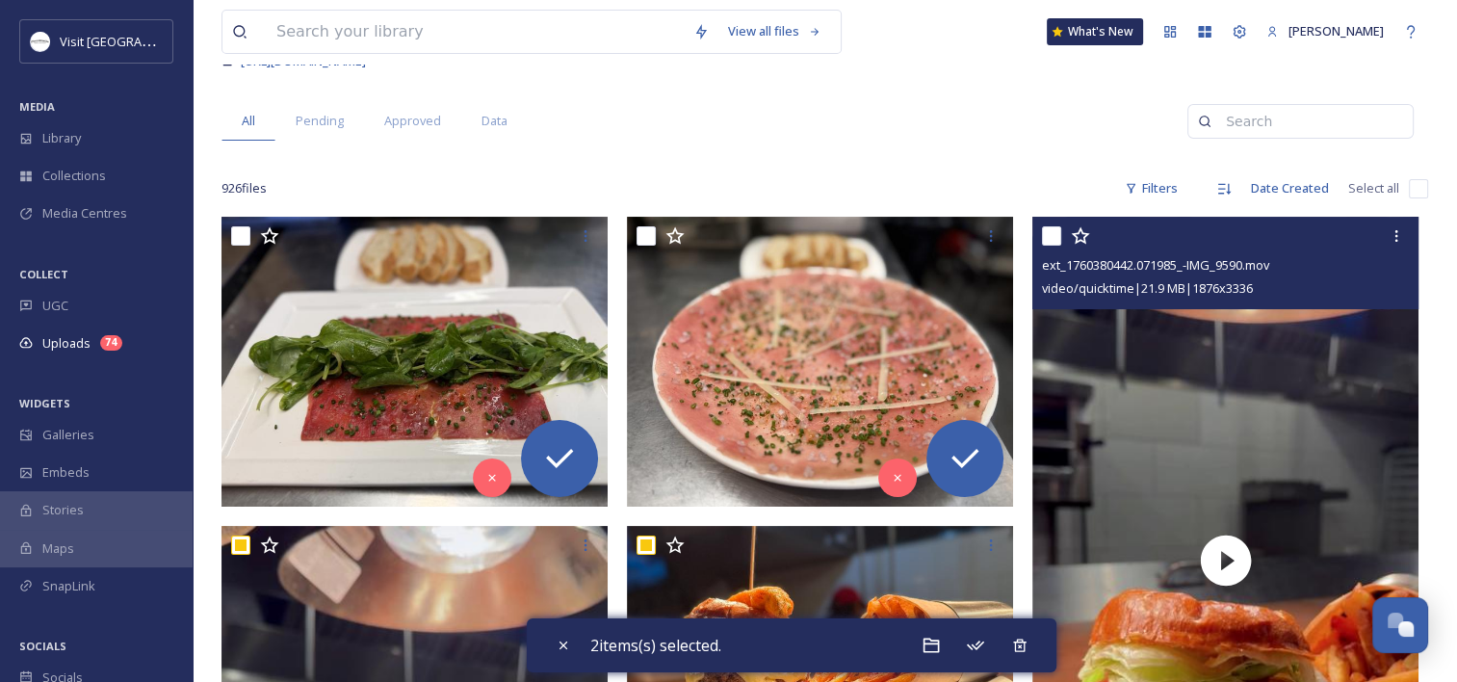
click at [1056, 231] on input "checkbox" at bounding box center [1051, 235] width 19 height 19
checkbox input "true"
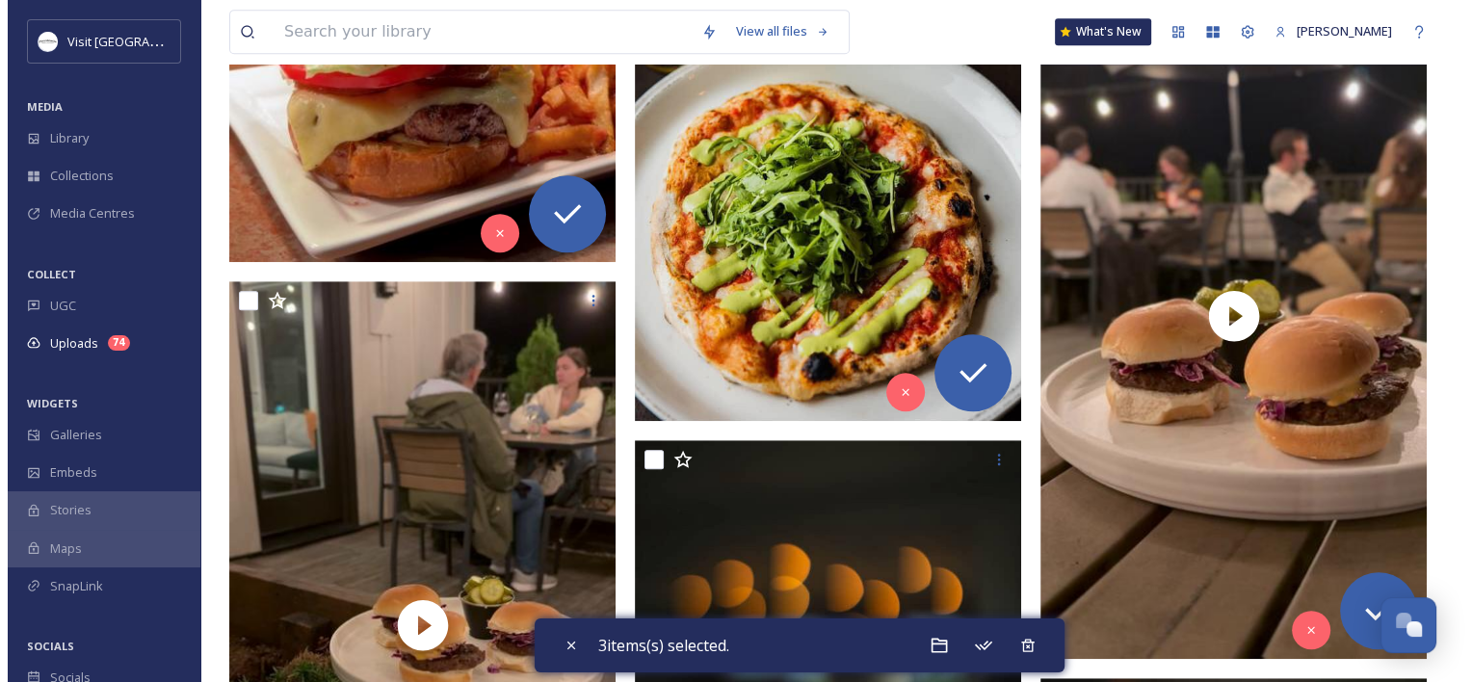
scroll to position [1132, 0]
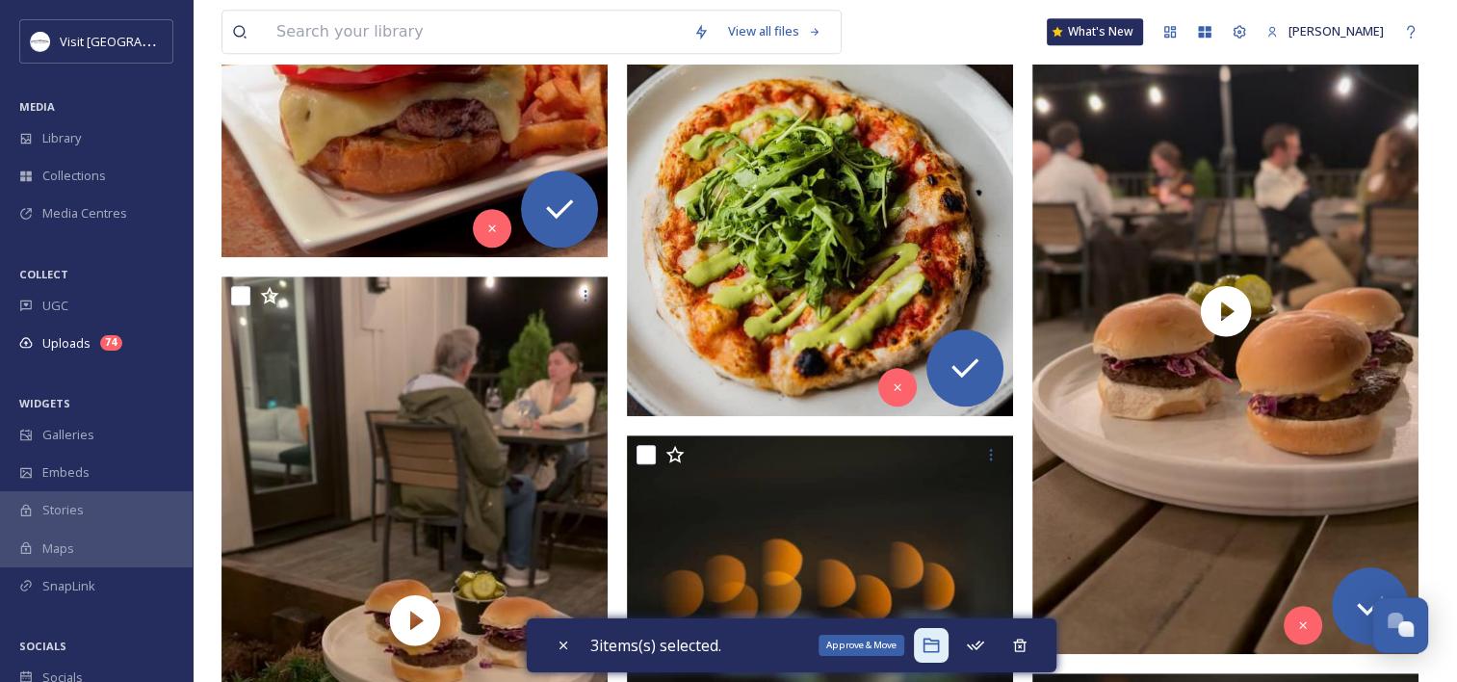
click at [932, 655] on div "Approve & Move" at bounding box center [931, 645] width 35 height 35
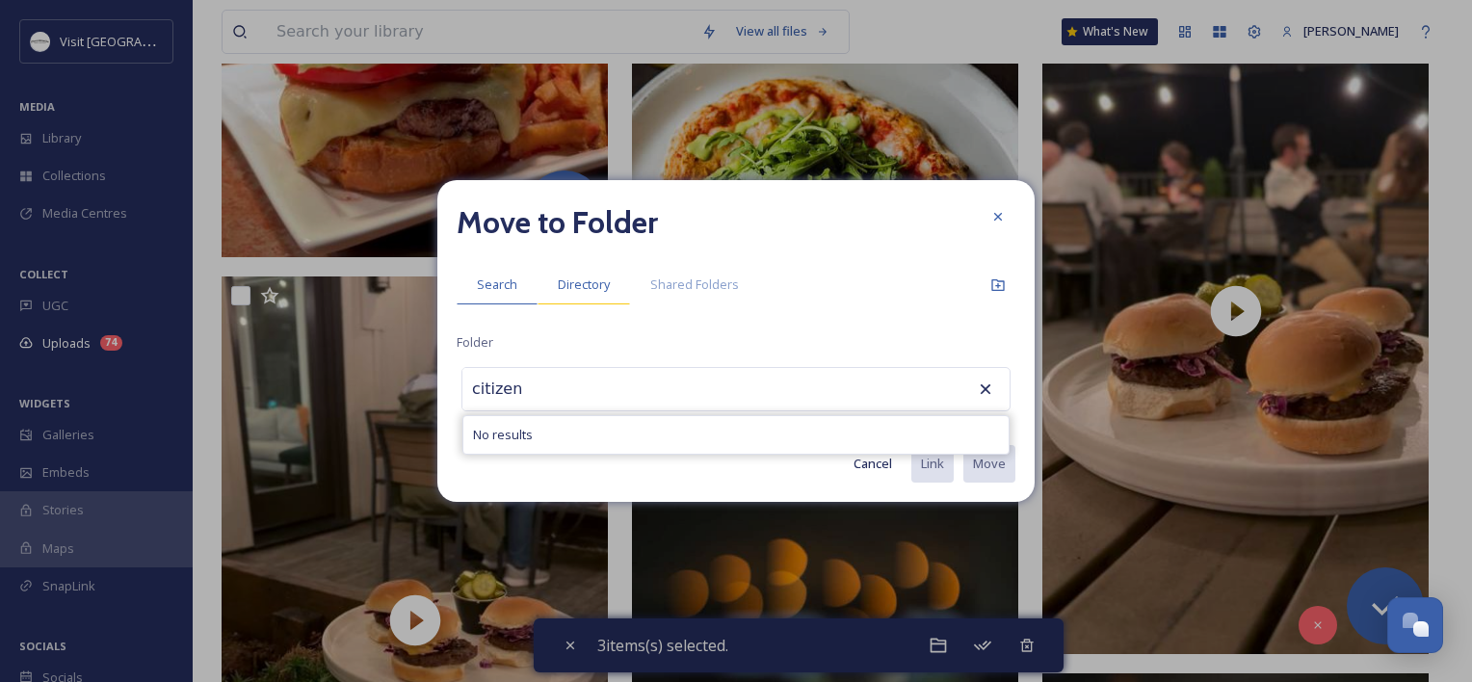
type input "citizen"
click at [602, 270] on div "Directory" at bounding box center [583, 284] width 92 height 39
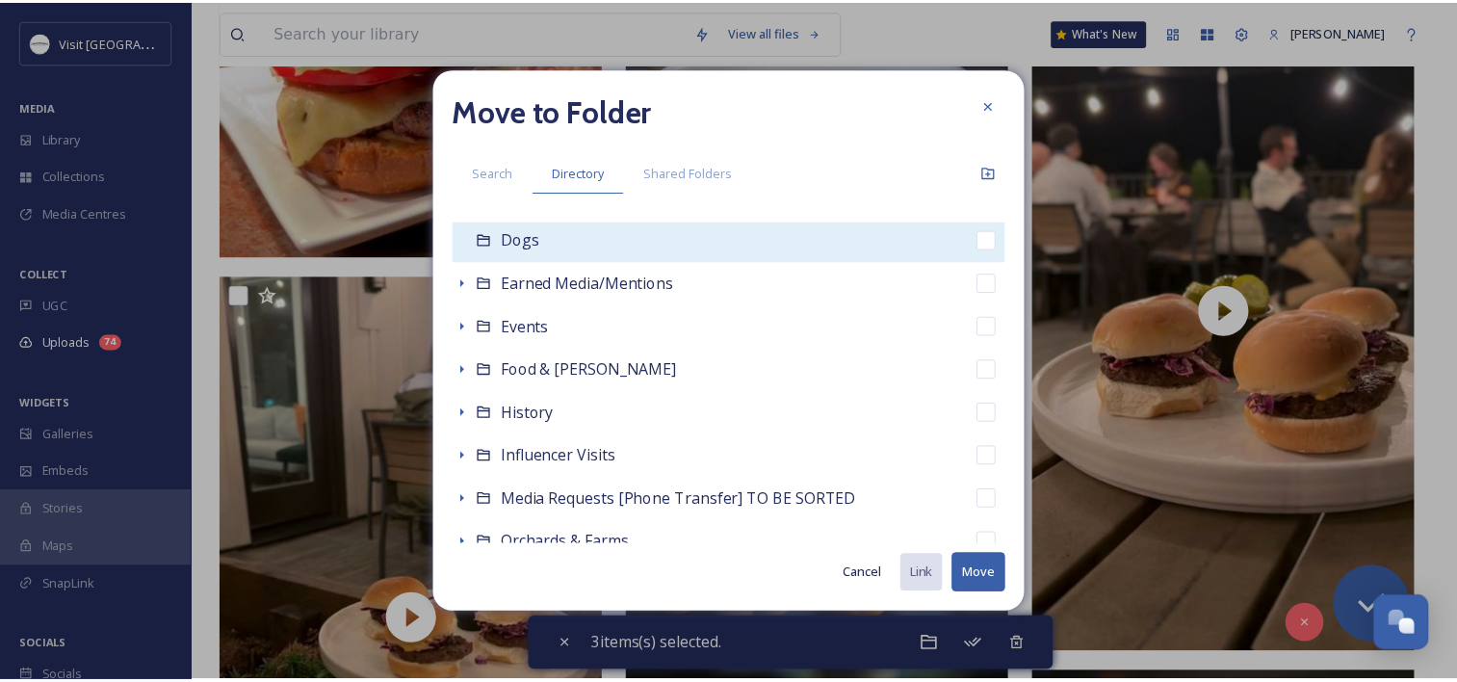
scroll to position [220, 0]
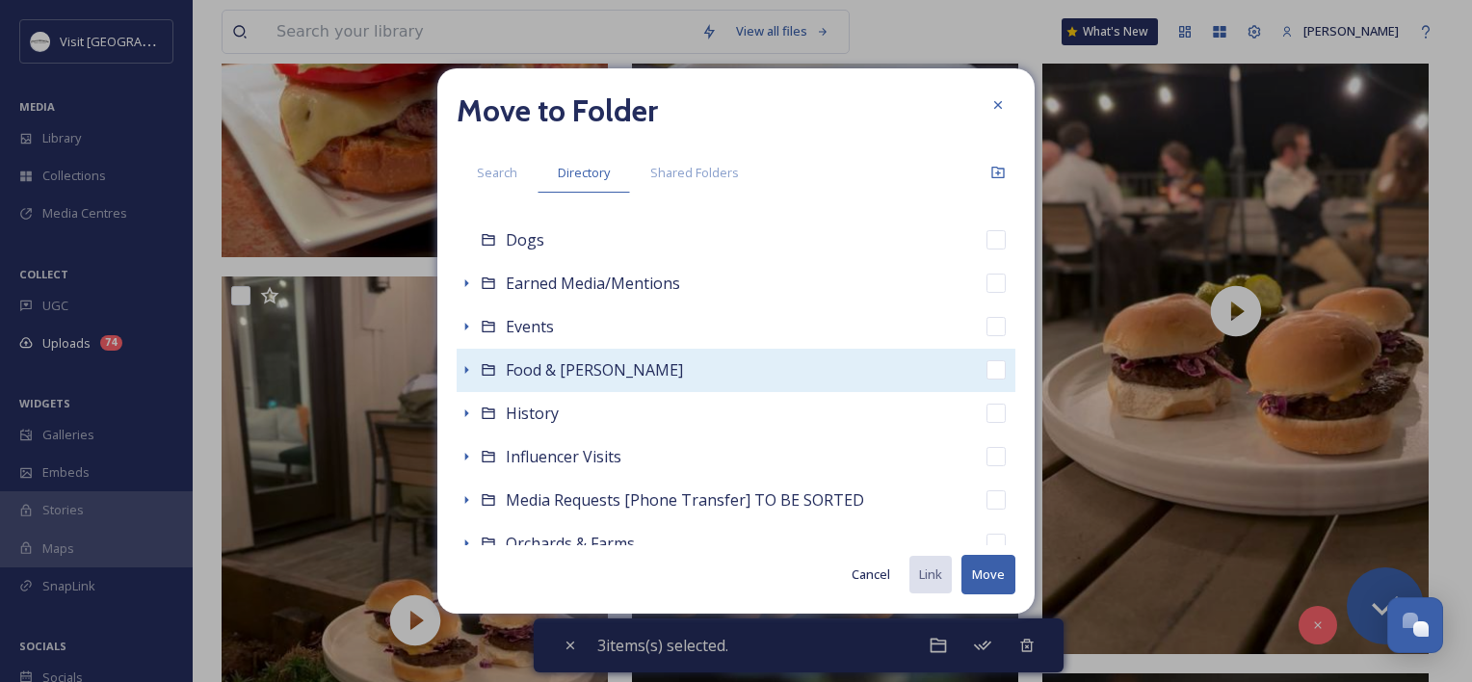
click at [489, 362] on icon at bounding box center [488, 369] width 15 height 15
click at [665, 385] on div "Food & Bev" at bounding box center [735, 370] width 559 height 43
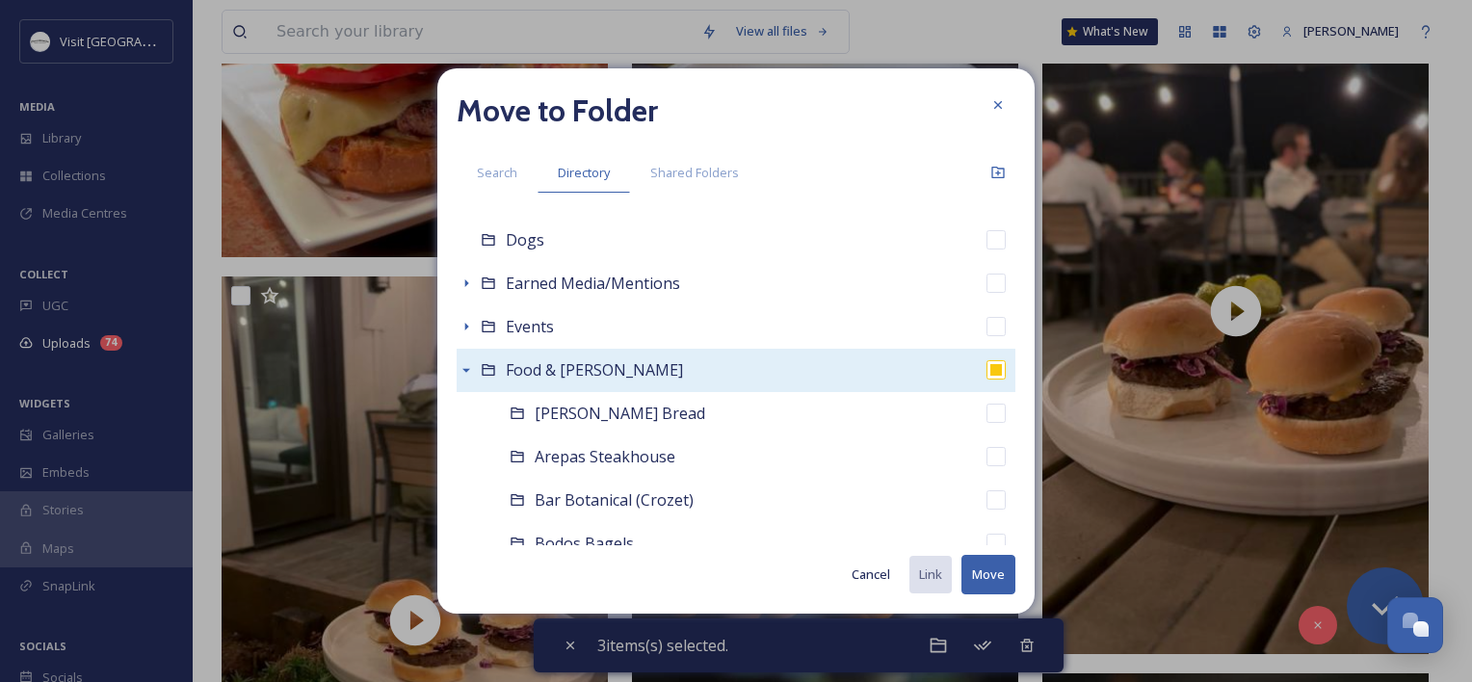
checkbox input "false"
checkbox input "true"
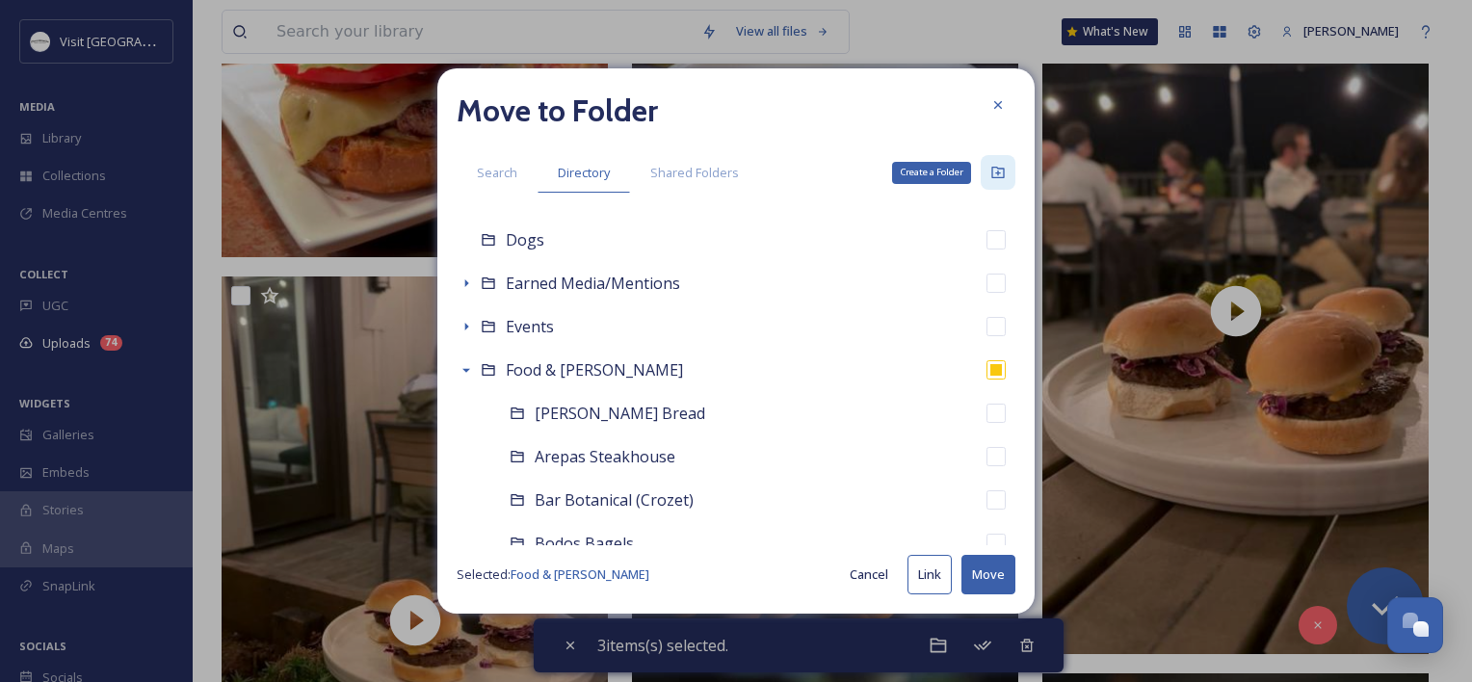
click at [998, 163] on div "Create a Folder" at bounding box center [997, 172] width 35 height 35
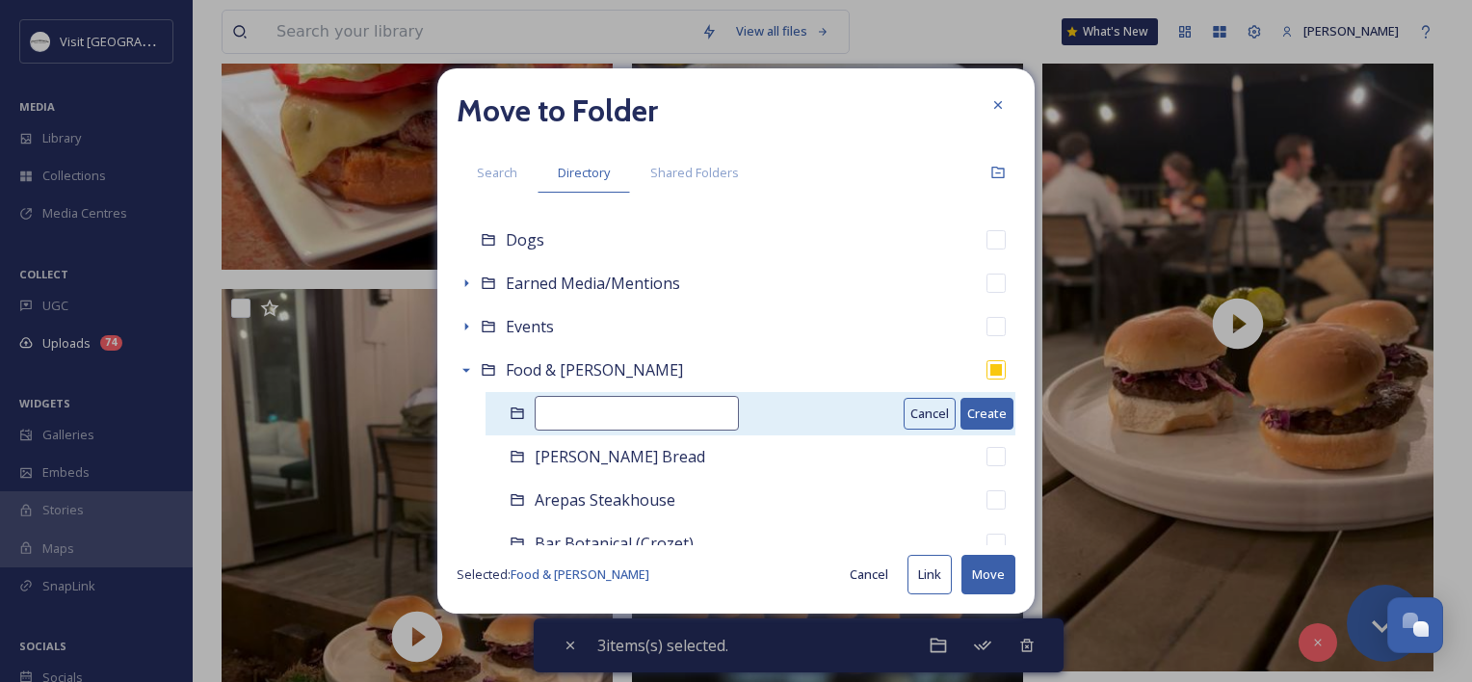
click at [718, 408] on input at bounding box center [636, 413] width 204 height 35
type input "Citizen Burger"
click at [960, 415] on button "Create" at bounding box center [986, 414] width 53 height 32
checkbox input "false"
checkbox input "true"
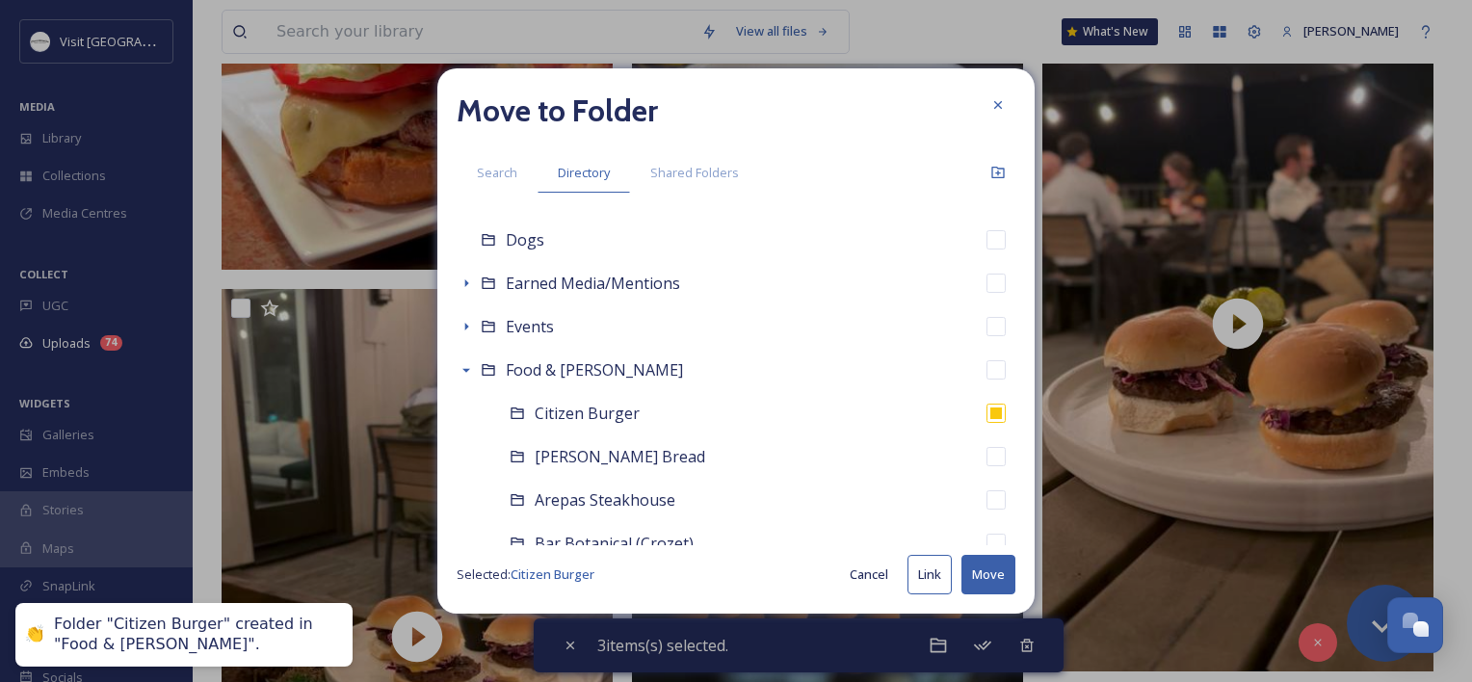
click at [982, 576] on button "Move" at bounding box center [988, 574] width 54 height 39
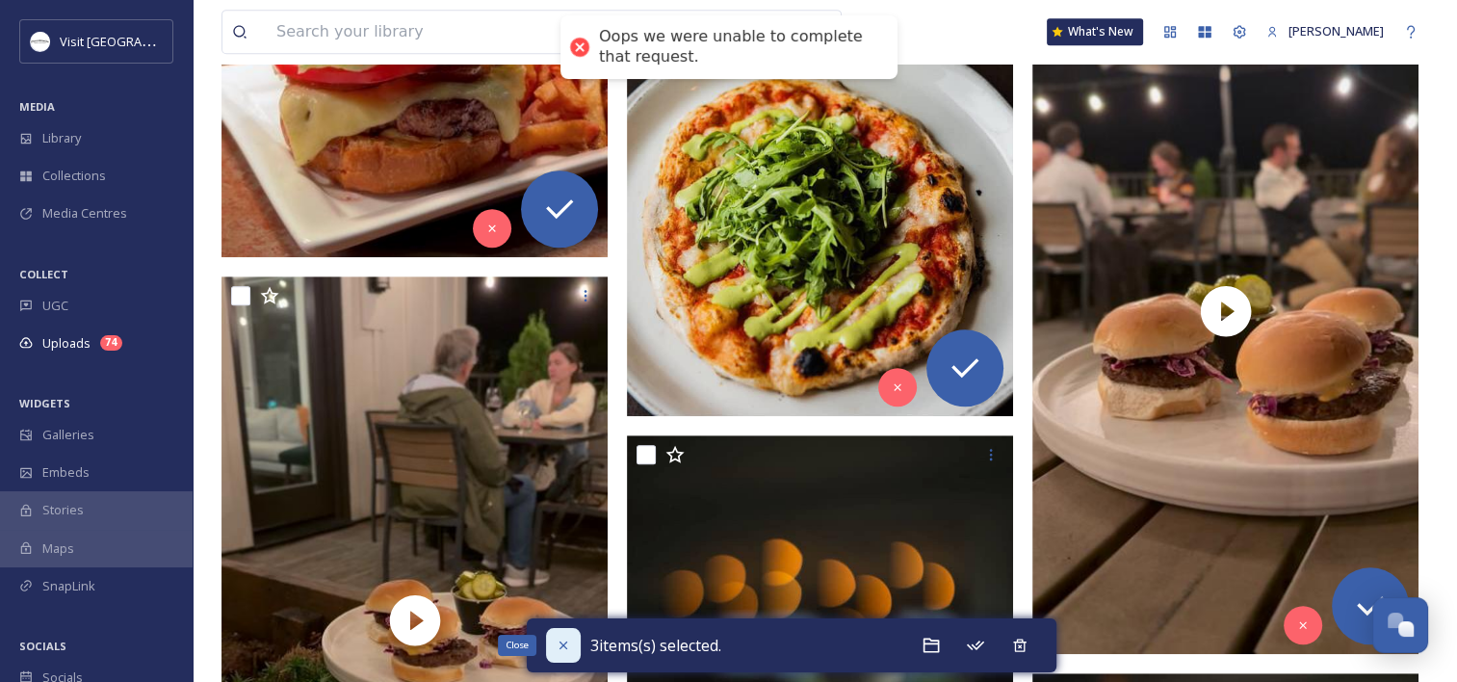
click at [559, 638] on icon at bounding box center [563, 645] width 15 height 15
checkbox input "false"
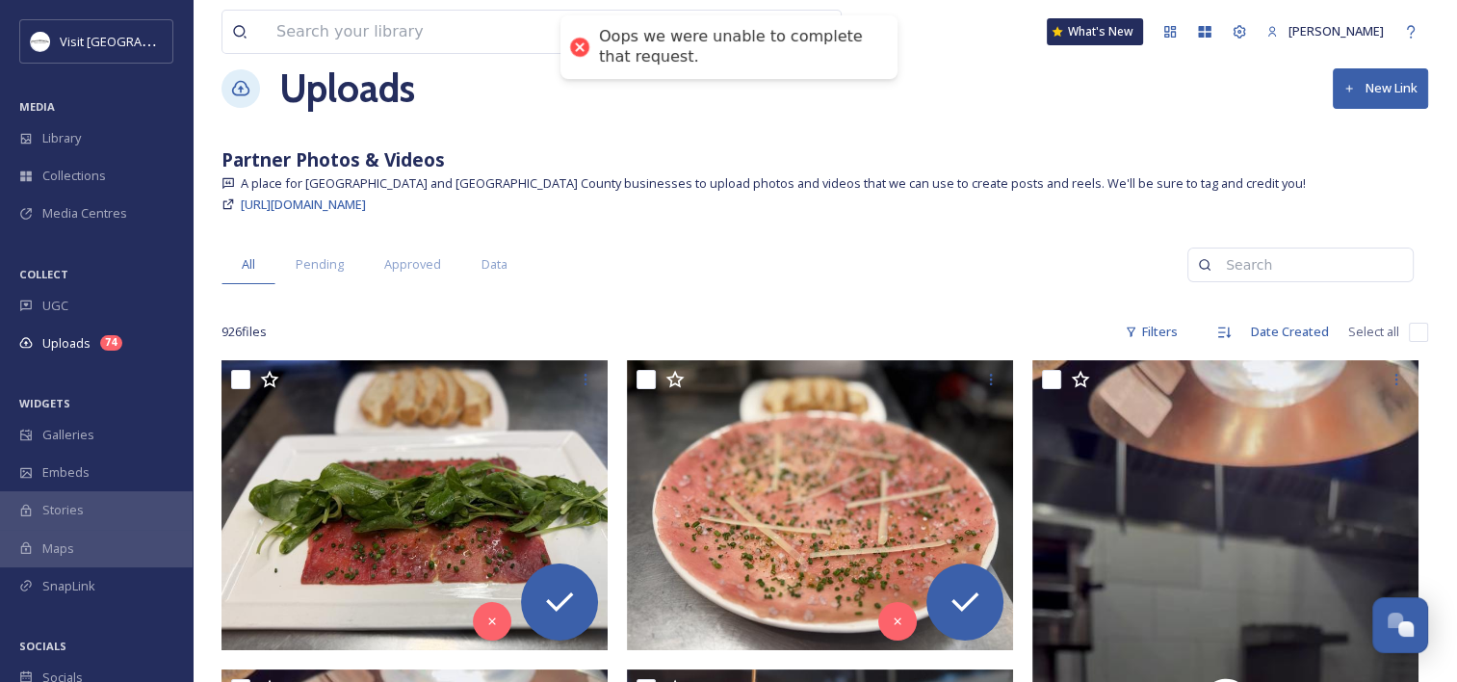
scroll to position [0, 0]
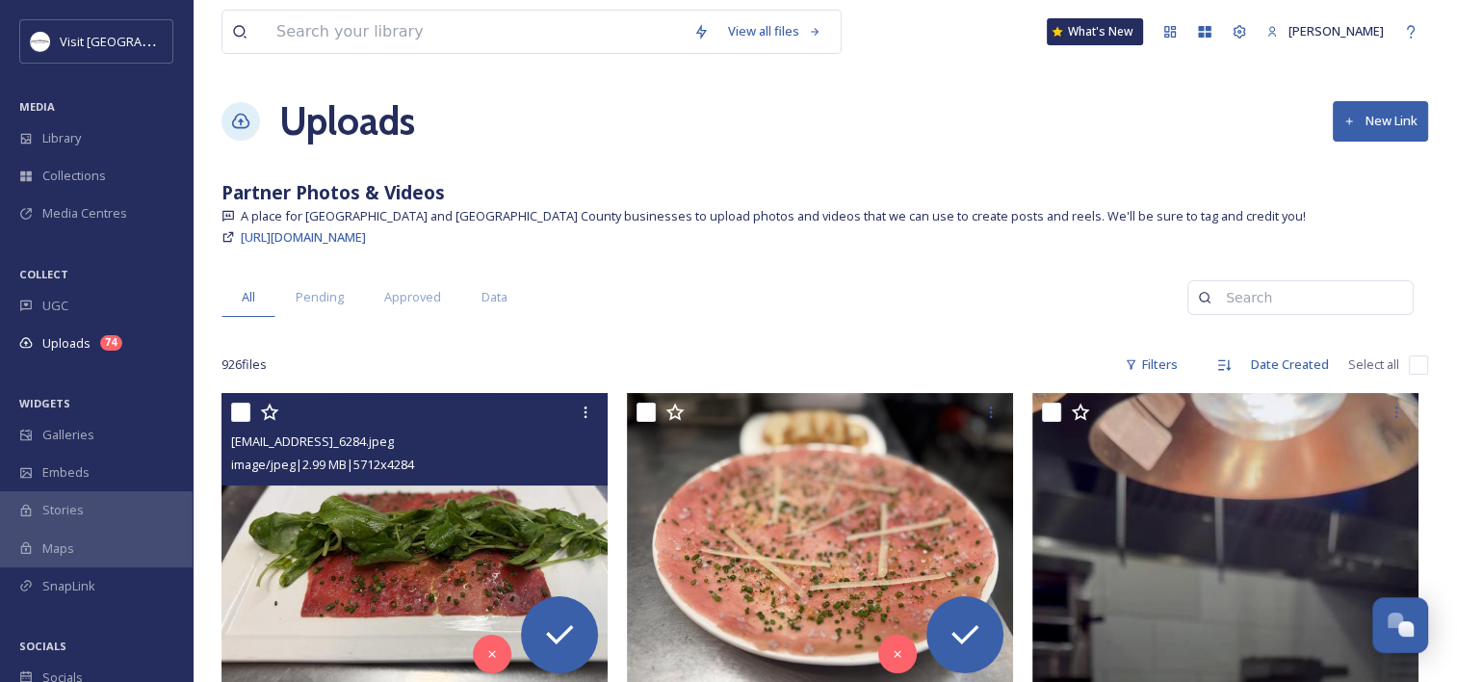
click at [229, 412] on div "ext_1760391692.819294_Micahlemon@gmail.com-IMG_6284.jpeg image/jpeg | 2.99 MB |…" at bounding box center [415, 439] width 386 height 92
click at [248, 404] on input "checkbox" at bounding box center [240, 412] width 19 height 19
checkbox input "true"
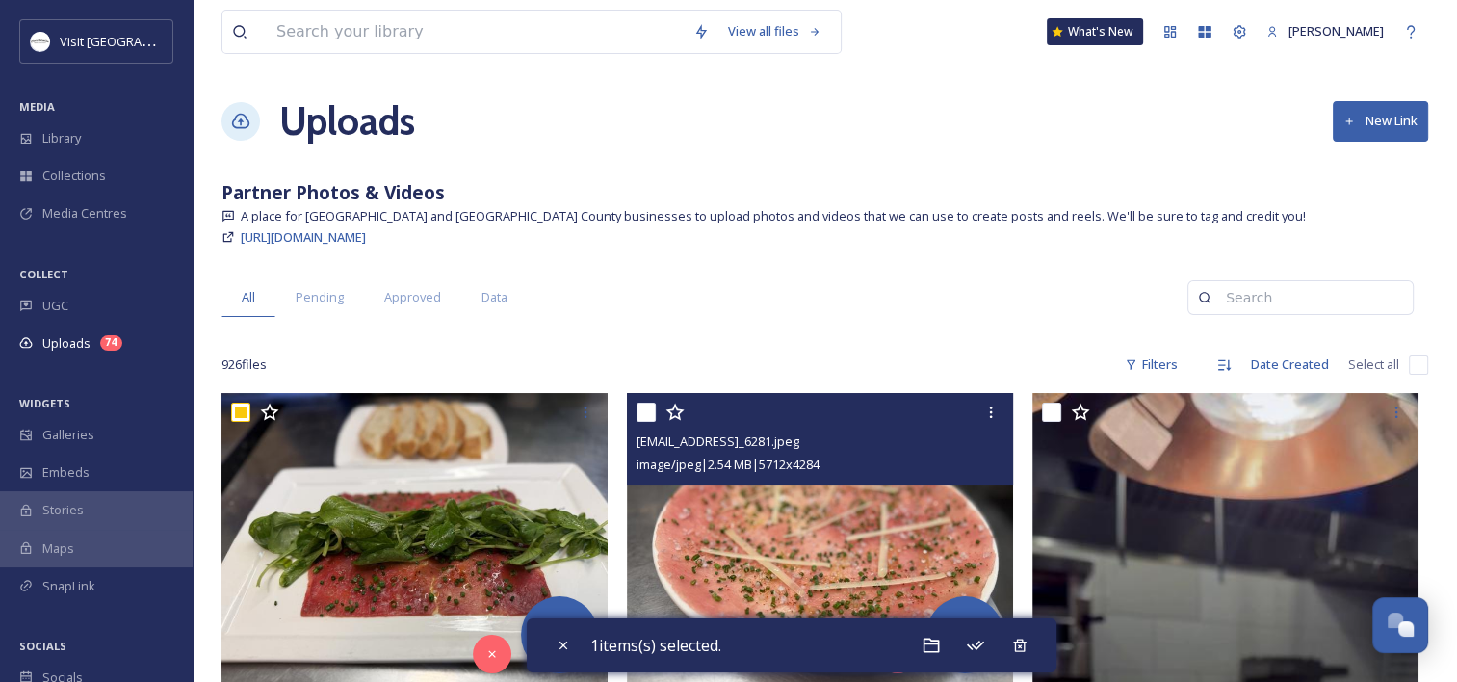
click at [652, 410] on input "checkbox" at bounding box center [646, 412] width 19 height 19
checkbox input "true"
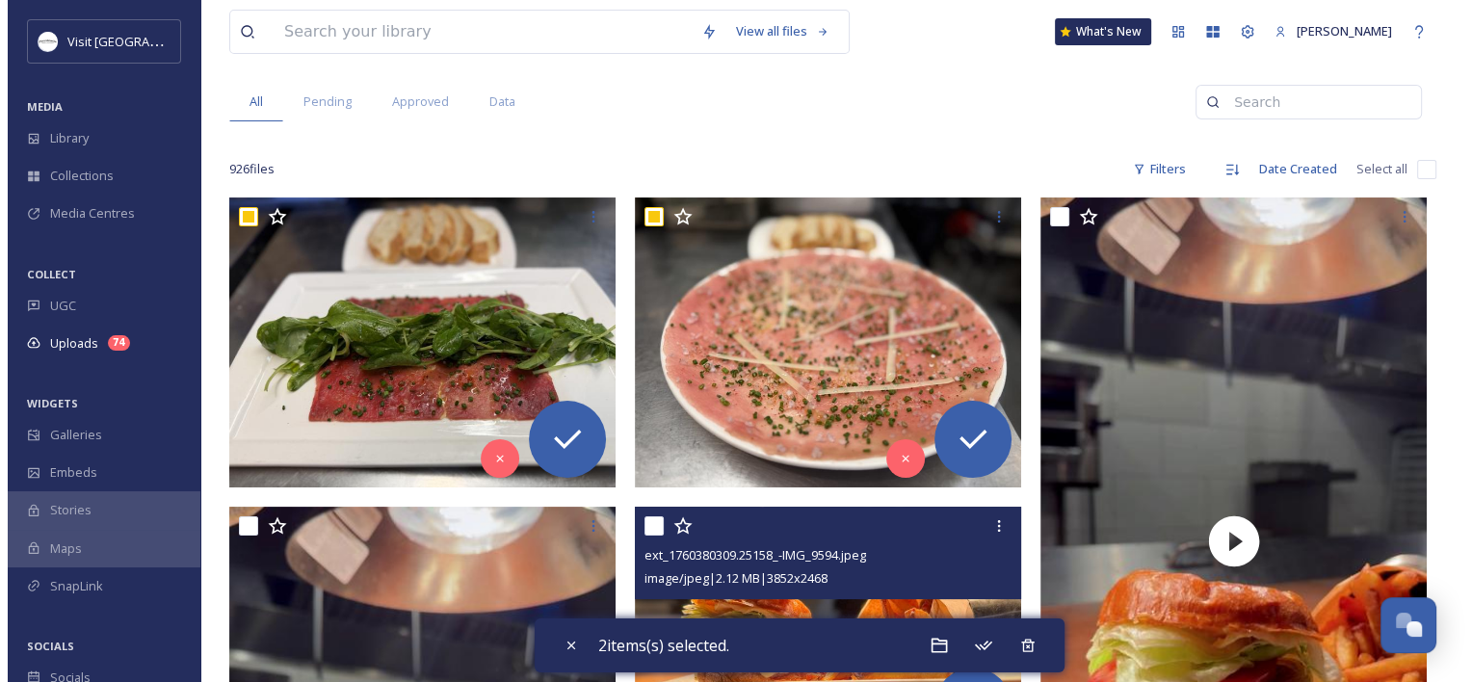
scroll to position [192, 0]
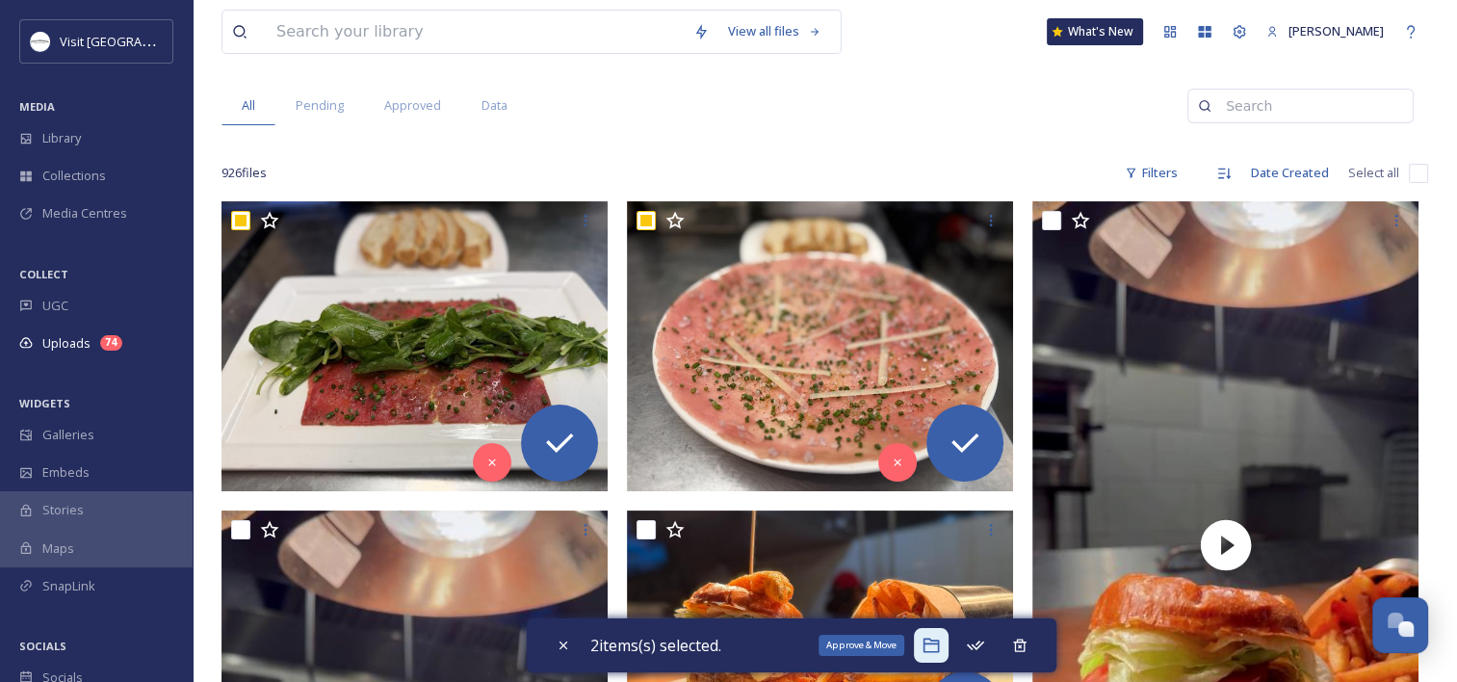
click at [941, 636] on icon at bounding box center [931, 645] width 19 height 19
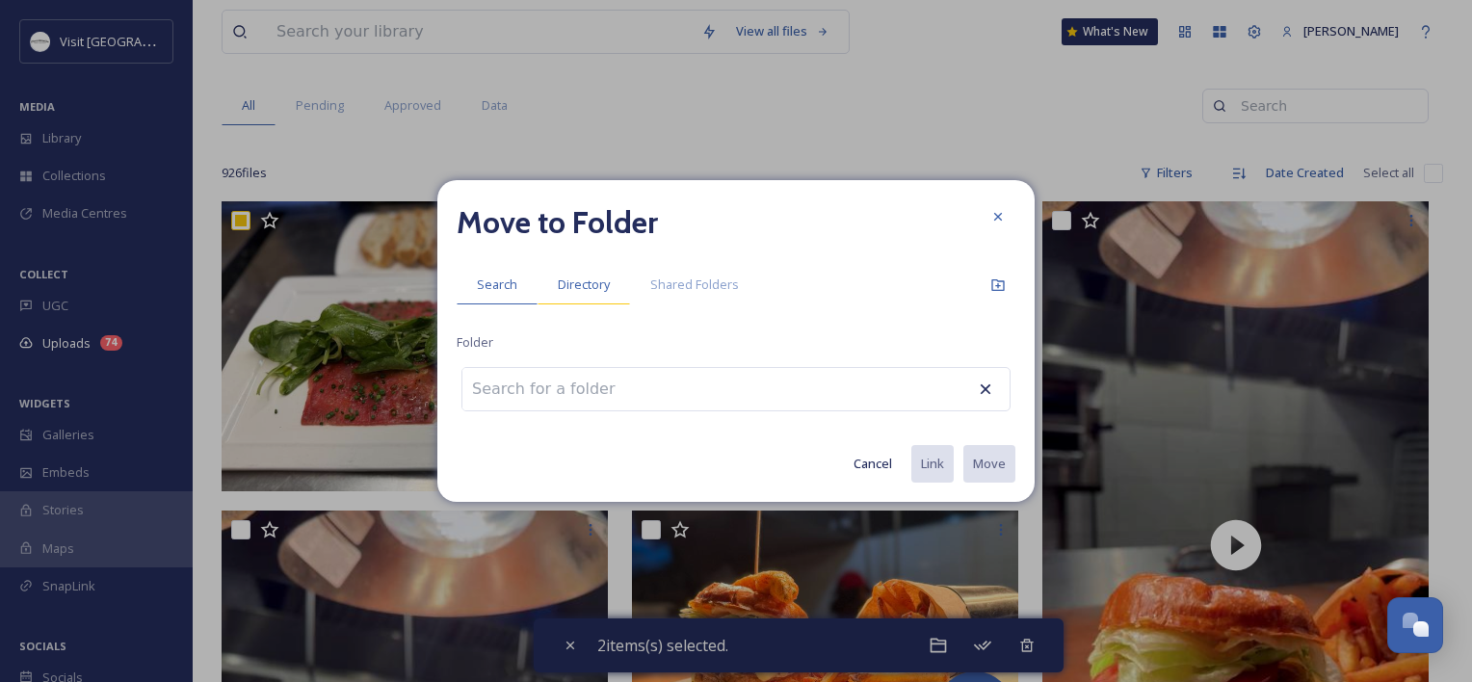
click at [586, 290] on span "Directory" at bounding box center [584, 284] width 52 height 18
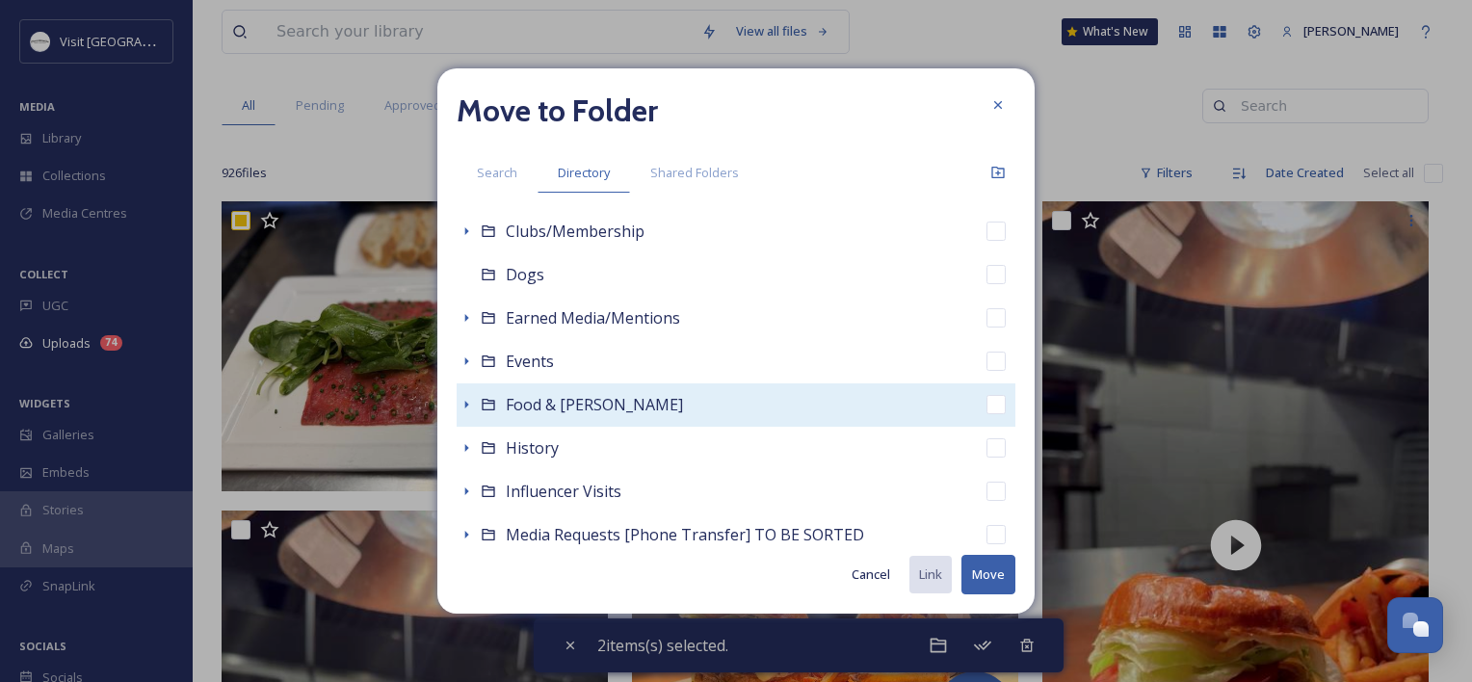
click at [533, 418] on div "Food & Bev" at bounding box center [735, 404] width 559 height 43
checkbox input "false"
checkbox input "true"
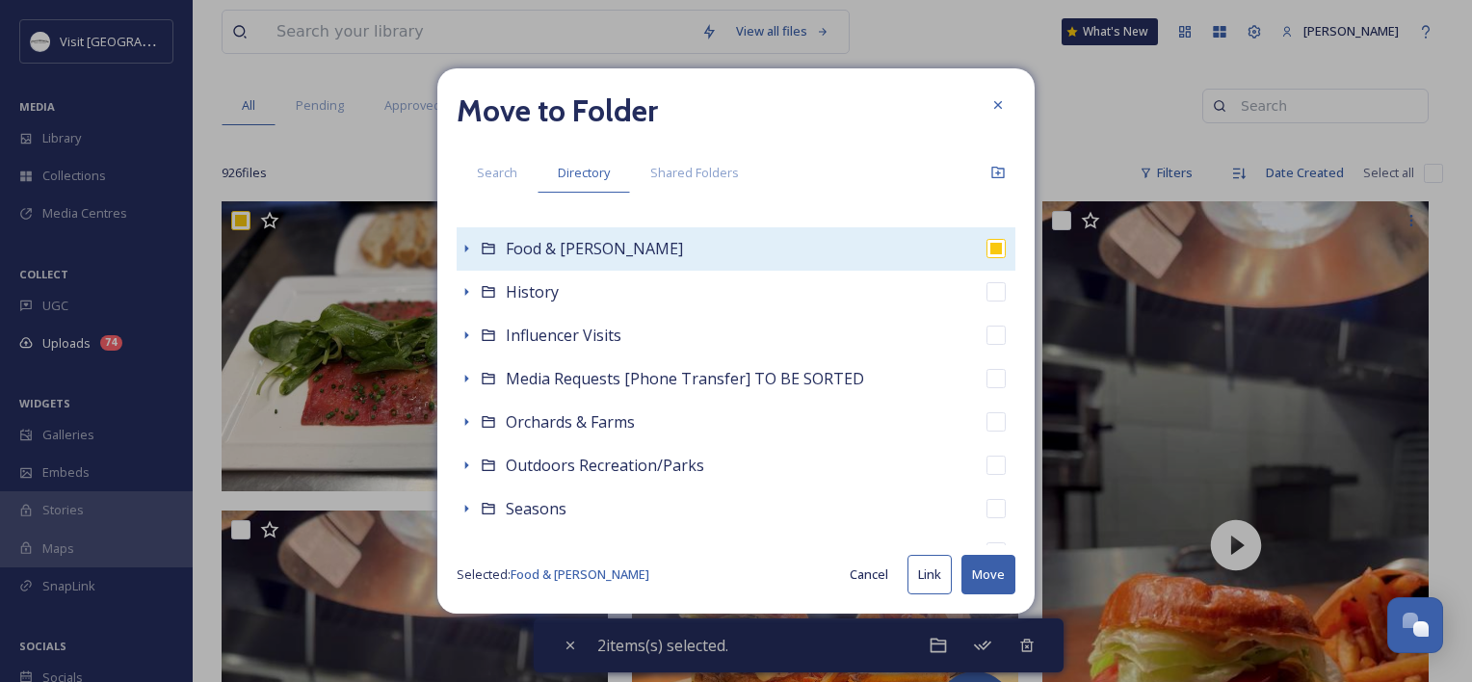
scroll to position [343, 0]
click at [462, 251] on icon at bounding box center [465, 246] width 15 height 15
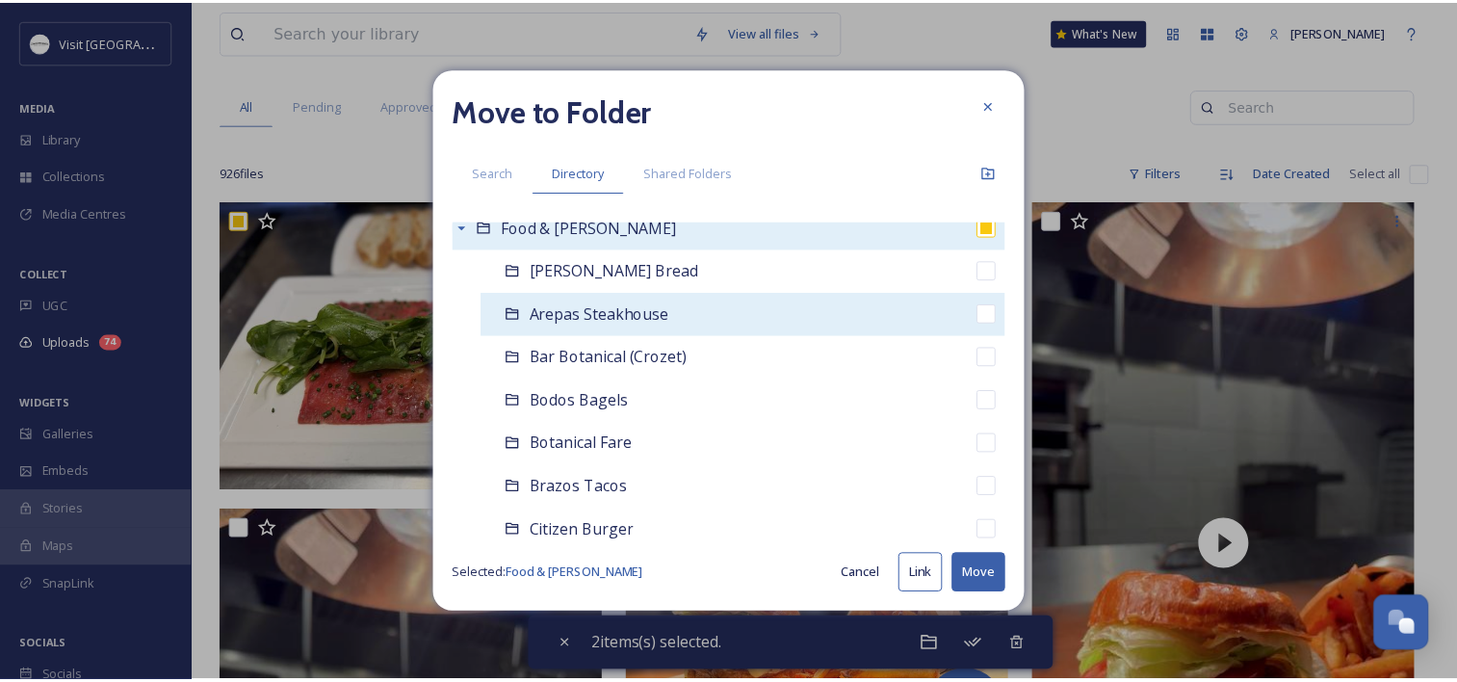
scroll to position [355, 0]
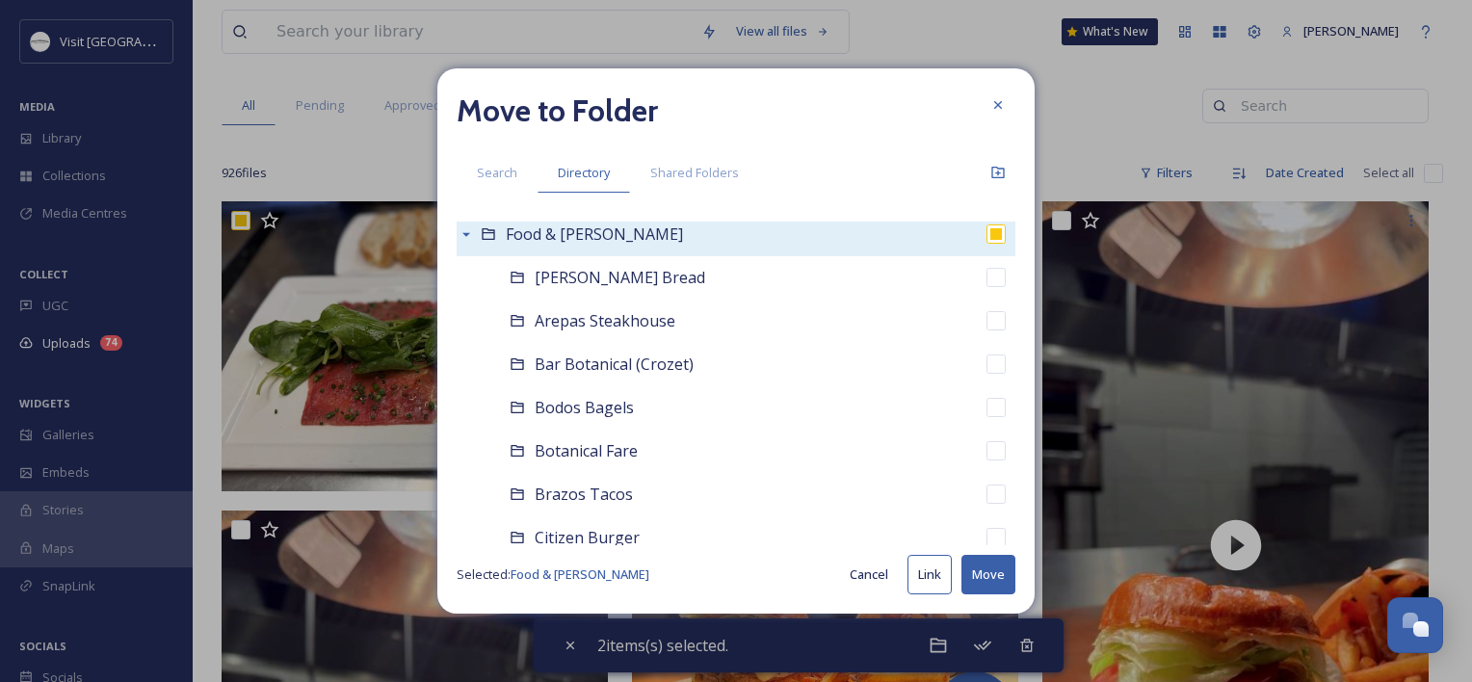
click at [648, 231] on div "Food & Bev" at bounding box center [735, 234] width 559 height 43
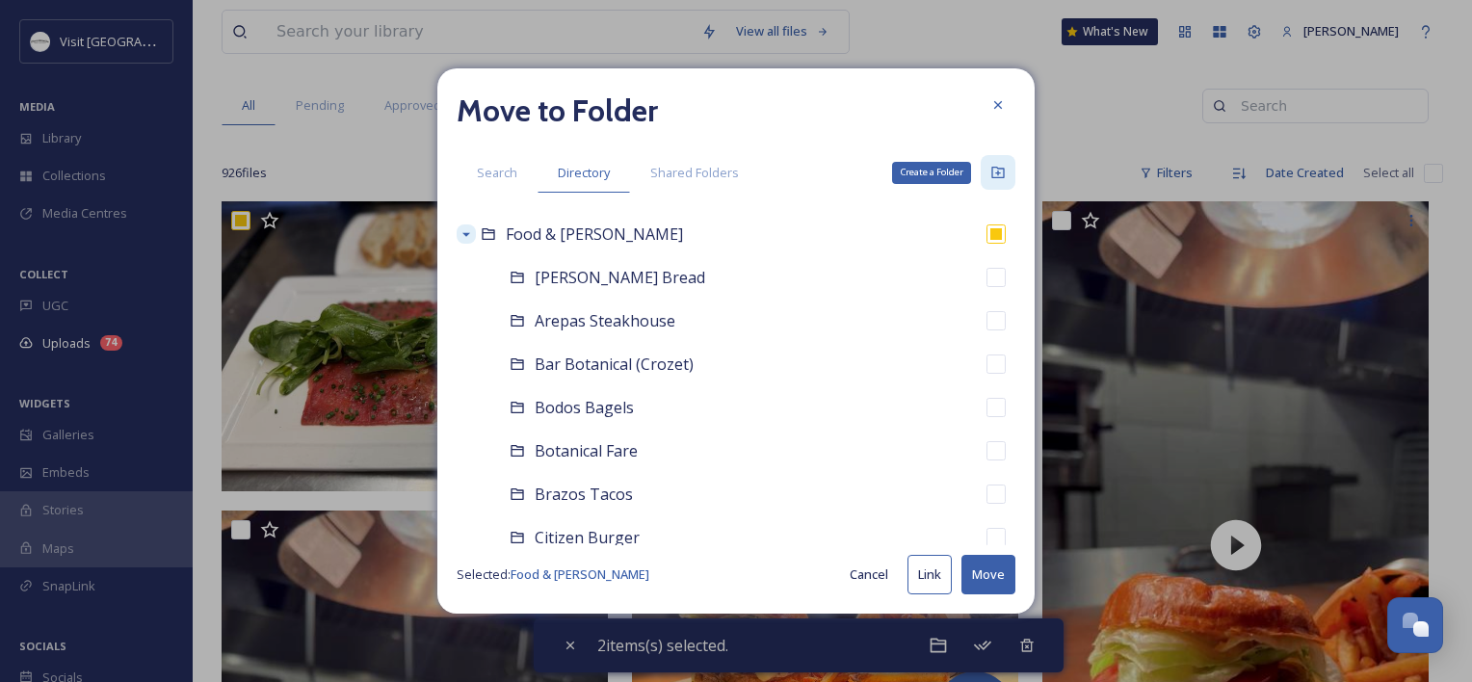
click at [1003, 170] on icon at bounding box center [997, 173] width 13 height 12
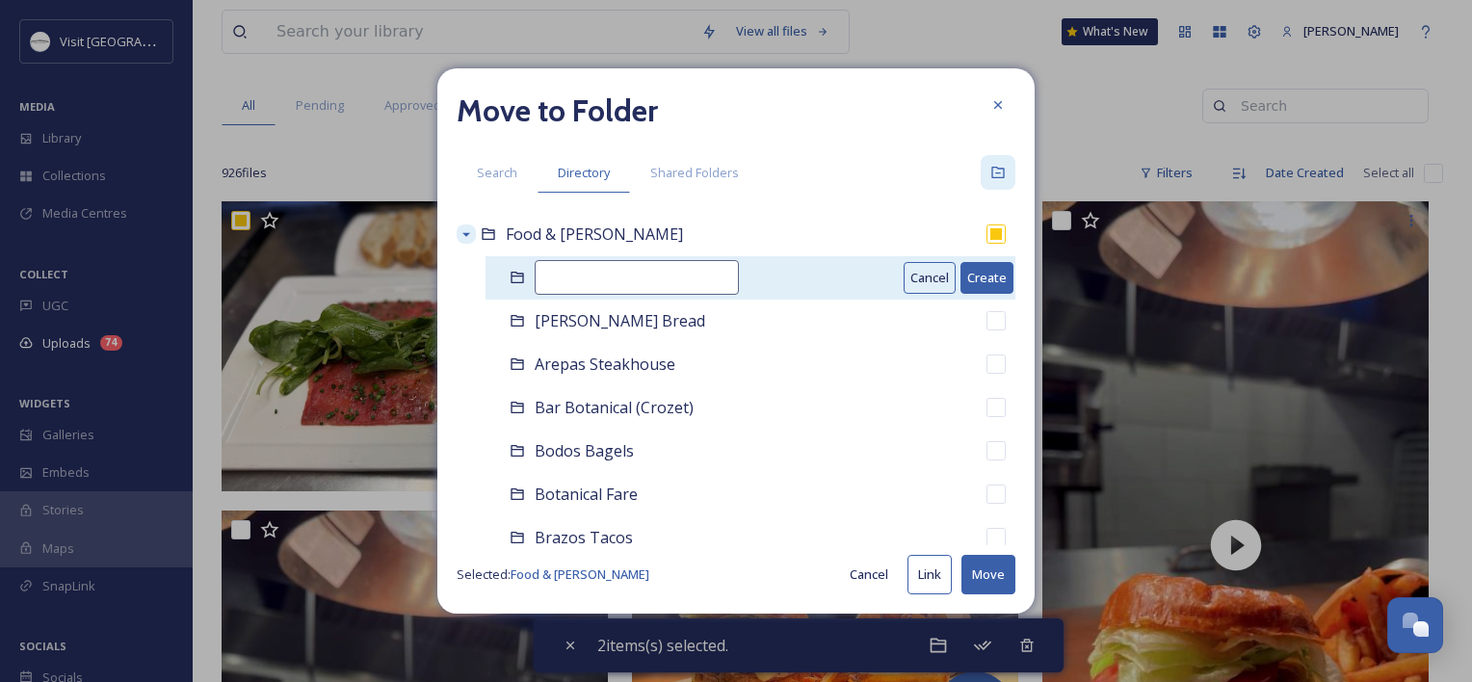
click at [563, 277] on input at bounding box center [636, 277] width 204 height 35
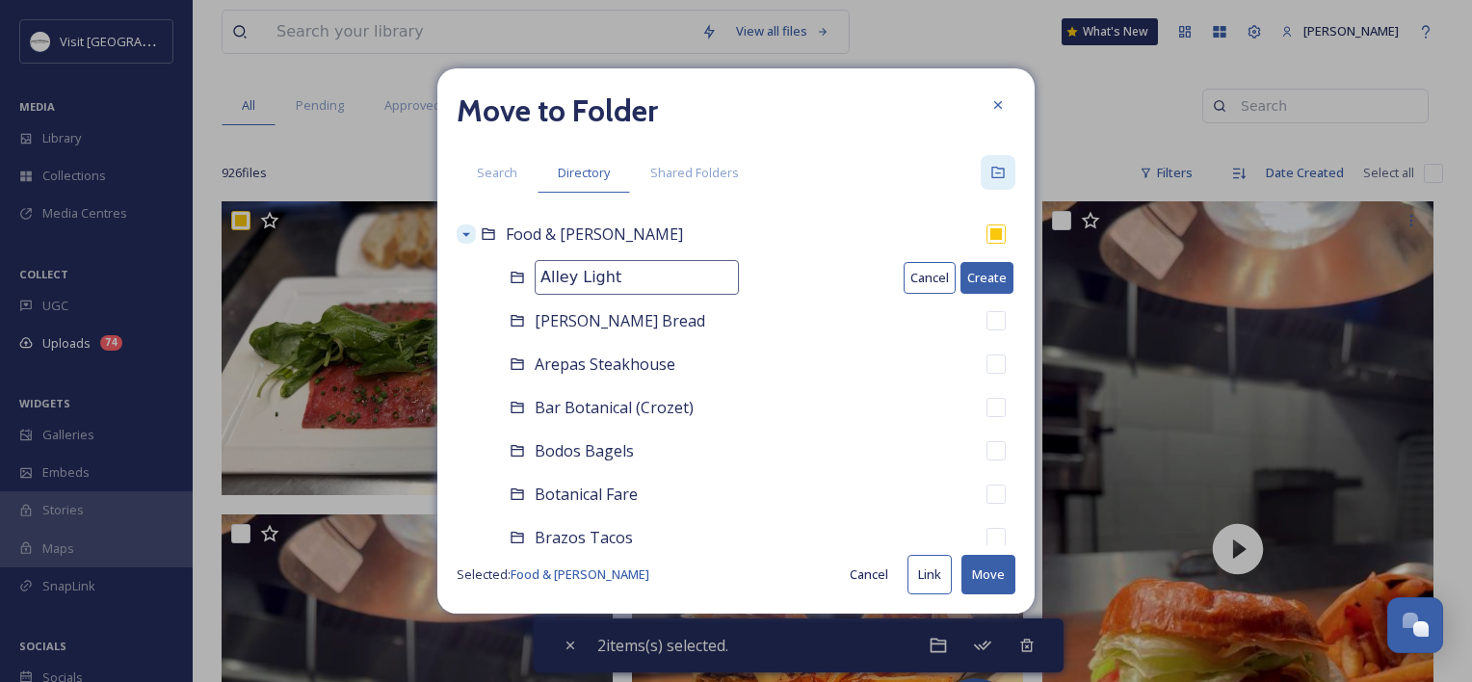
type input "Alley Light"
click at [999, 585] on button "Move" at bounding box center [988, 574] width 54 height 39
click at [1001, 586] on button at bounding box center [998, 575] width 33 height 33
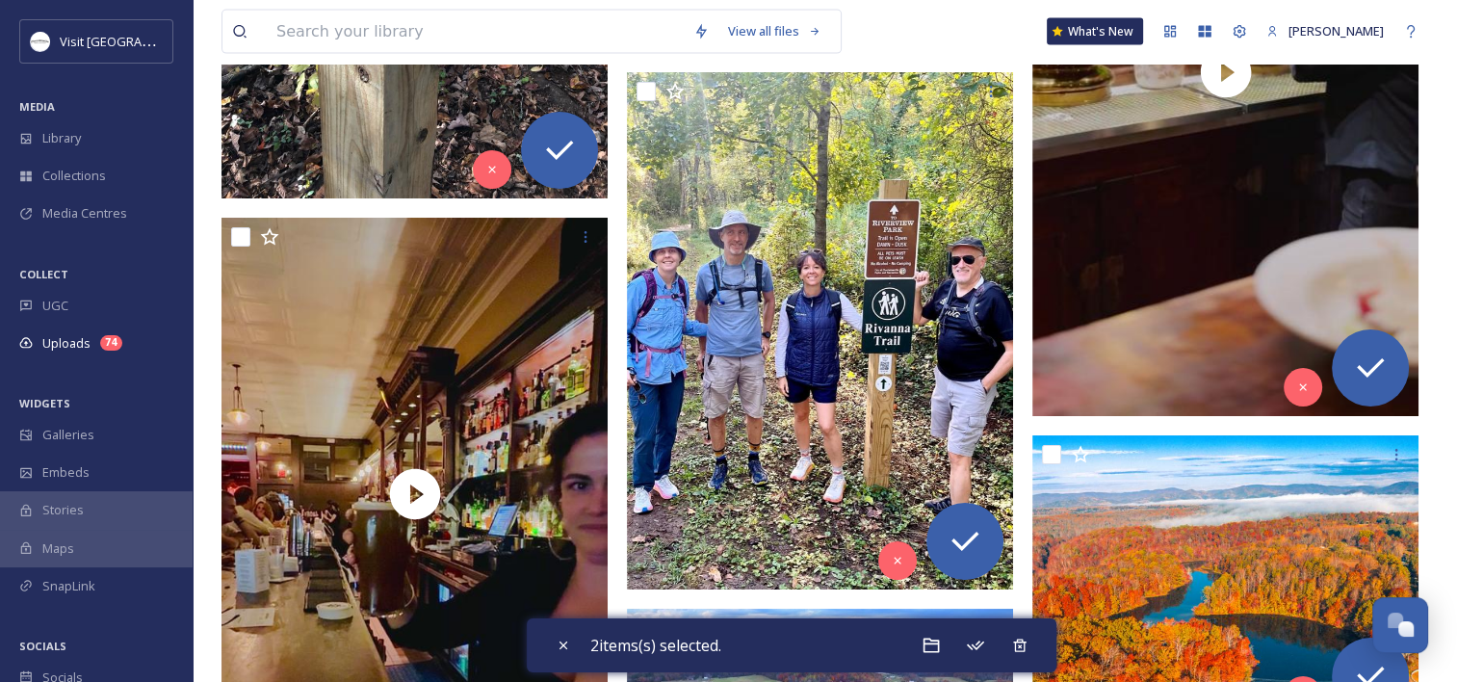
scroll to position [4367, 0]
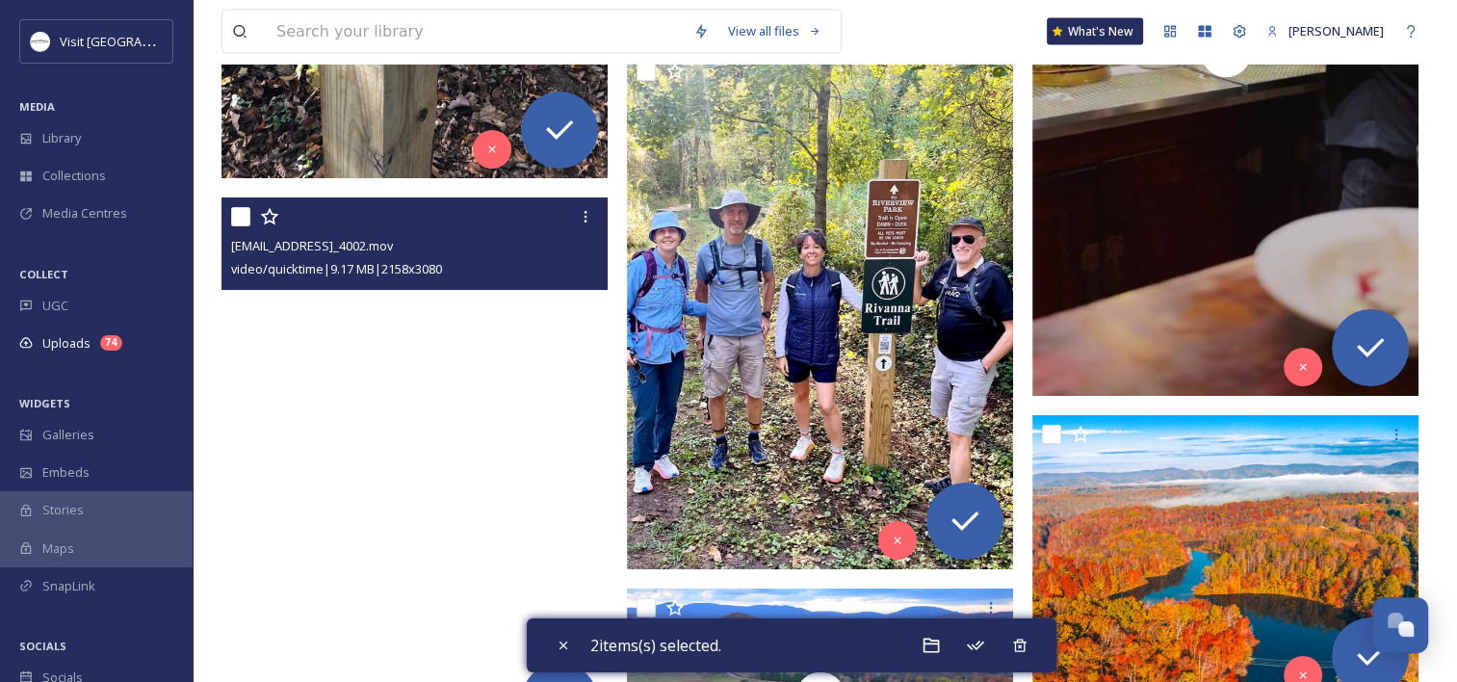
click at [358, 347] on video "ext_1759867230.488557_musicatmillers@gmail.com-IMG_4002.mov" at bounding box center [415, 472] width 386 height 551
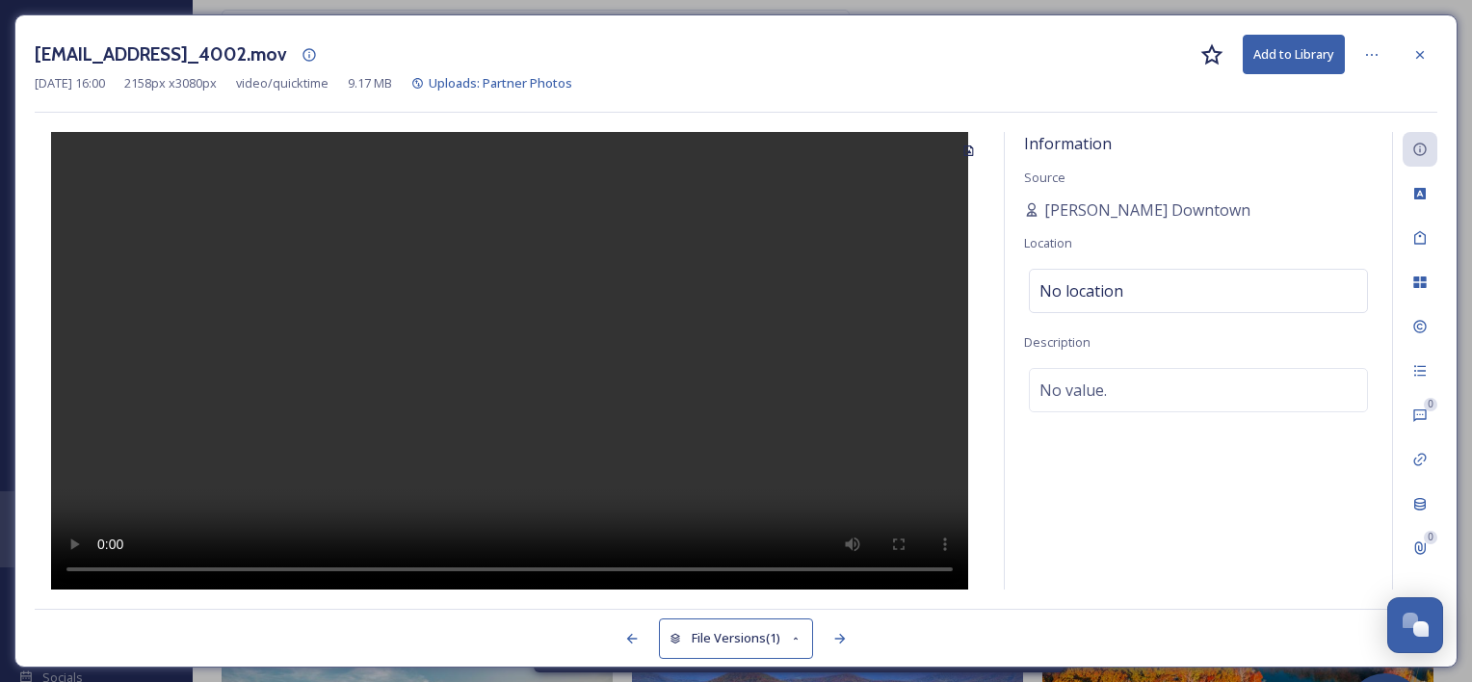
click at [567, 419] on video at bounding box center [509, 361] width 917 height 458
click at [1437, 50] on div "ext_1759867230.488557_musicatmillers@gmail.com-IMG_4002.mov Add to Library Oct …" at bounding box center [735, 340] width 1443 height 653
click at [1419, 50] on icon at bounding box center [1419, 54] width 15 height 15
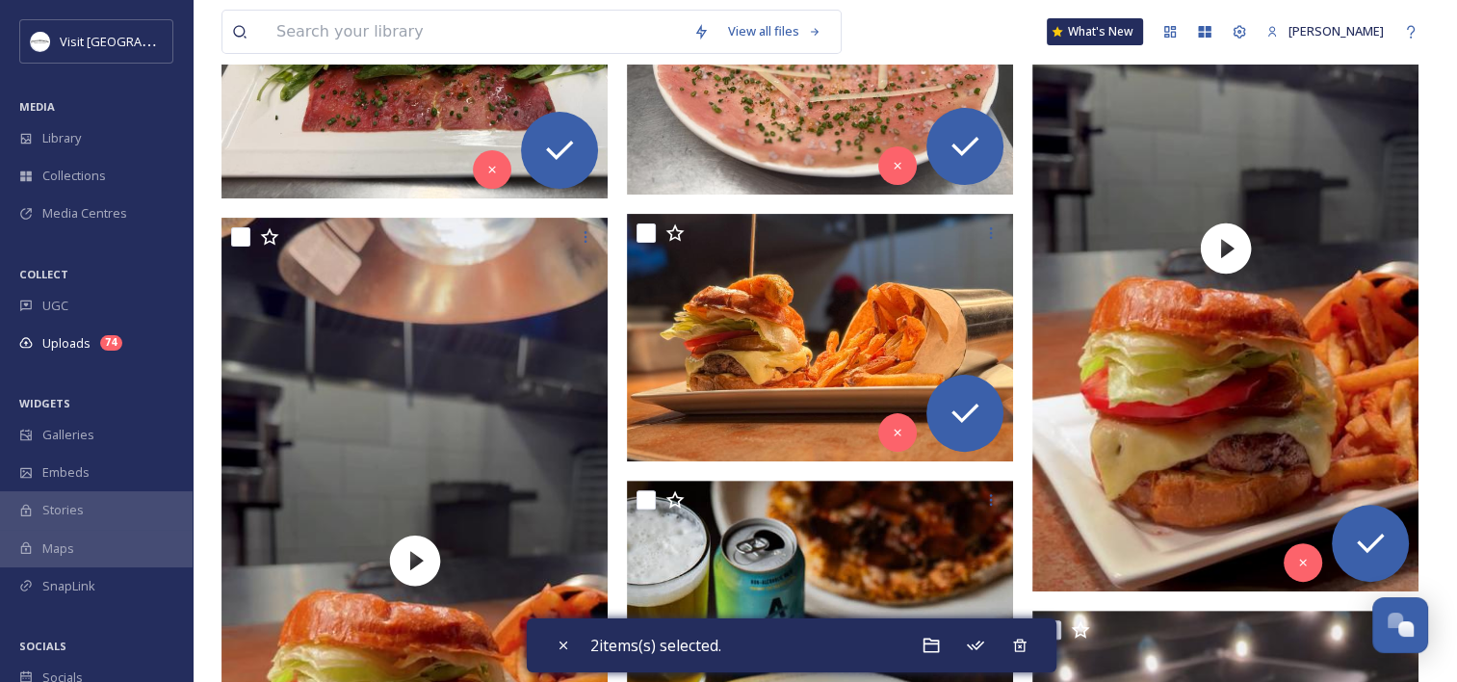
scroll to position [834, 0]
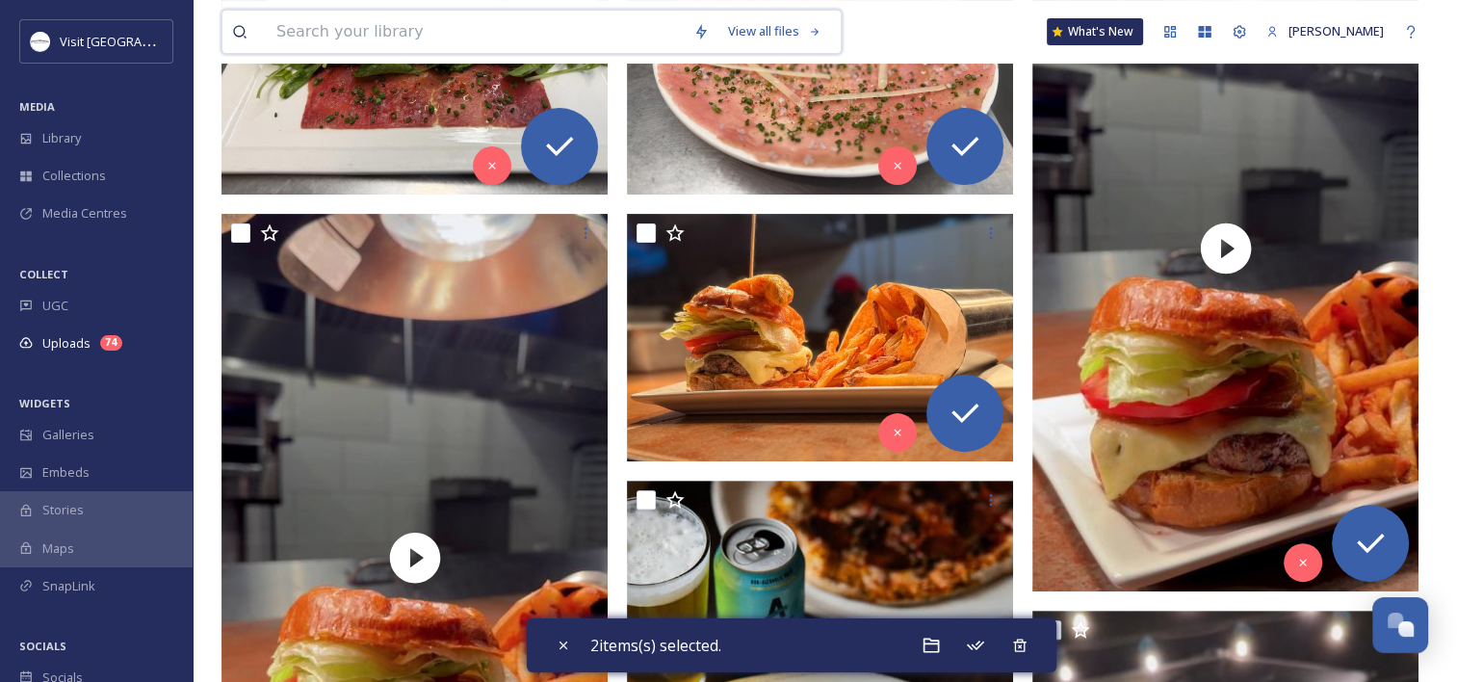
click at [320, 43] on input at bounding box center [475, 32] width 417 height 42
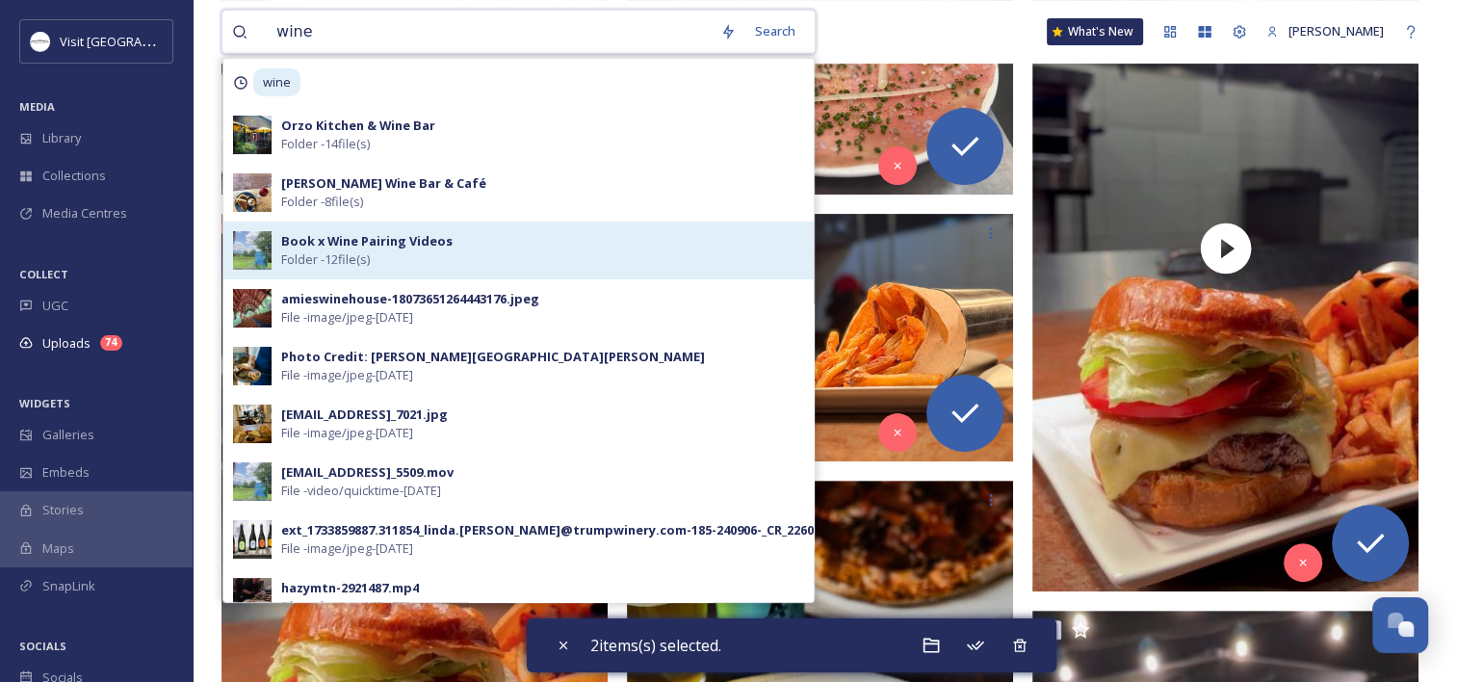
type input "wine"
click at [330, 248] on strong "Book x Wine Pairing Videos" at bounding box center [366, 240] width 171 height 17
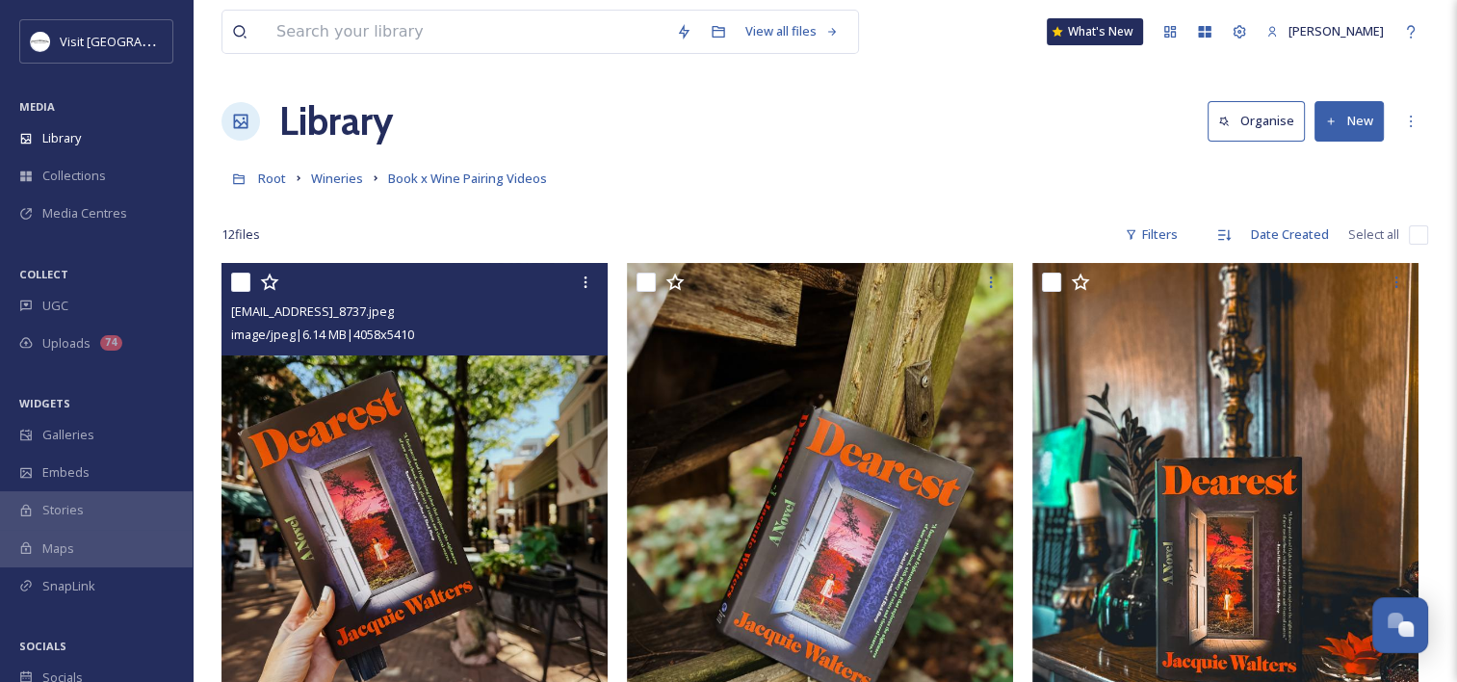
scroll to position [210, 0]
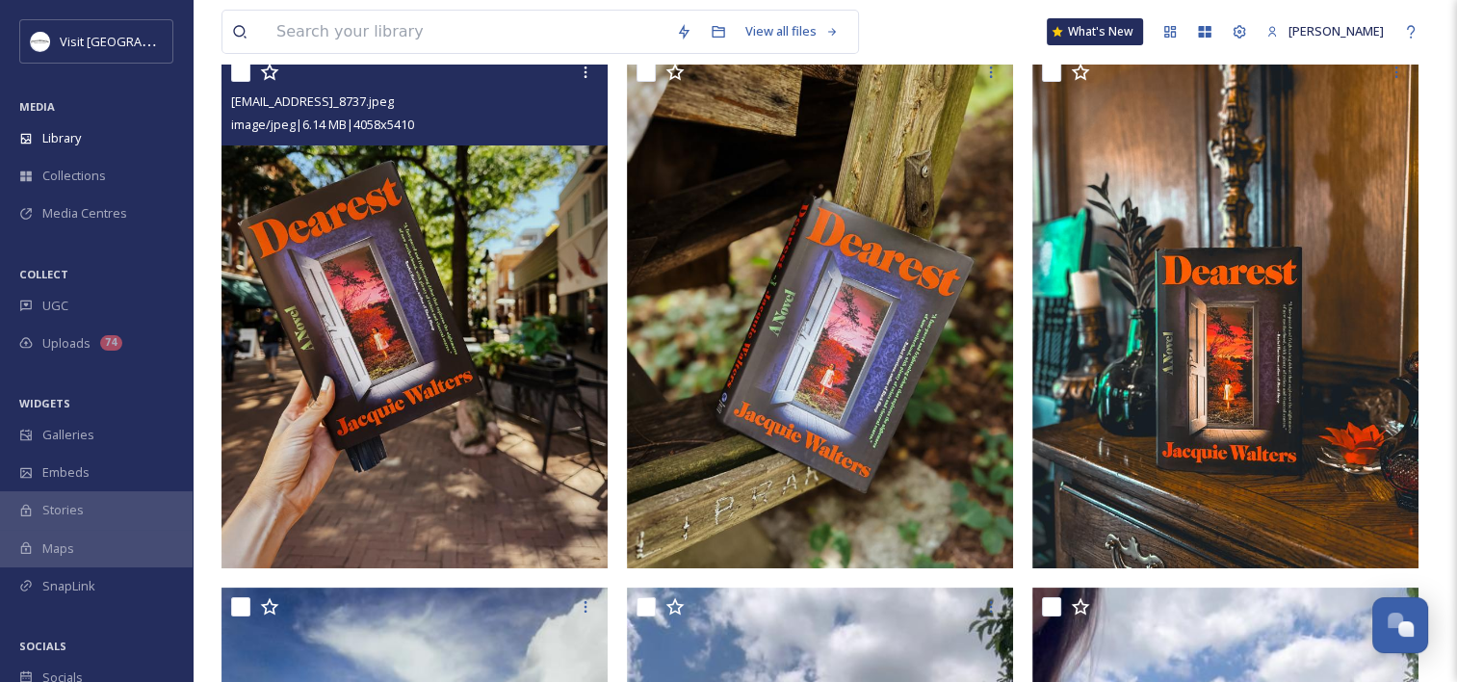
click at [327, 293] on img at bounding box center [415, 310] width 386 height 514
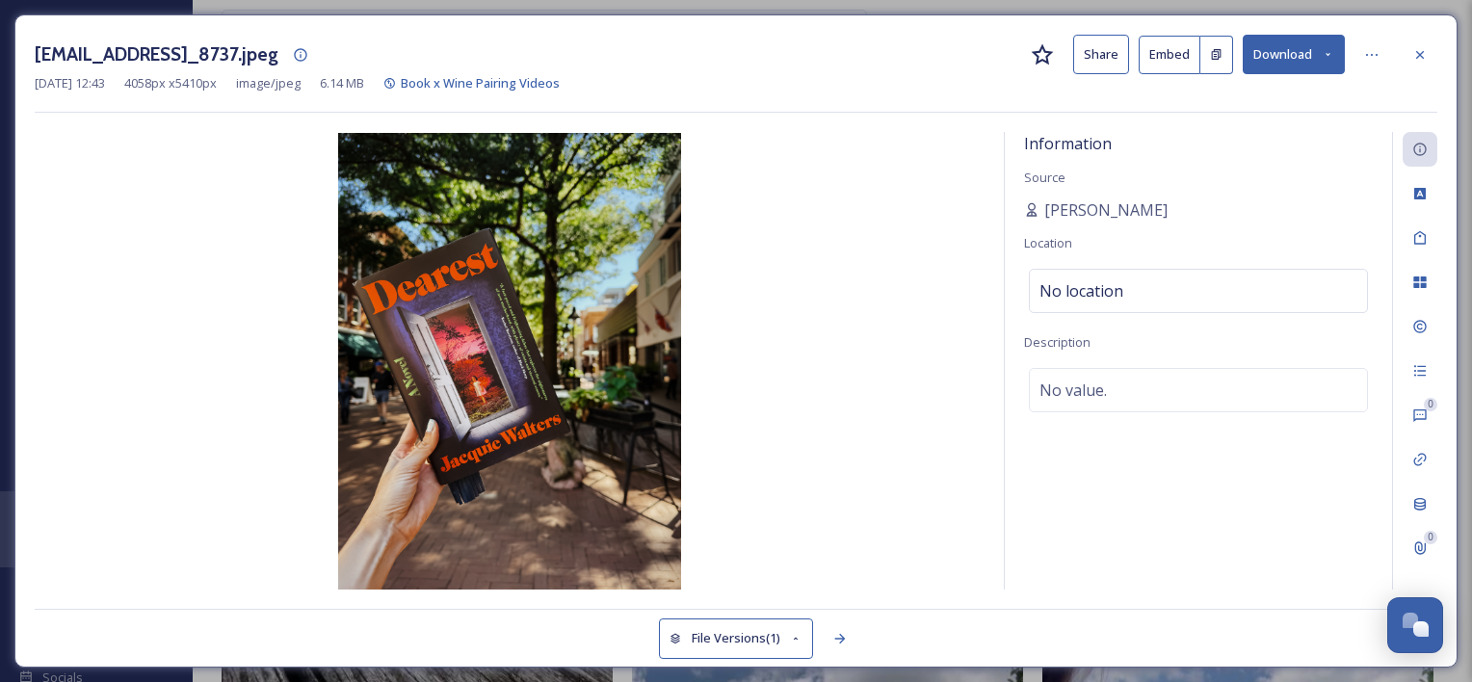
click at [1271, 47] on button "Download" at bounding box center [1293, 54] width 102 height 39
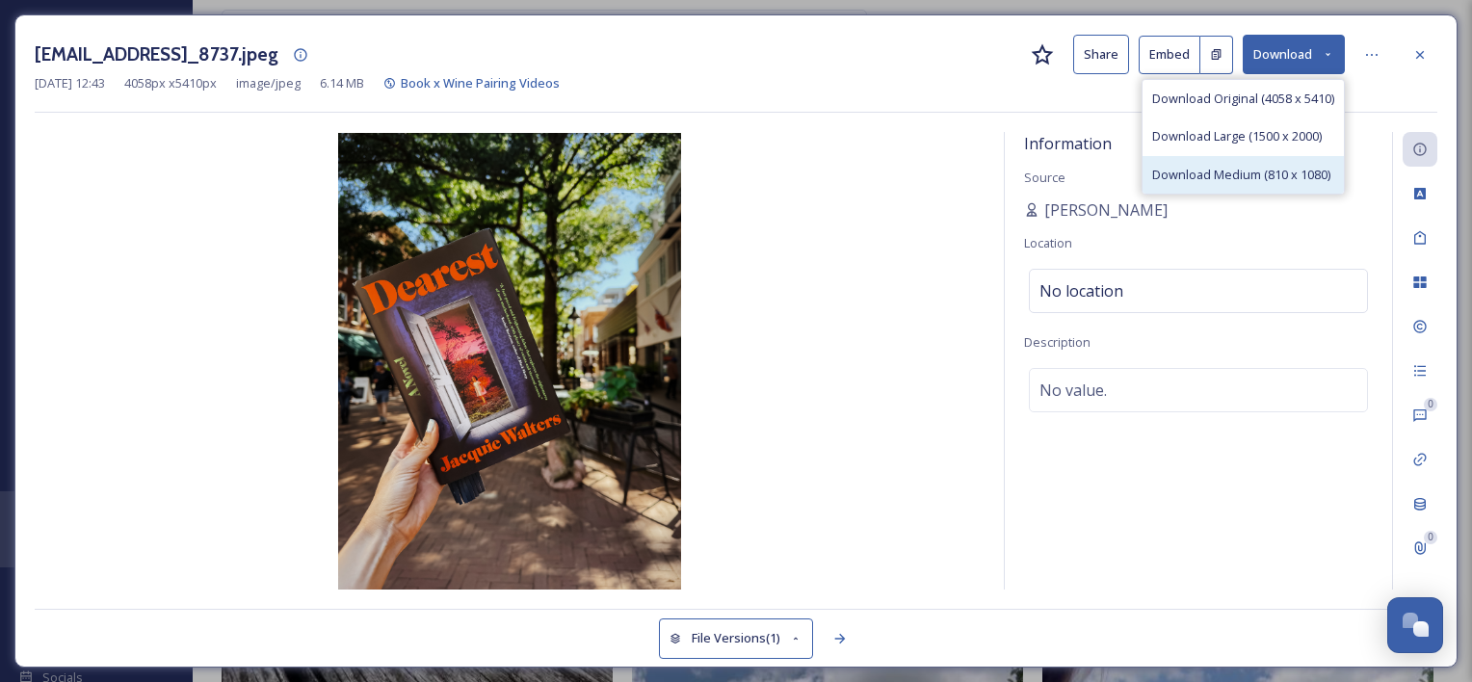
click at [1248, 173] on span "Download Medium (810 x 1080)" at bounding box center [1241, 175] width 178 height 18
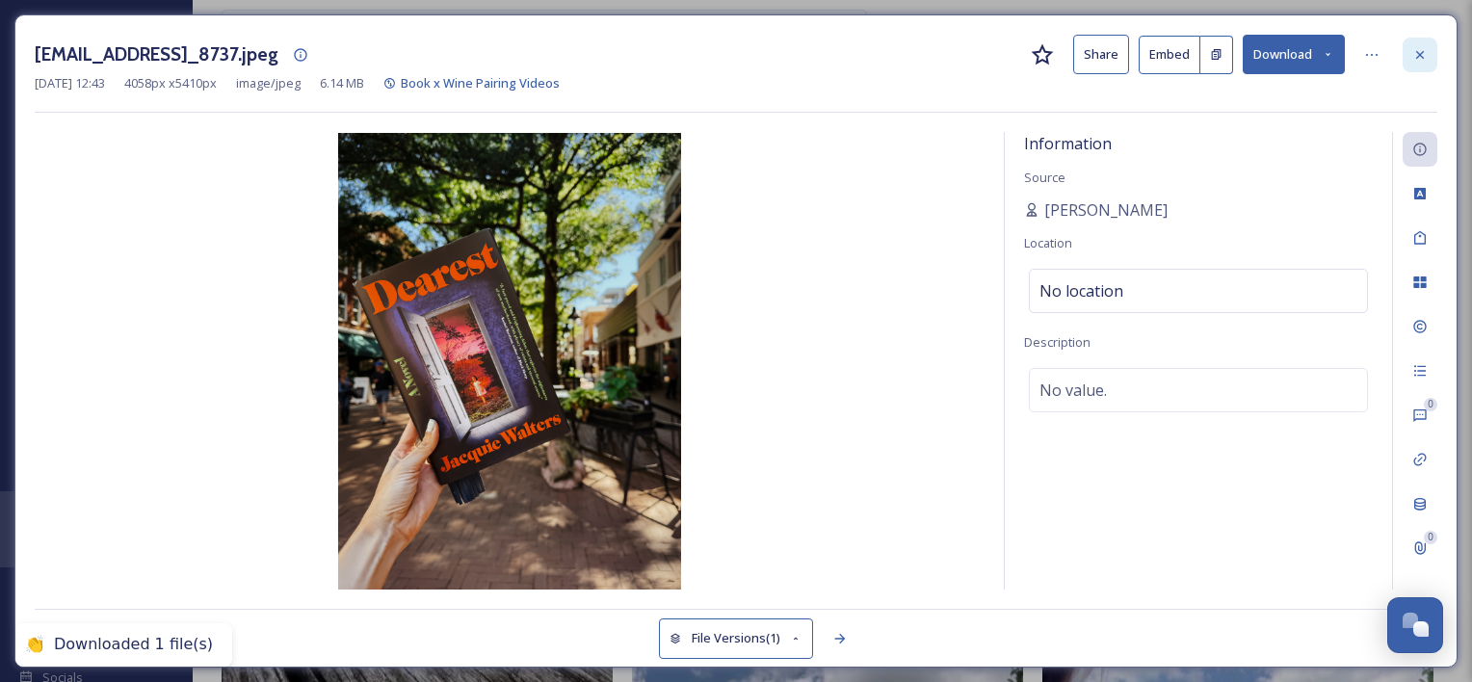
click at [1421, 56] on icon at bounding box center [1420, 54] width 8 height 8
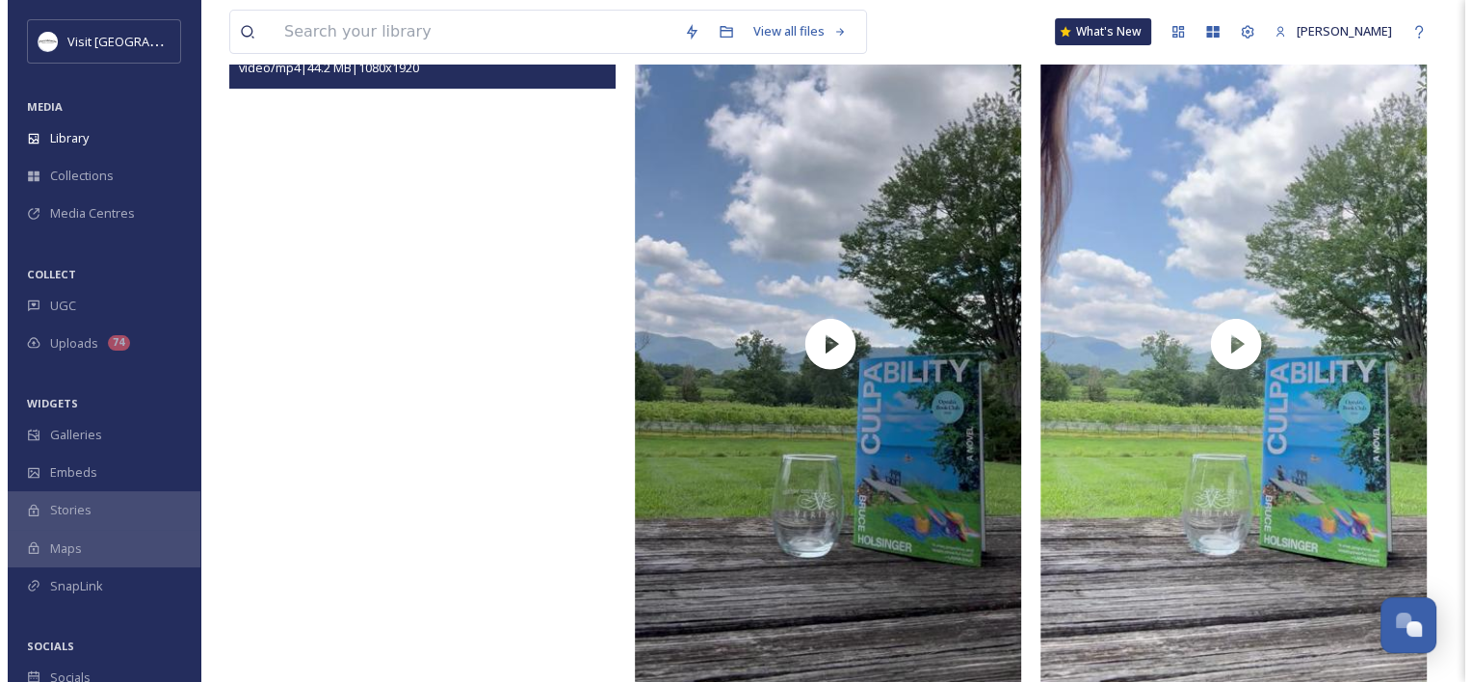
scroll to position [803, 0]
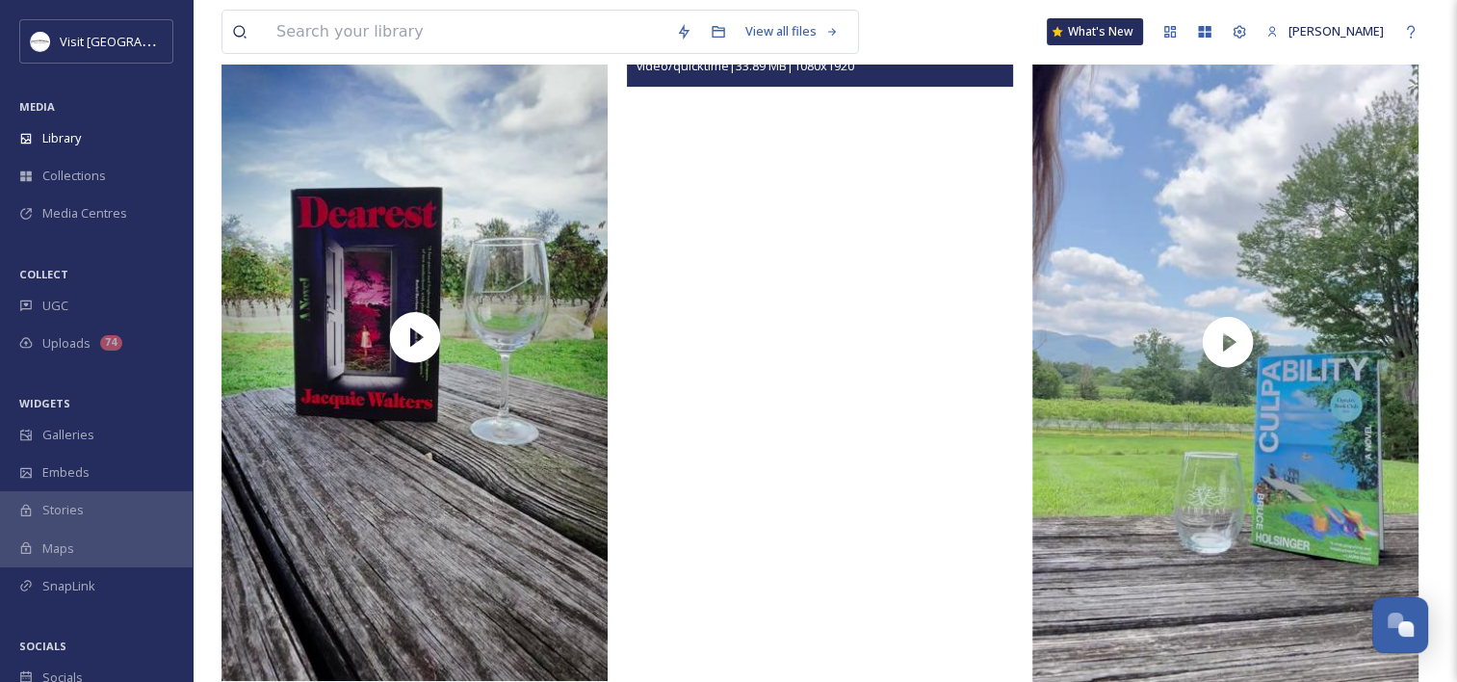
click at [860, 406] on video "ext_1754423739.745518_samanthalkoon@gmail.com-IMG_5508.mov" at bounding box center [820, 337] width 386 height 687
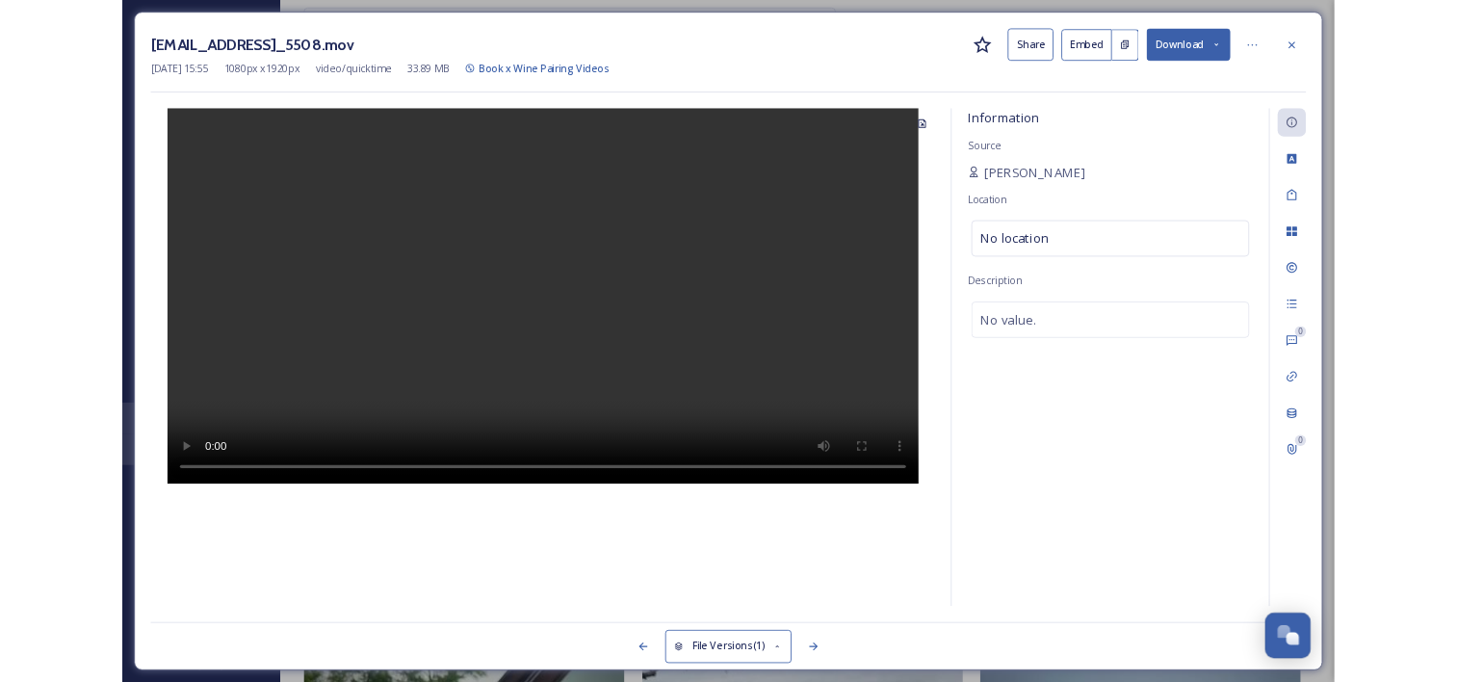
scroll to position [834, 0]
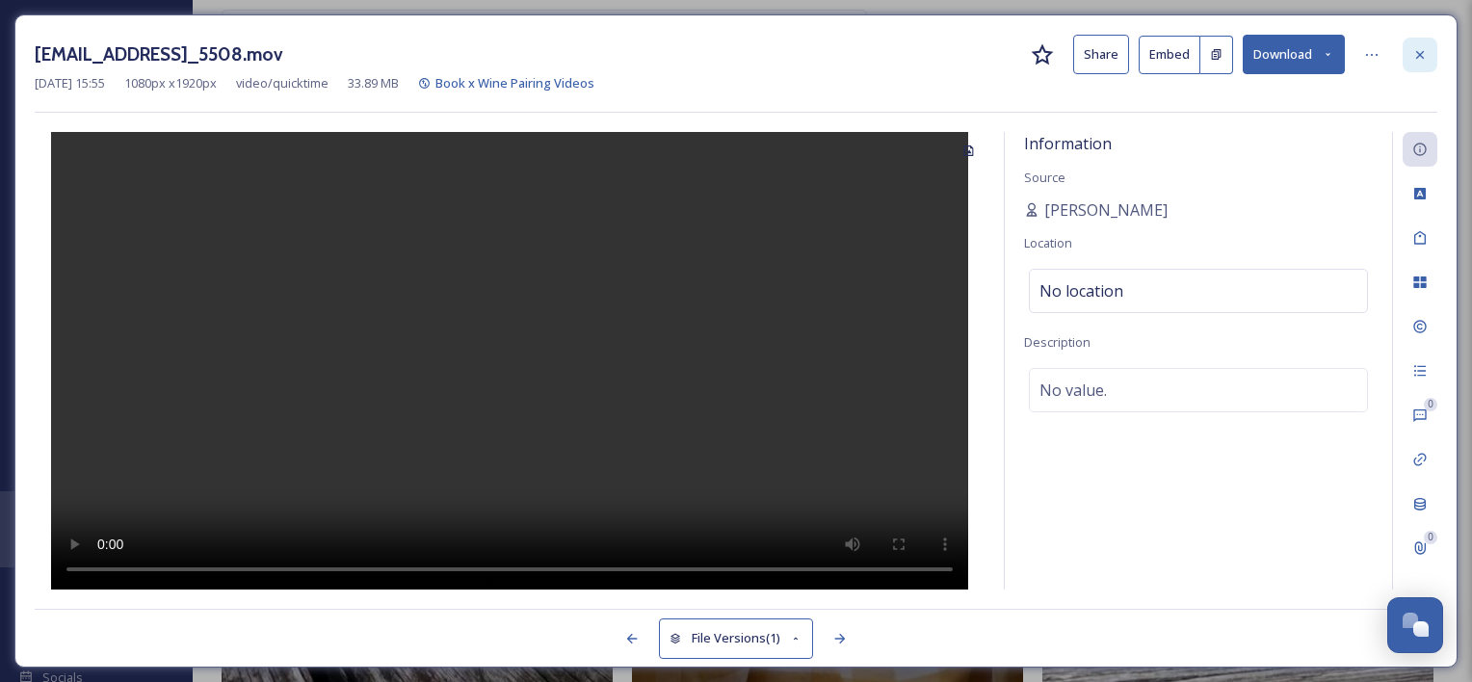
click at [1430, 62] on div at bounding box center [1419, 55] width 35 height 35
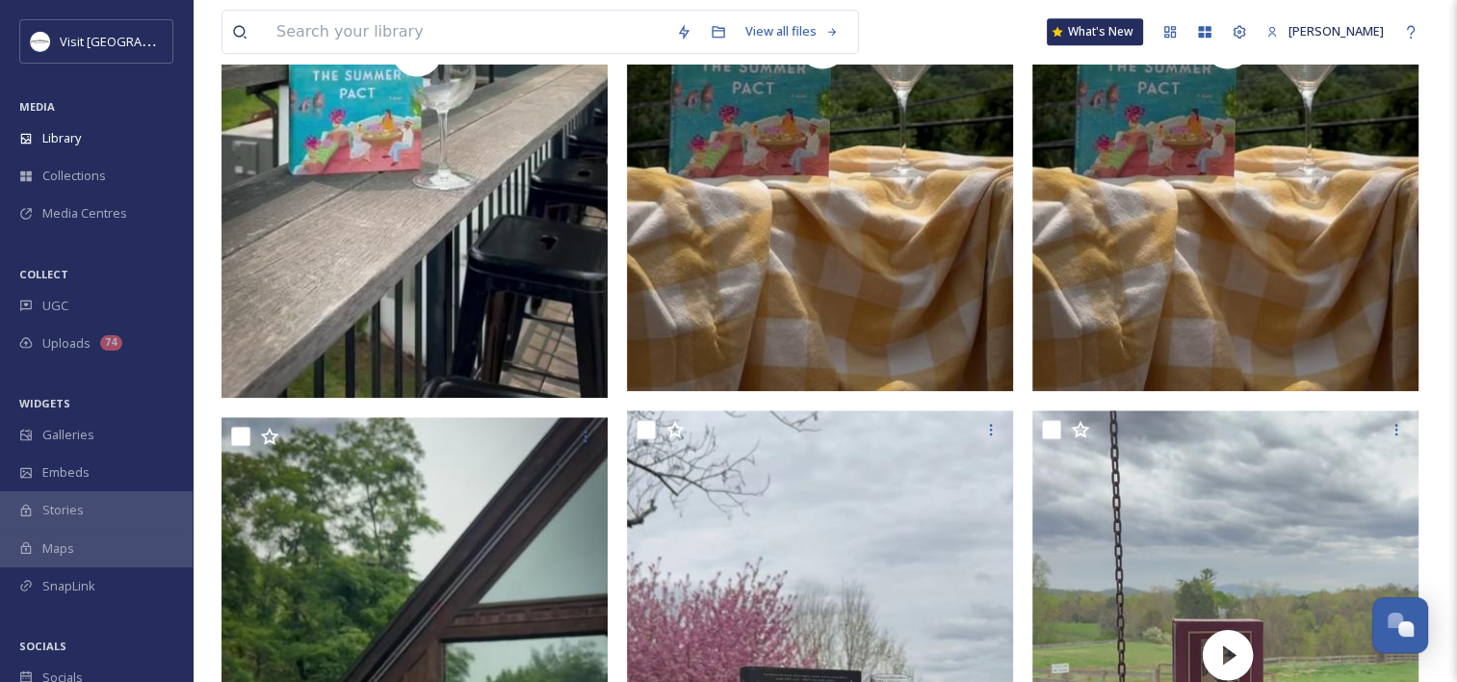
scroll to position [1847, 0]
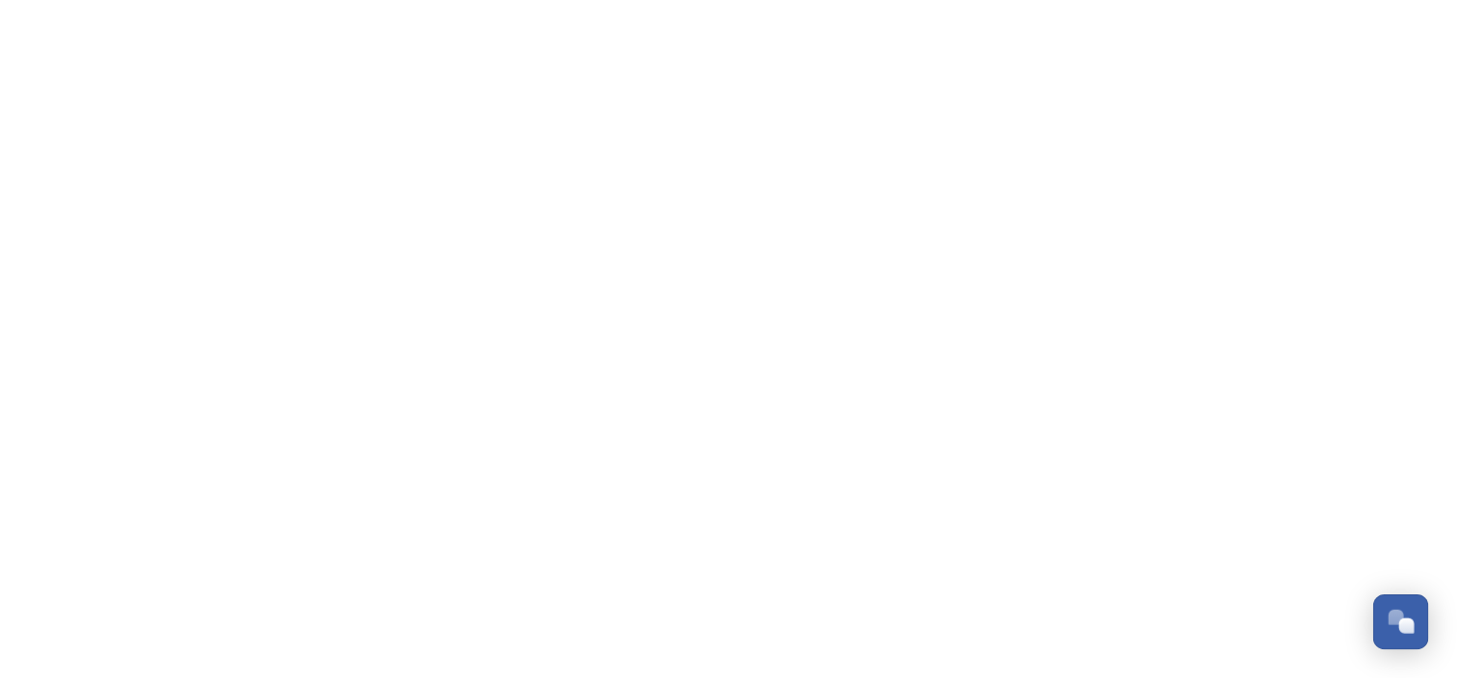
scroll to position [982, 0]
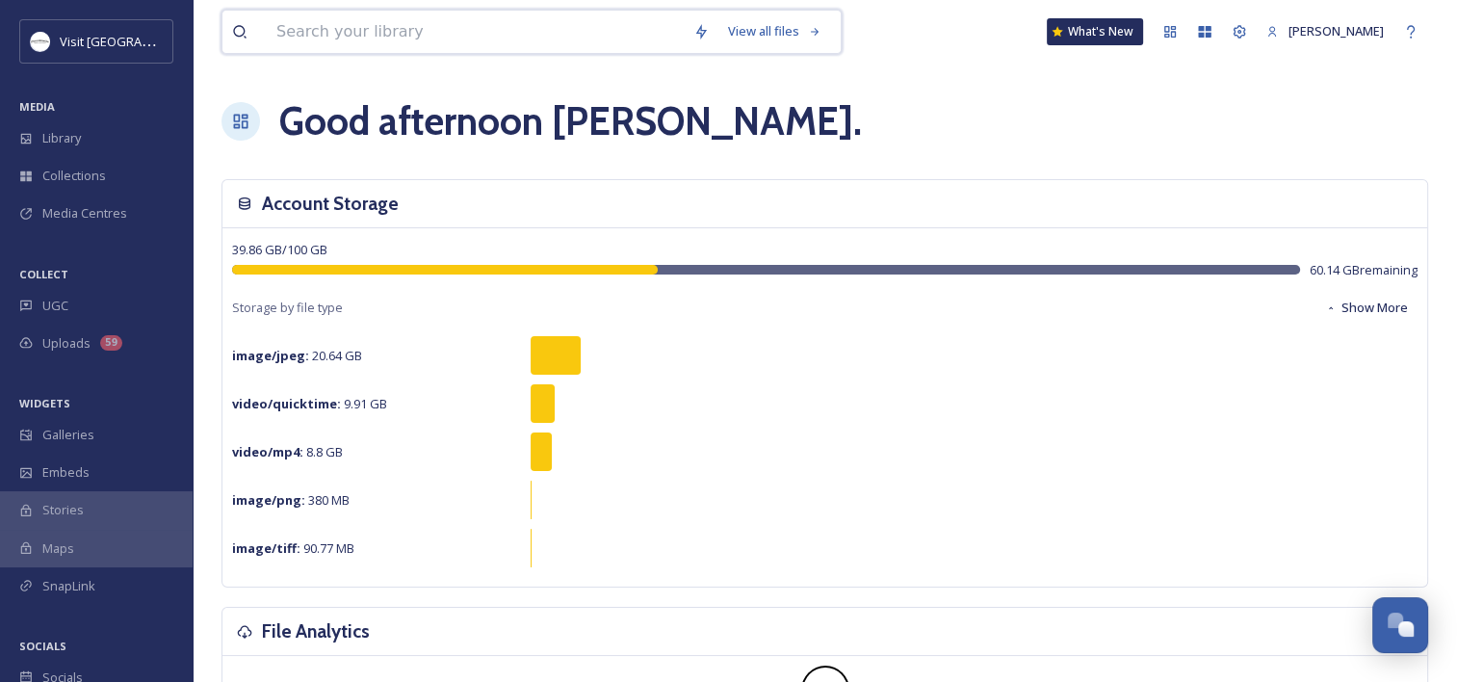
click at [365, 32] on input at bounding box center [475, 32] width 417 height 42
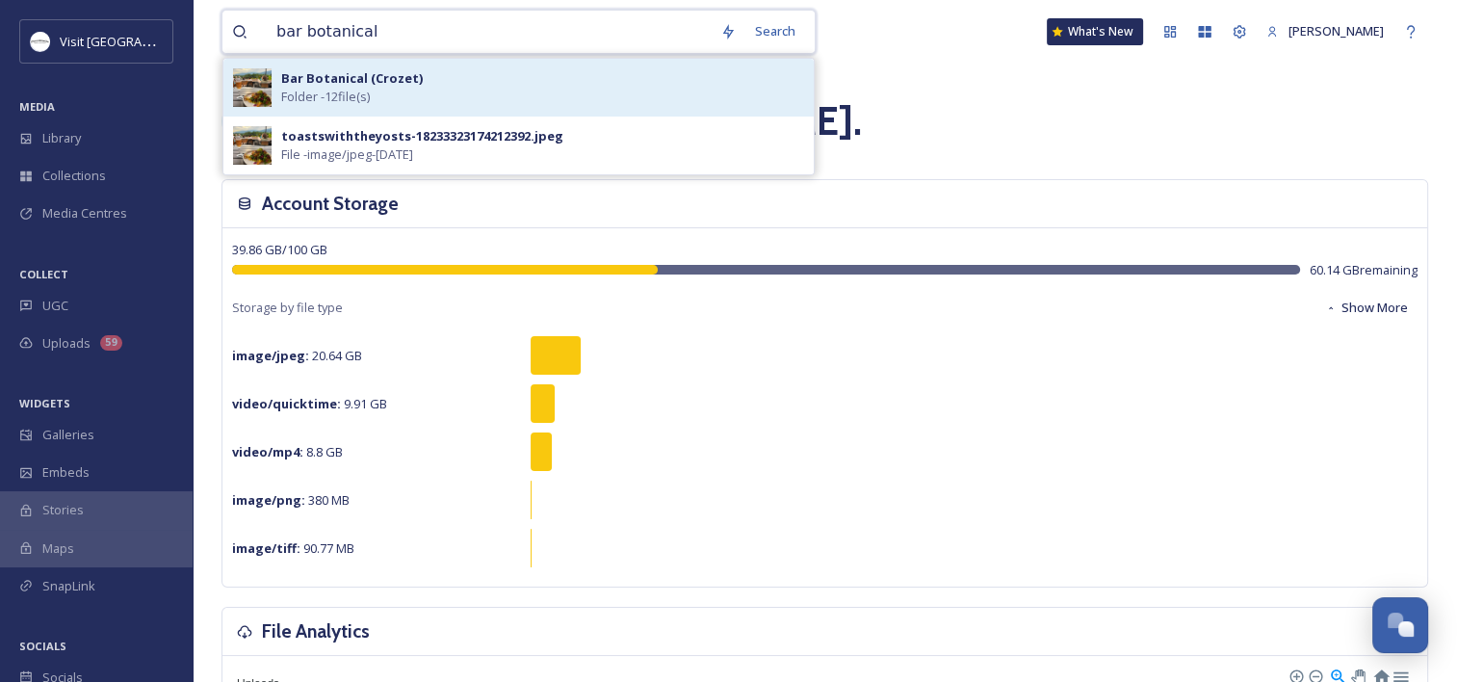
type input "bar botanical"
click at [329, 85] on strong "Bar Botanical (Crozet)" at bounding box center [352, 77] width 142 height 17
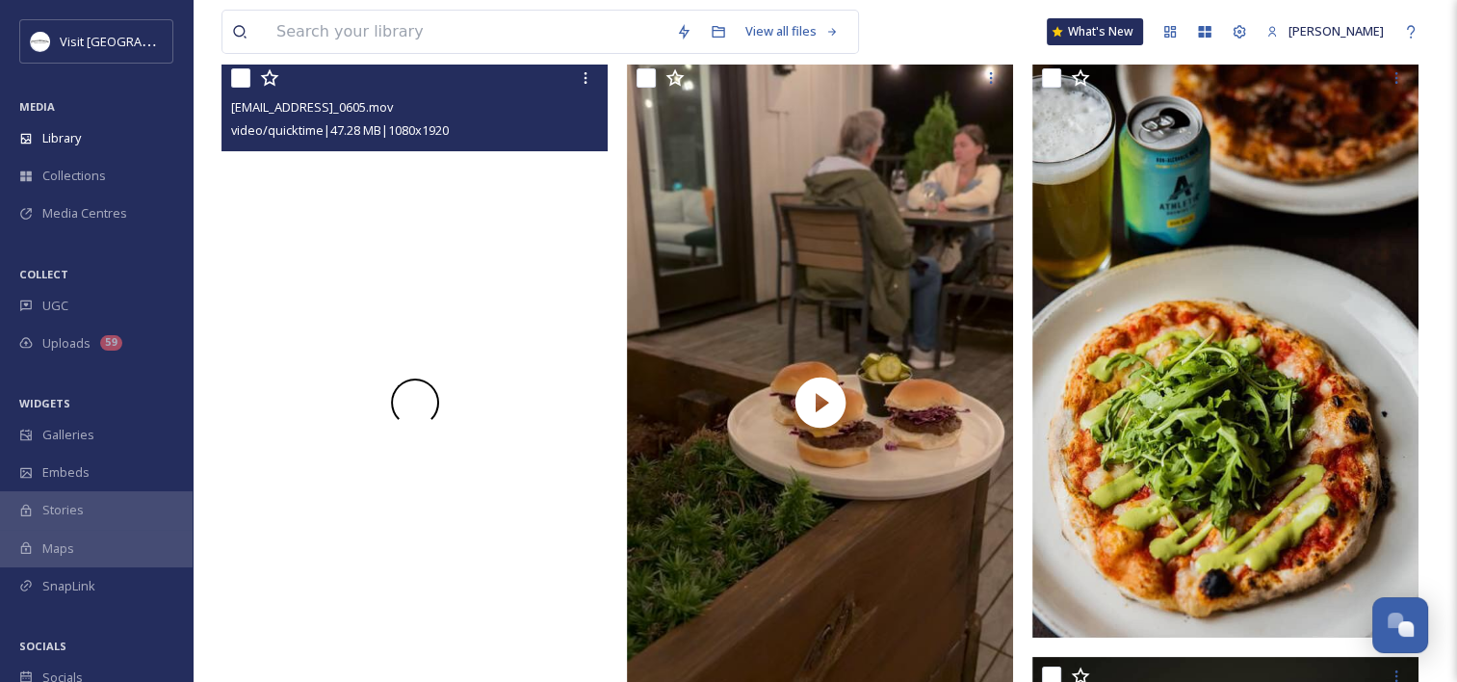
scroll to position [211, 0]
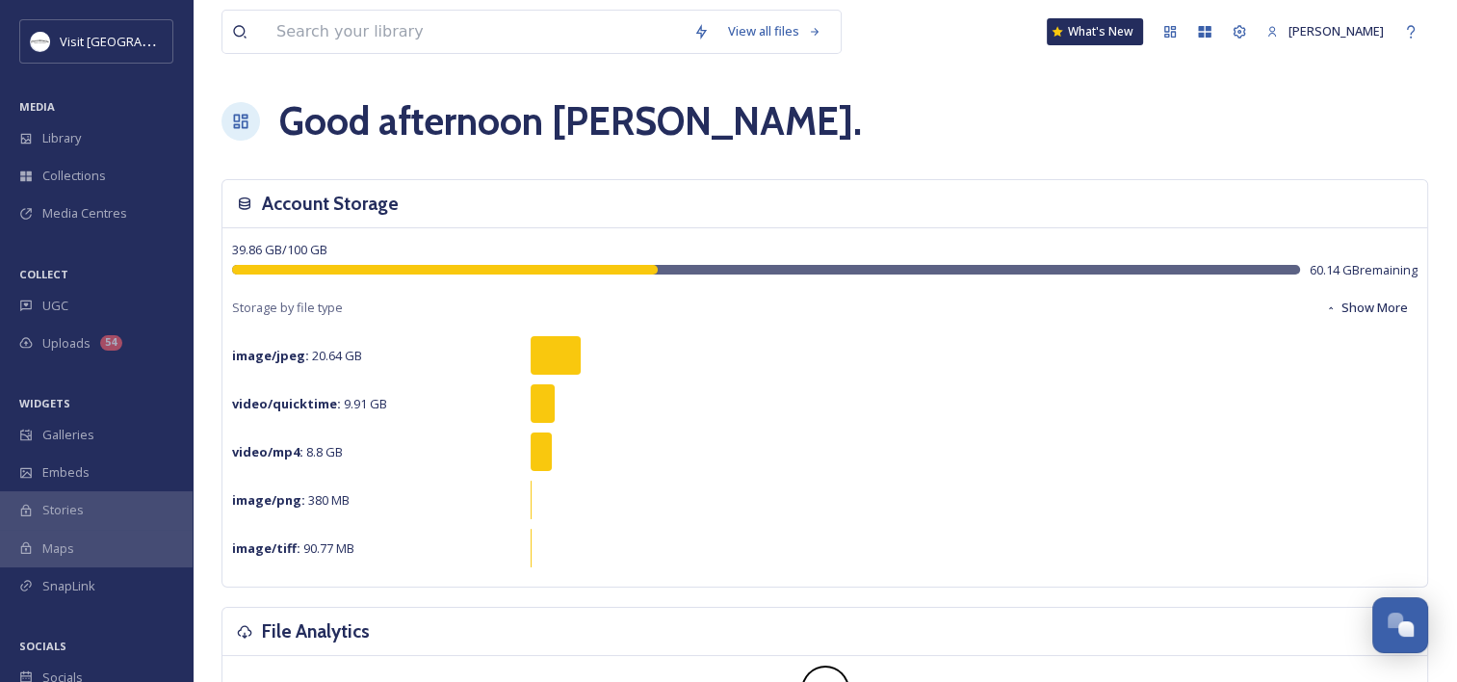
scroll to position [982, 0]
click at [319, 38] on input at bounding box center [475, 32] width 417 height 42
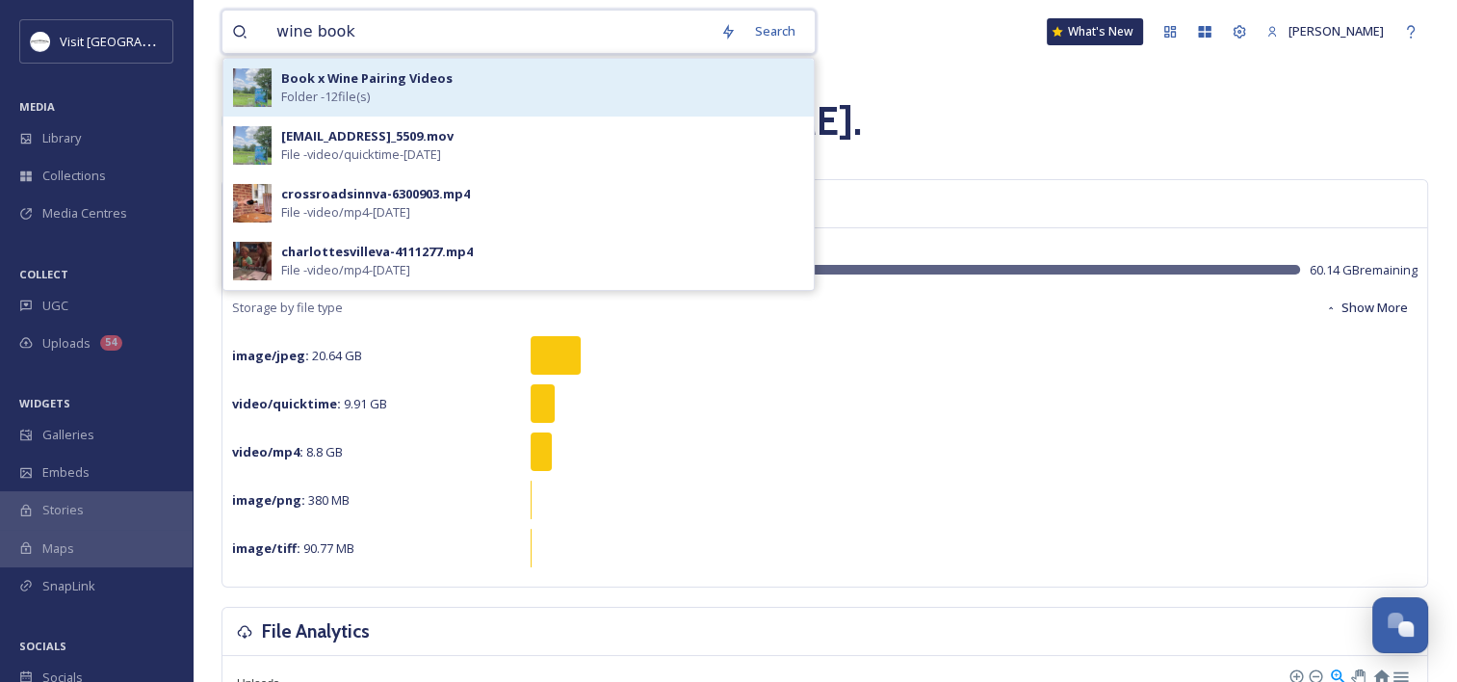
type input "wine book"
click at [352, 91] on span "Folder - 12 file(s)" at bounding box center [325, 97] width 89 height 18
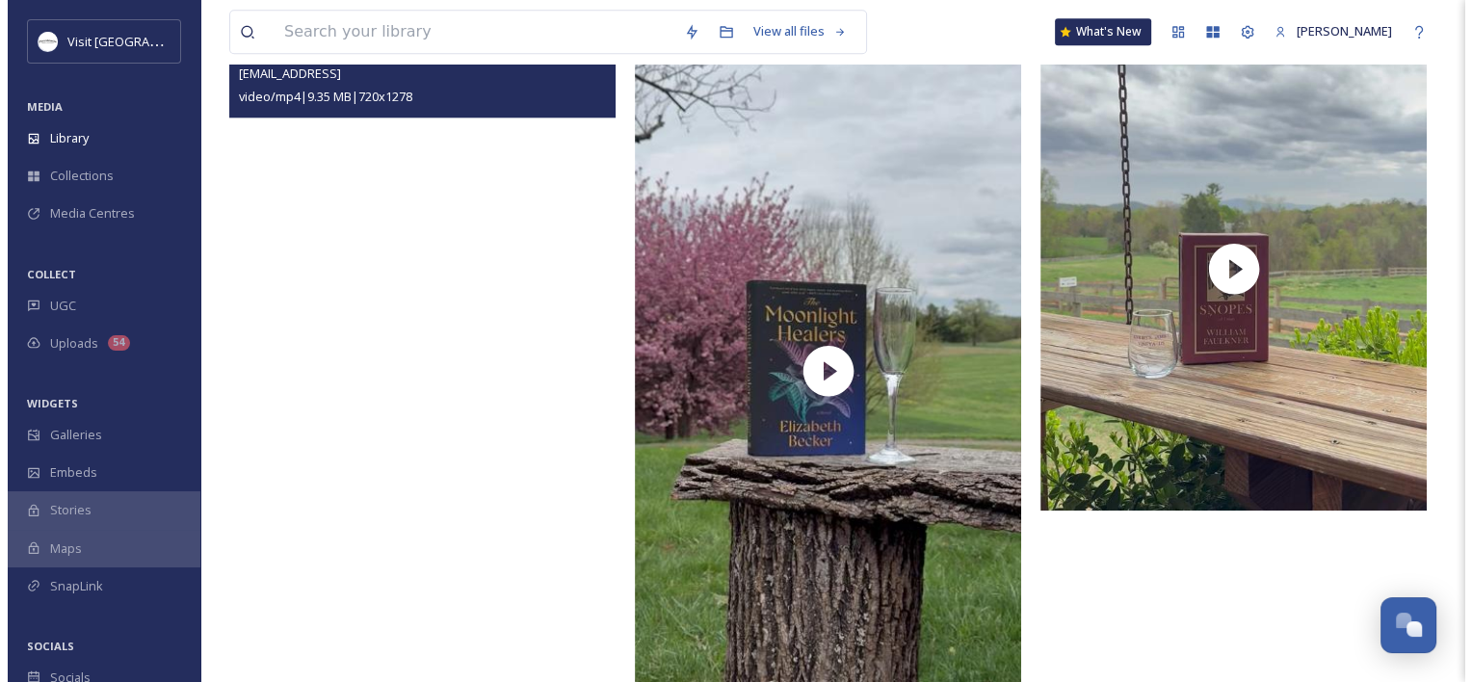
scroll to position [2203, 0]
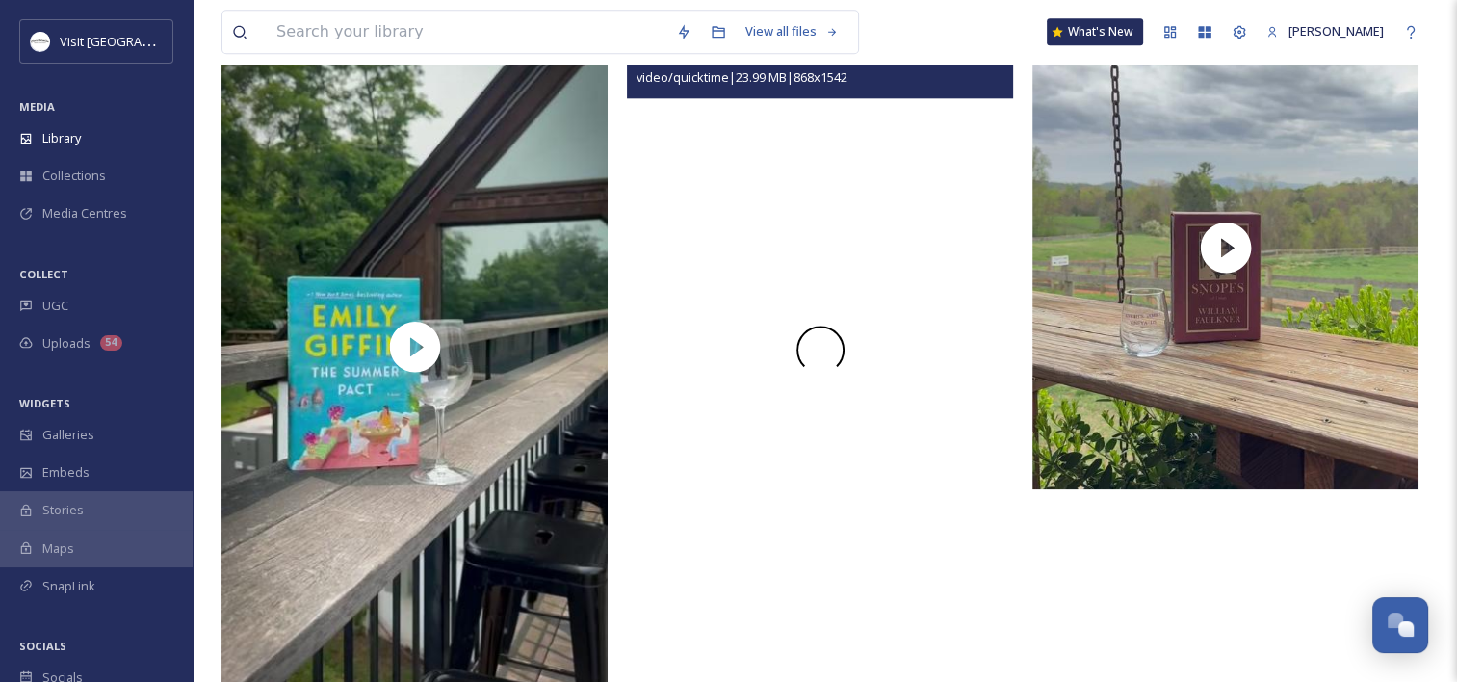
click at [795, 336] on div at bounding box center [820, 349] width 386 height 686
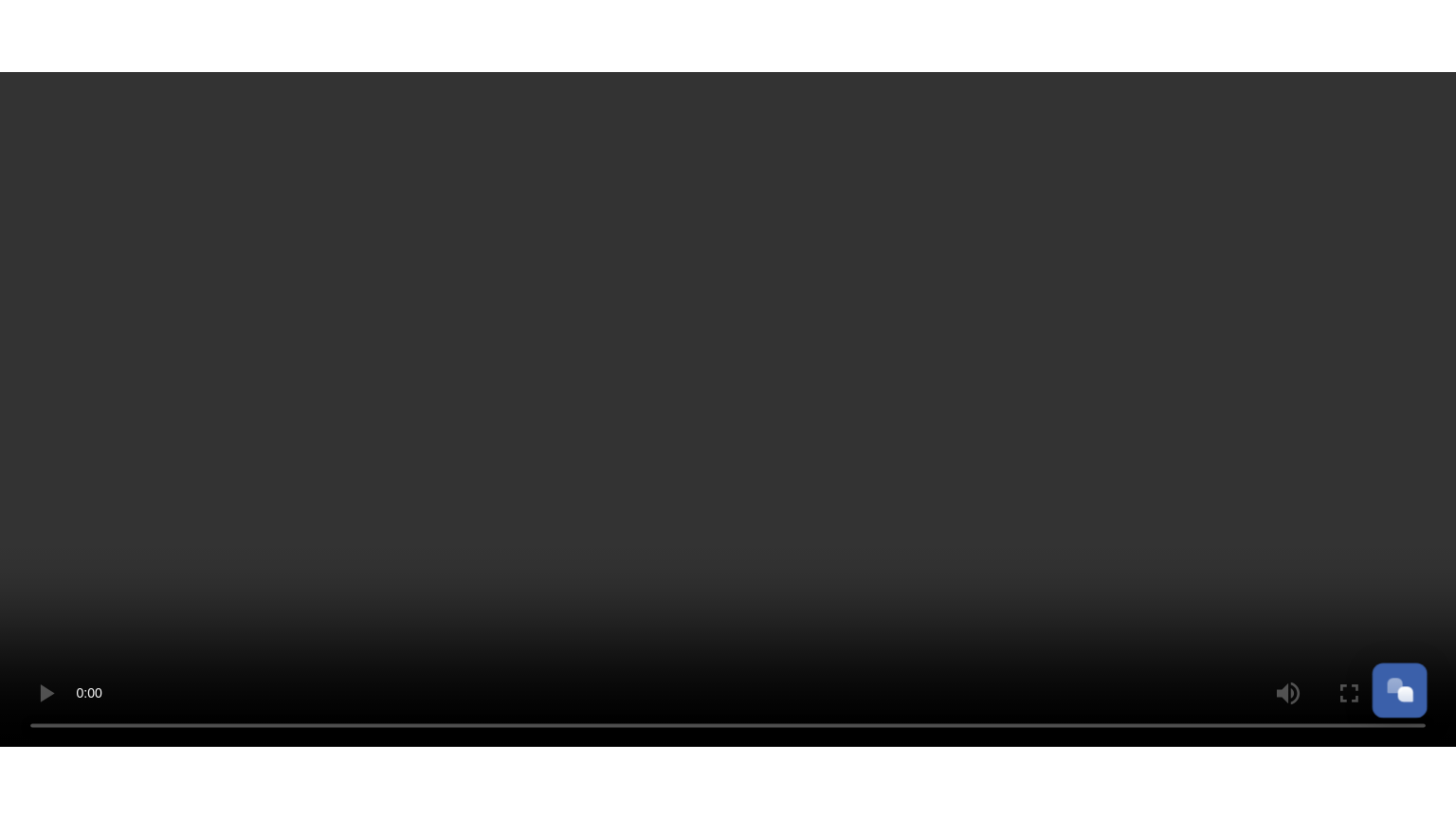
scroll to position [902, 0]
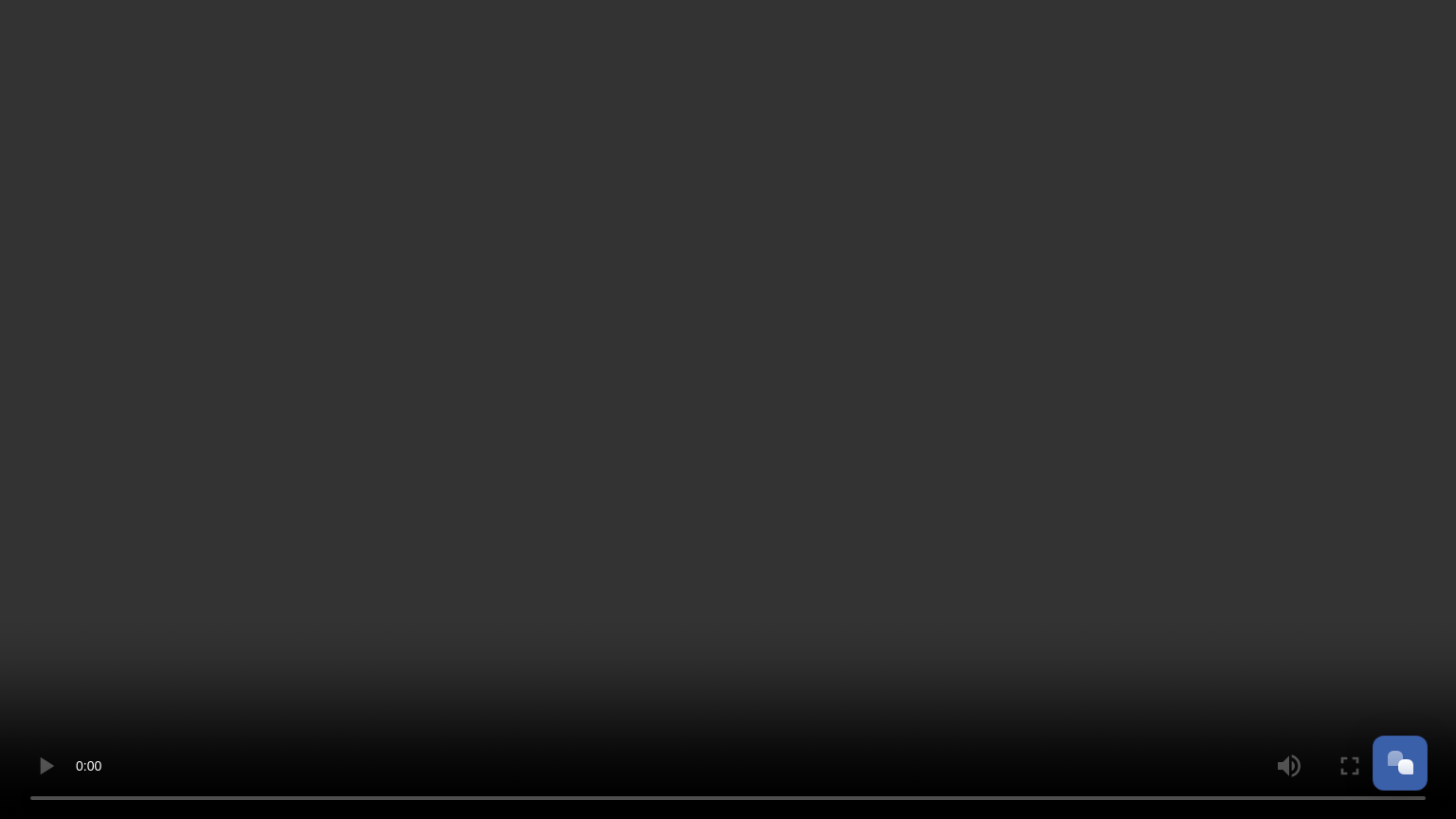
click at [751, 259] on video at bounding box center [728, 410] width 1456 height 819
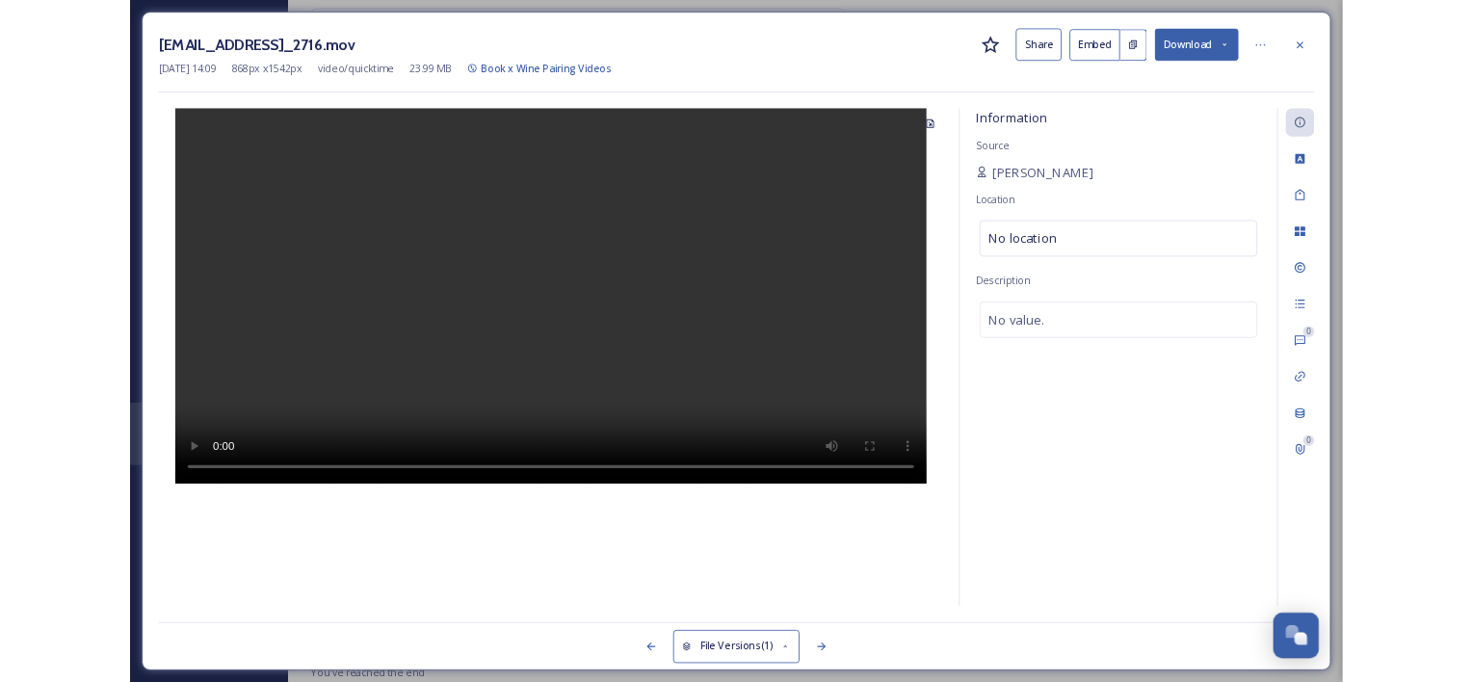
scroll to position [983, 0]
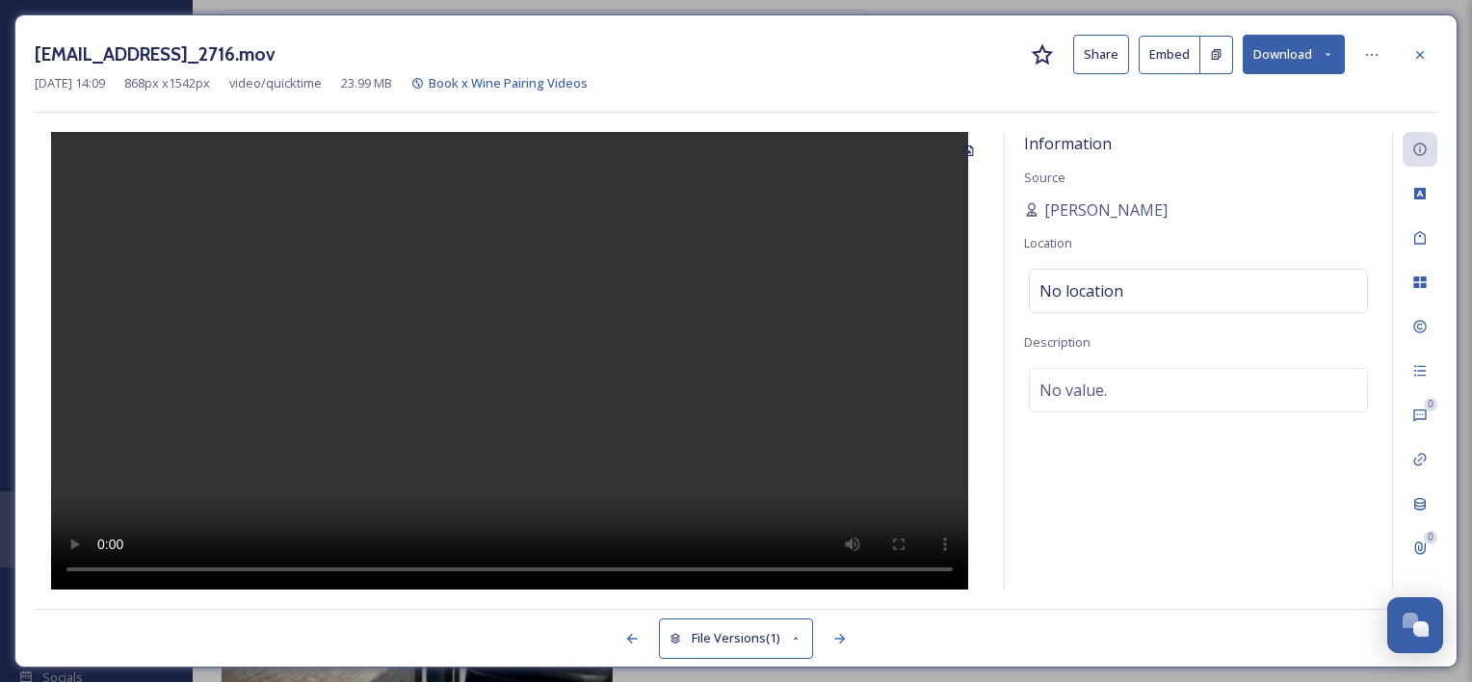
click at [1287, 53] on button "Download" at bounding box center [1293, 54] width 102 height 39
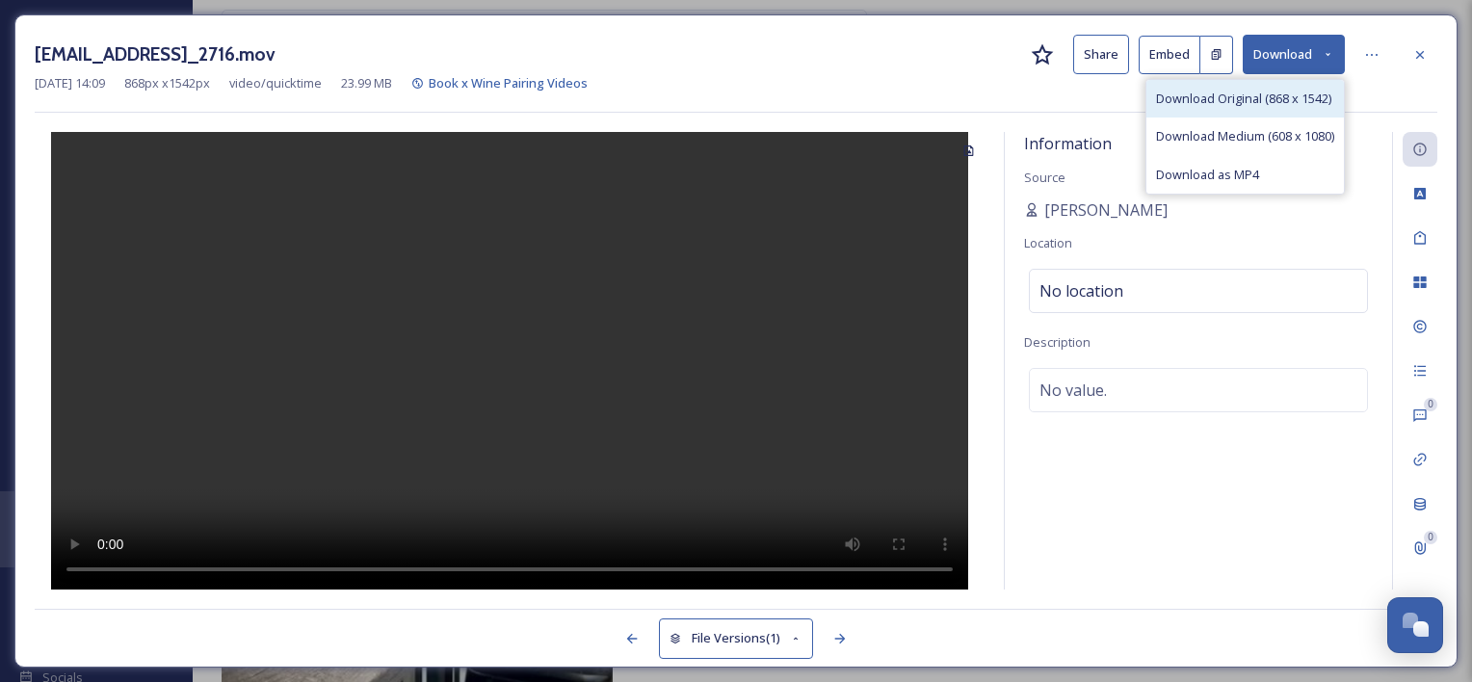
click at [1252, 93] on span "Download Original (868 x 1542)" at bounding box center [1243, 99] width 175 height 18
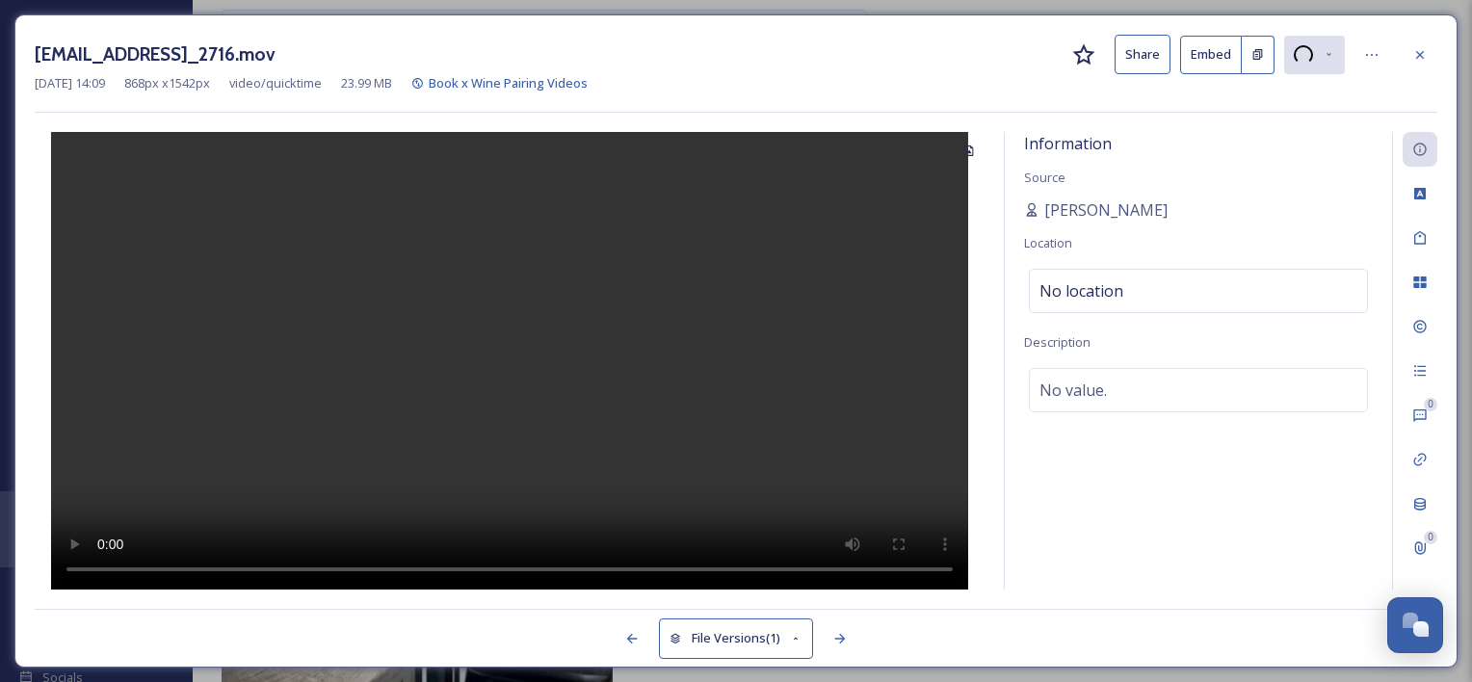
click at [1252, 93] on div "[EMAIL_ADDRESS]_2716.mov Share Embed [DATE] 14:09 868 px x 1542 px video/quickt…" at bounding box center [736, 74] width 1402 height 78
click at [135, 207] on div at bounding box center [510, 360] width 950 height 457
